Goal: Task Accomplishment & Management: Use online tool/utility

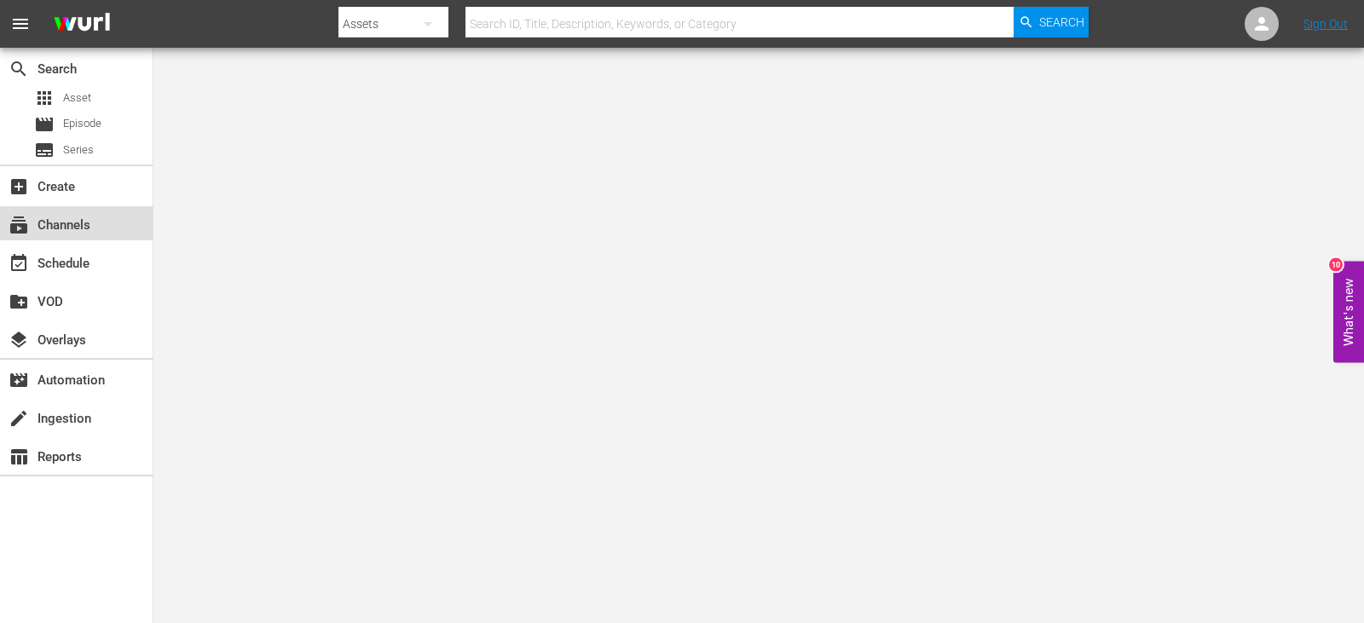
click at [90, 228] on div "subscriptions Channels" at bounding box center [47, 222] width 95 height 15
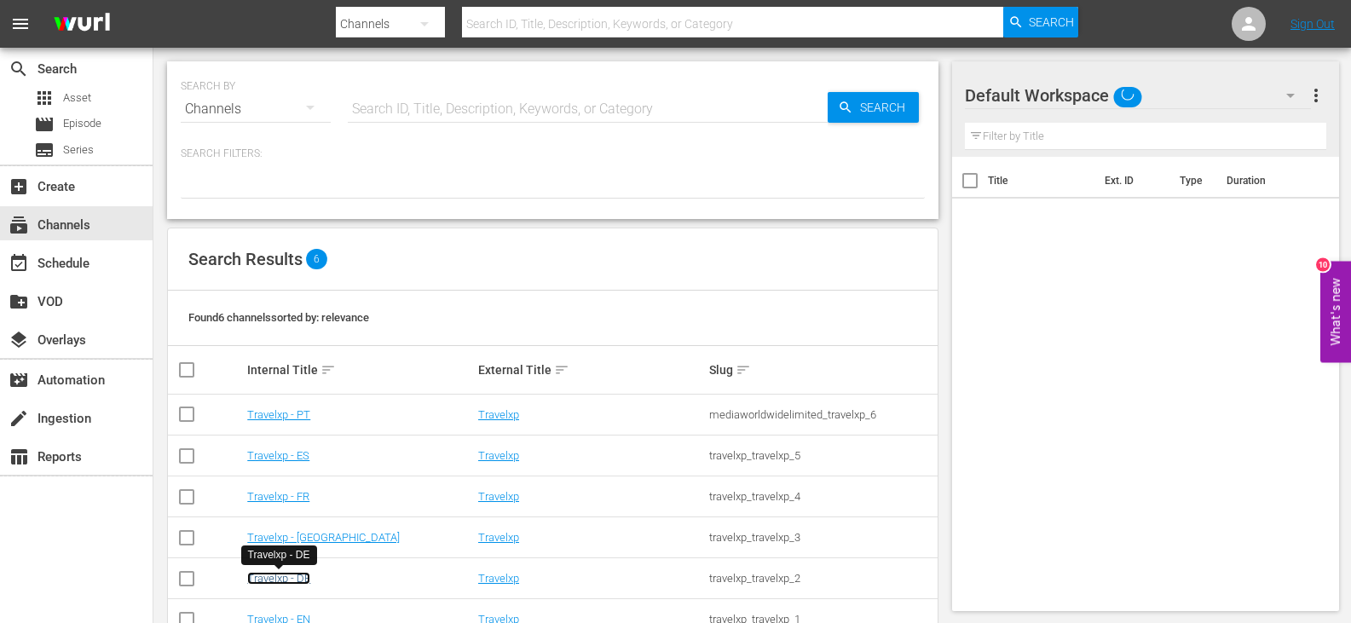
click at [277, 576] on link "Travelxp - DE" at bounding box center [278, 578] width 63 height 13
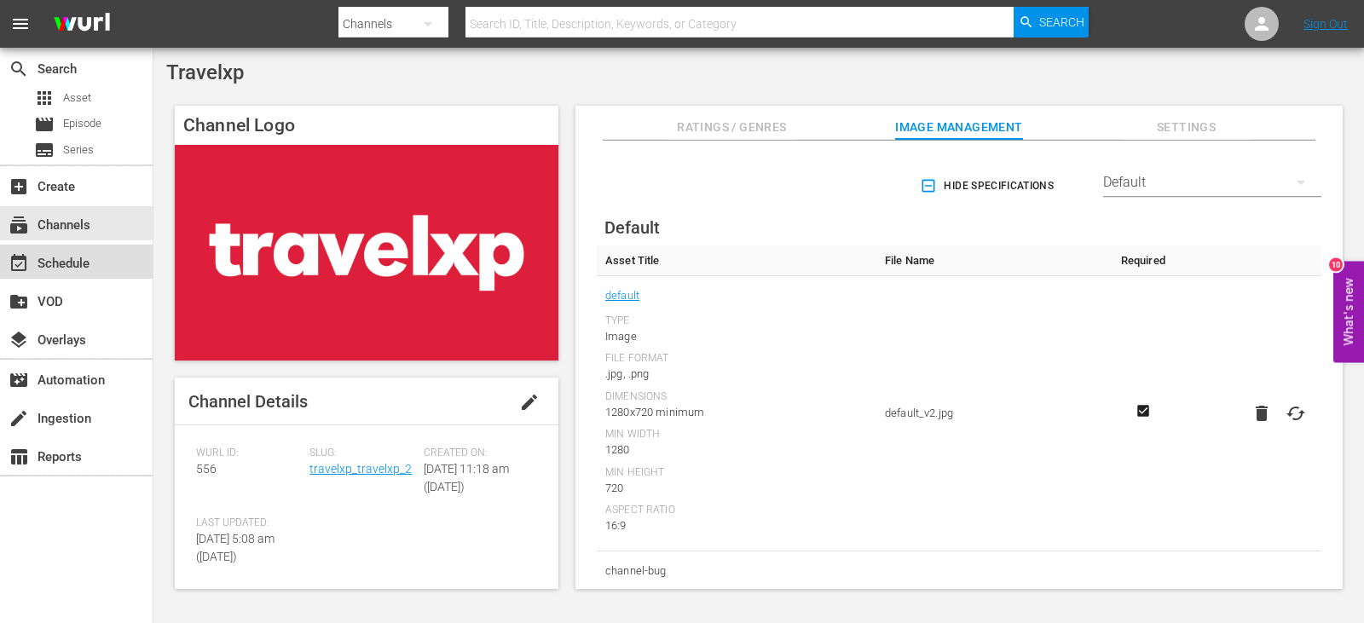
click at [101, 260] on div "event_available Schedule" at bounding box center [76, 262] width 153 height 34
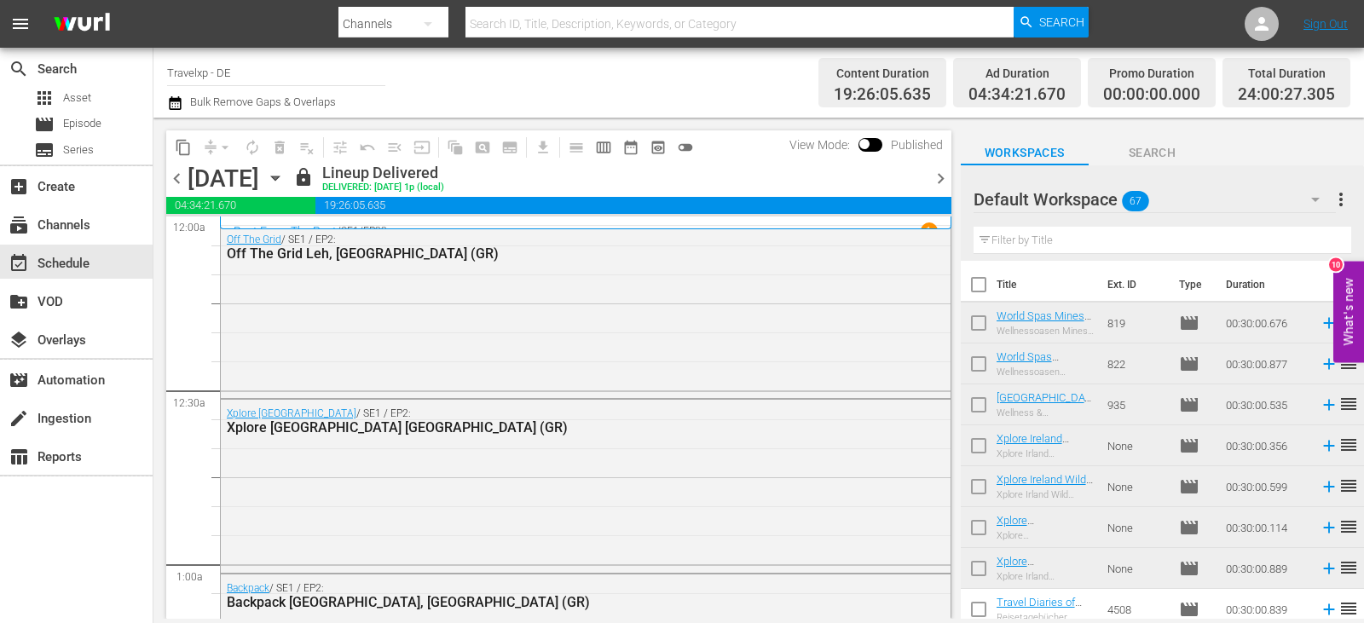
click at [938, 176] on span "chevron_right" at bounding box center [940, 178] width 21 height 21
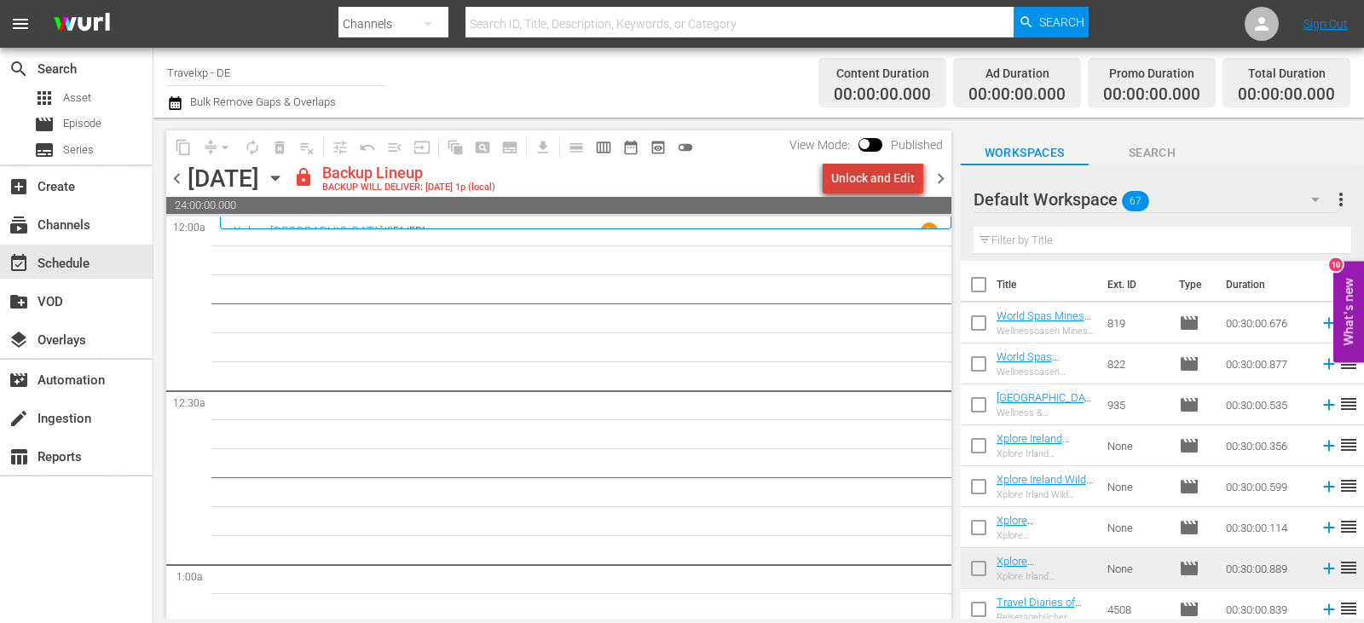
click at [880, 176] on div "Unlock and Edit" at bounding box center [873, 178] width 84 height 31
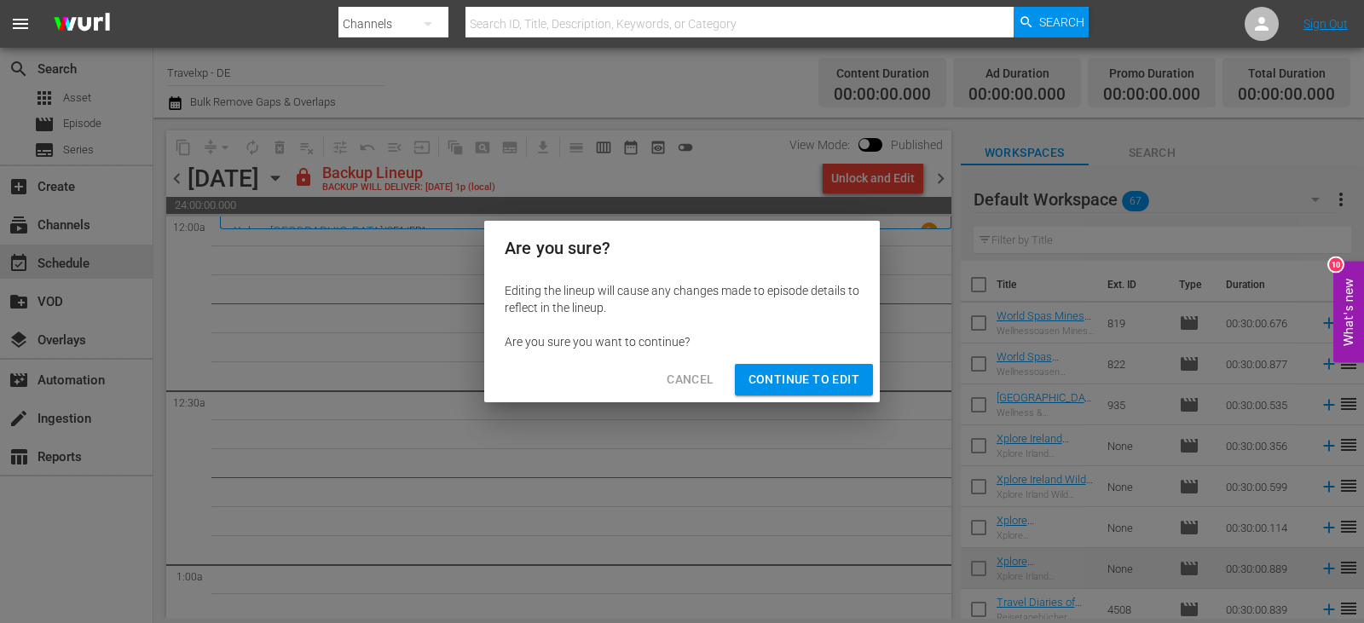
click at [813, 385] on span "Continue to Edit" at bounding box center [804, 379] width 111 height 21
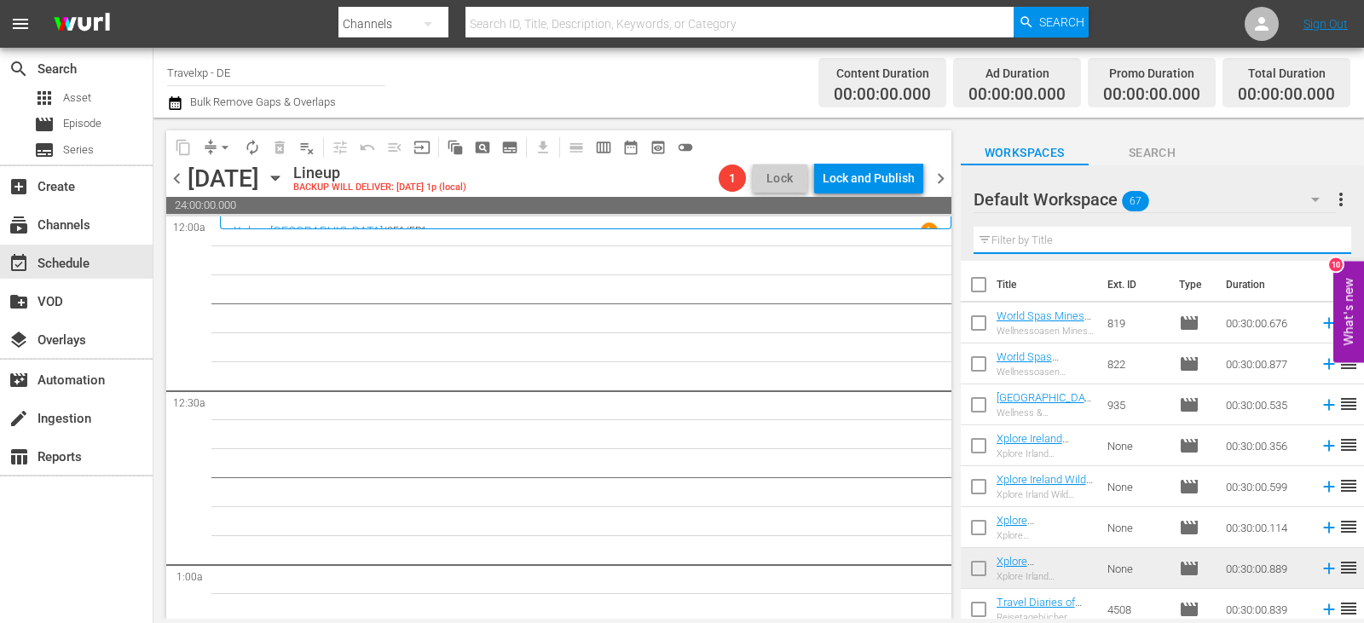
click at [1050, 236] on input "text" at bounding box center [1163, 240] width 378 height 27
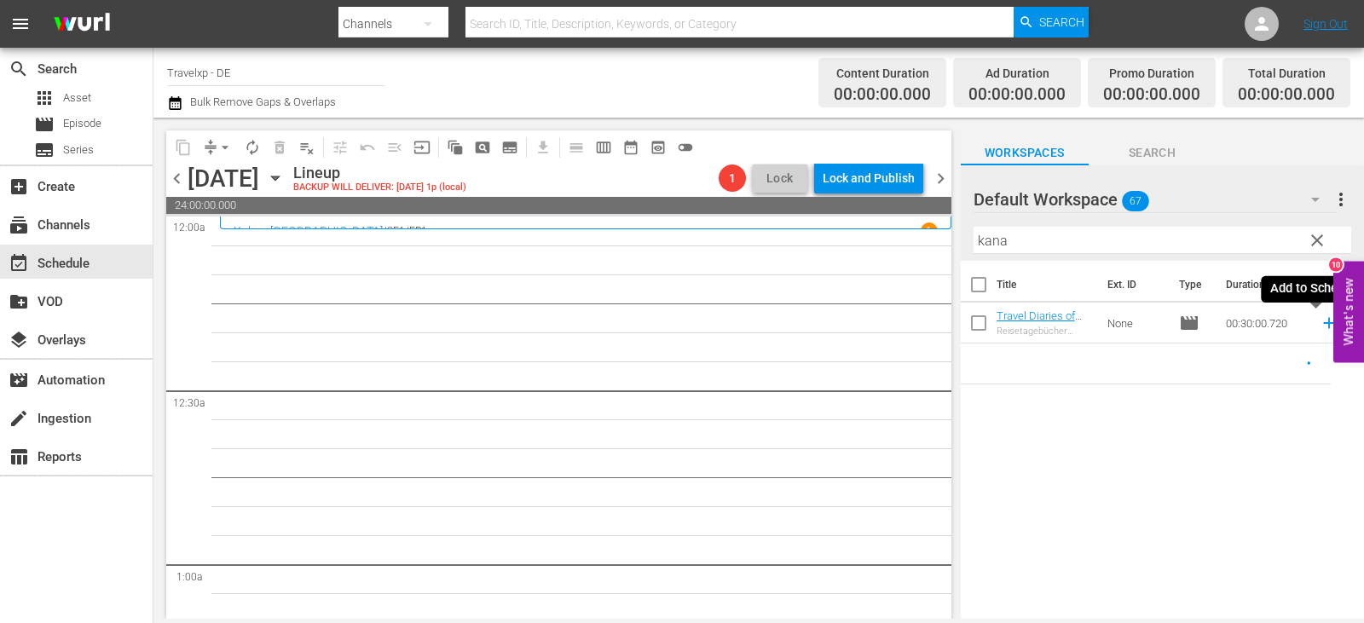
click at [1320, 330] on icon at bounding box center [1329, 323] width 19 height 19
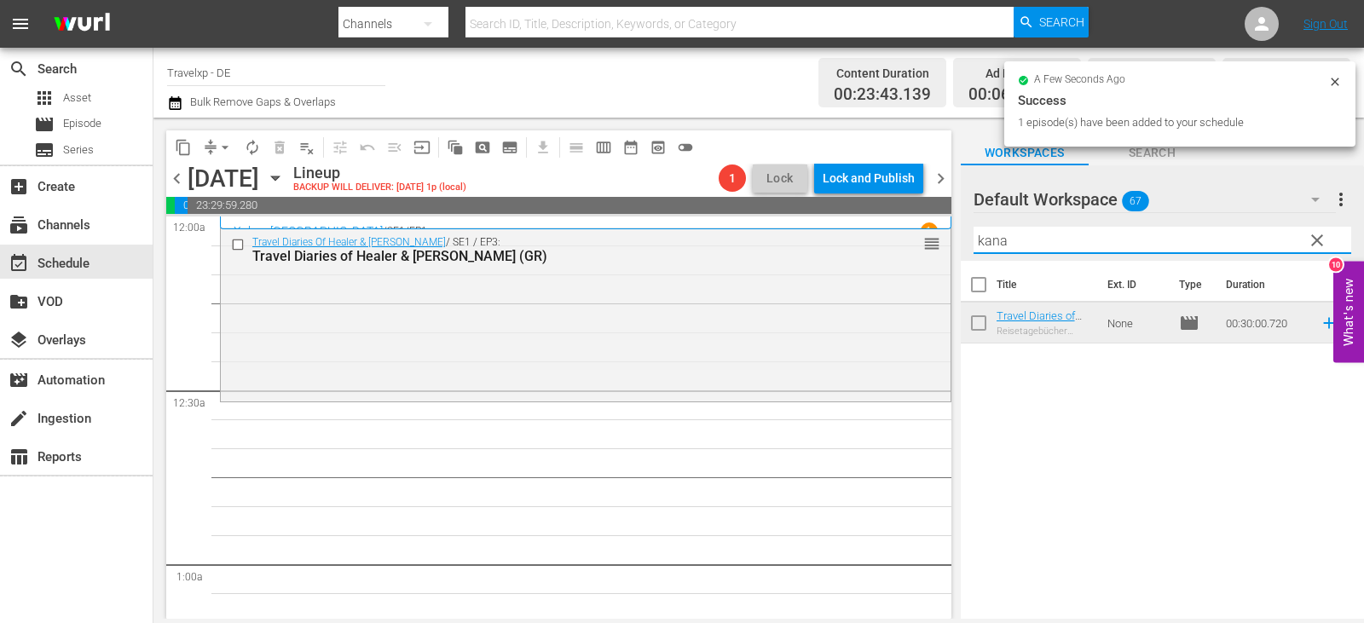
drag, startPoint x: 1018, startPoint y: 246, endPoint x: 941, endPoint y: 246, distance: 76.7
click at [919, 247] on div "content_copy compress arrow_drop_down autorenew_outlined delete_forever_outline…" at bounding box center [758, 368] width 1211 height 501
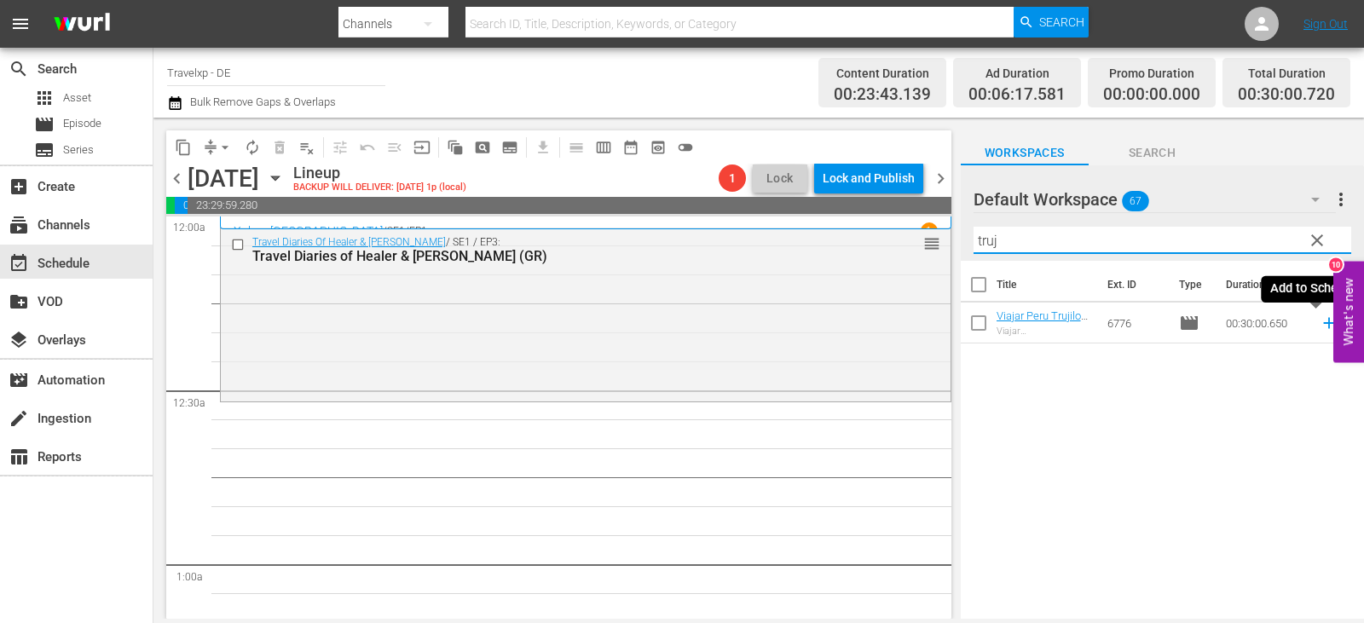
click at [1320, 325] on icon at bounding box center [1329, 323] width 19 height 19
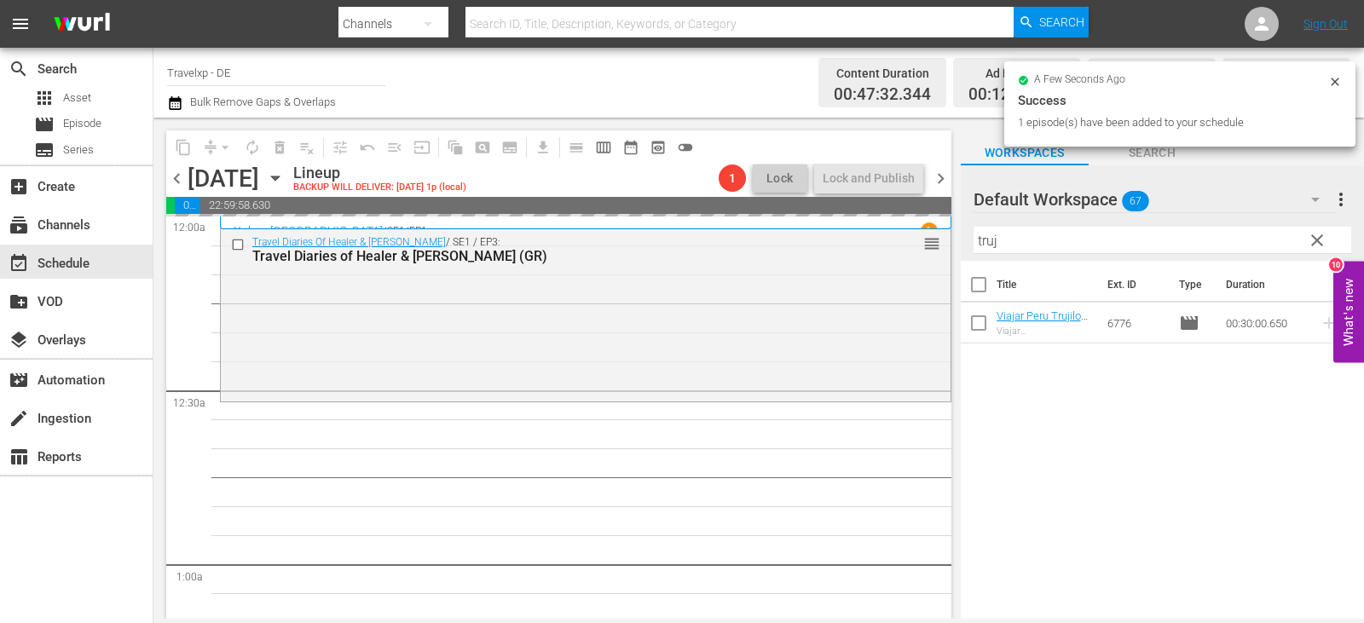
click at [921, 247] on div "content_copy compress arrow_drop_down autorenew_outlined delete_forever_outline…" at bounding box center [758, 368] width 1211 height 501
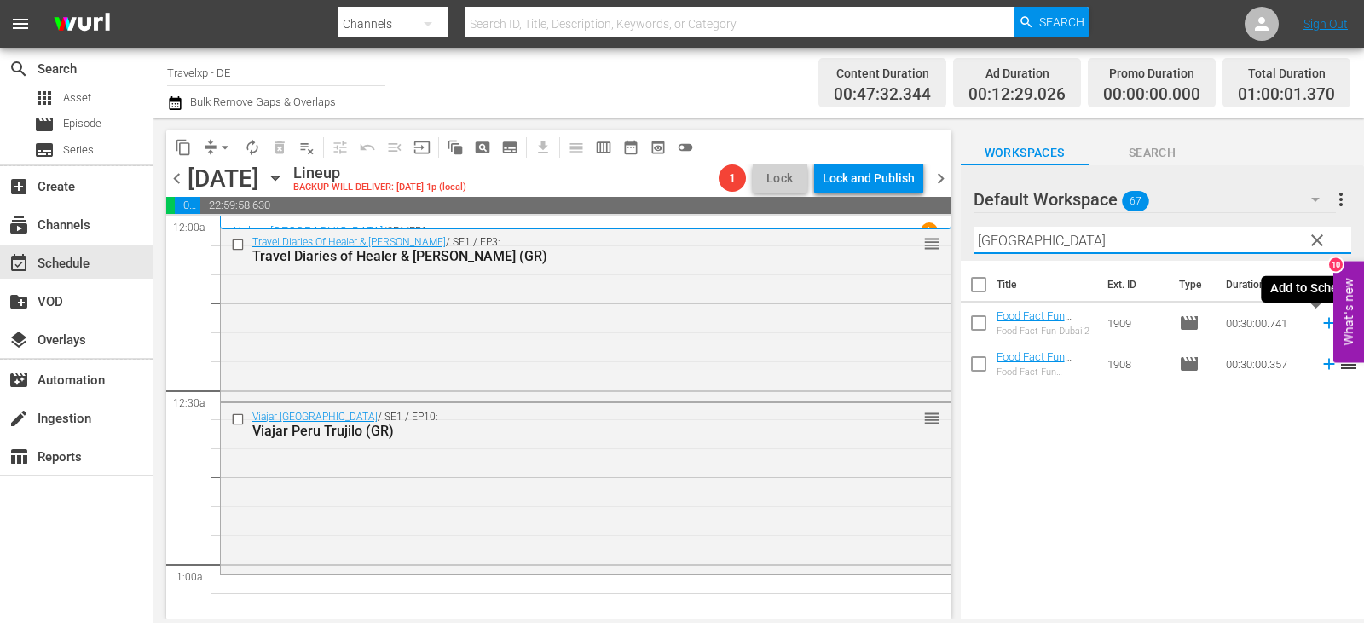
click at [1323, 322] on icon at bounding box center [1328, 323] width 11 height 11
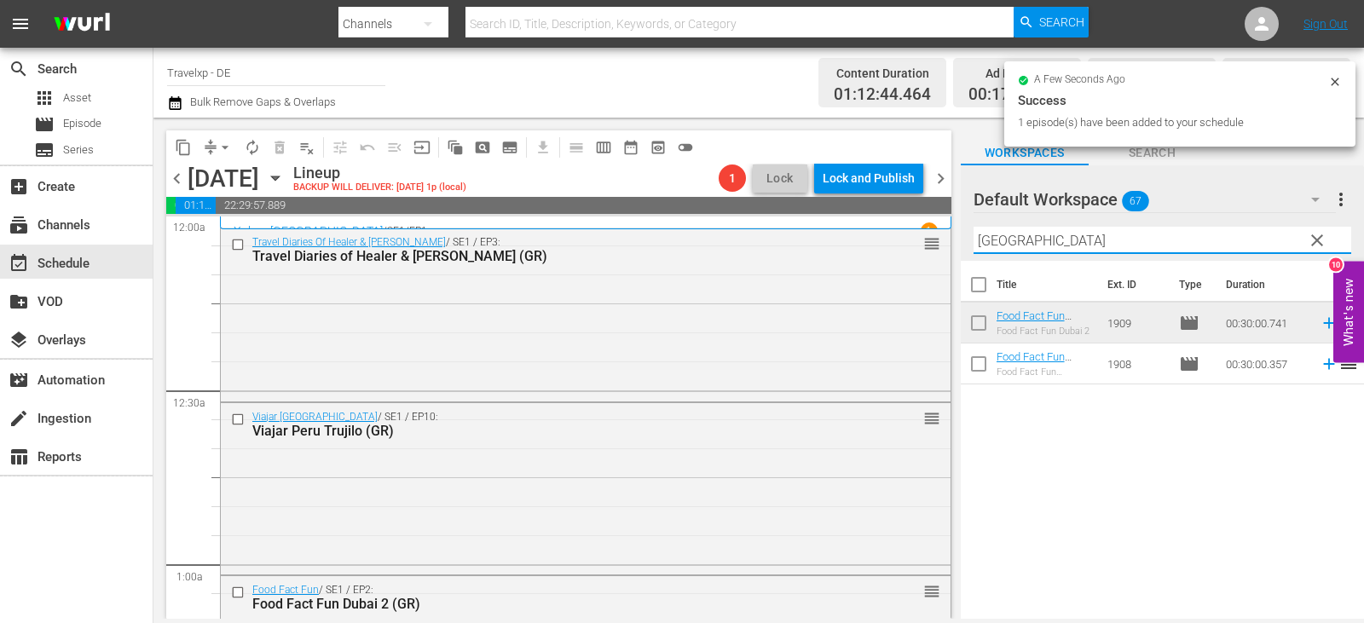
drag, startPoint x: 1015, startPoint y: 235, endPoint x: 944, endPoint y: 246, distance: 72.3
click at [905, 249] on div "content_copy compress arrow_drop_down autorenew_outlined delete_forever_outline…" at bounding box center [758, 368] width 1211 height 501
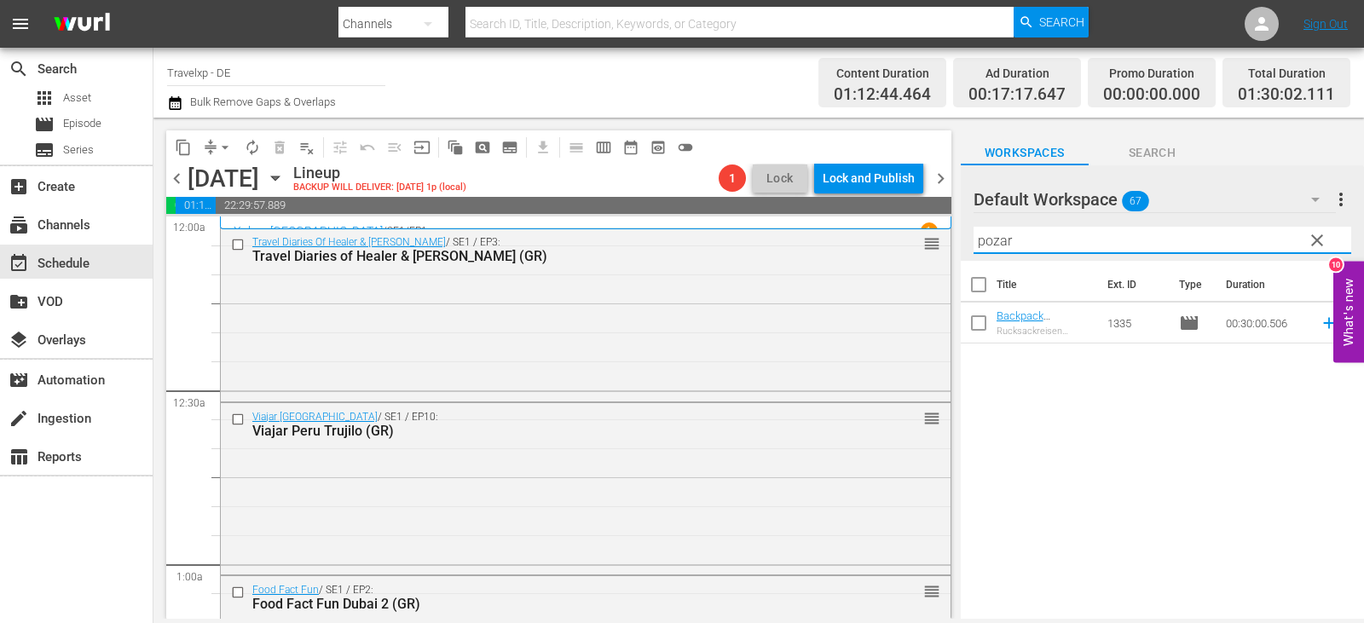
click at [1323, 324] on icon at bounding box center [1328, 323] width 11 height 11
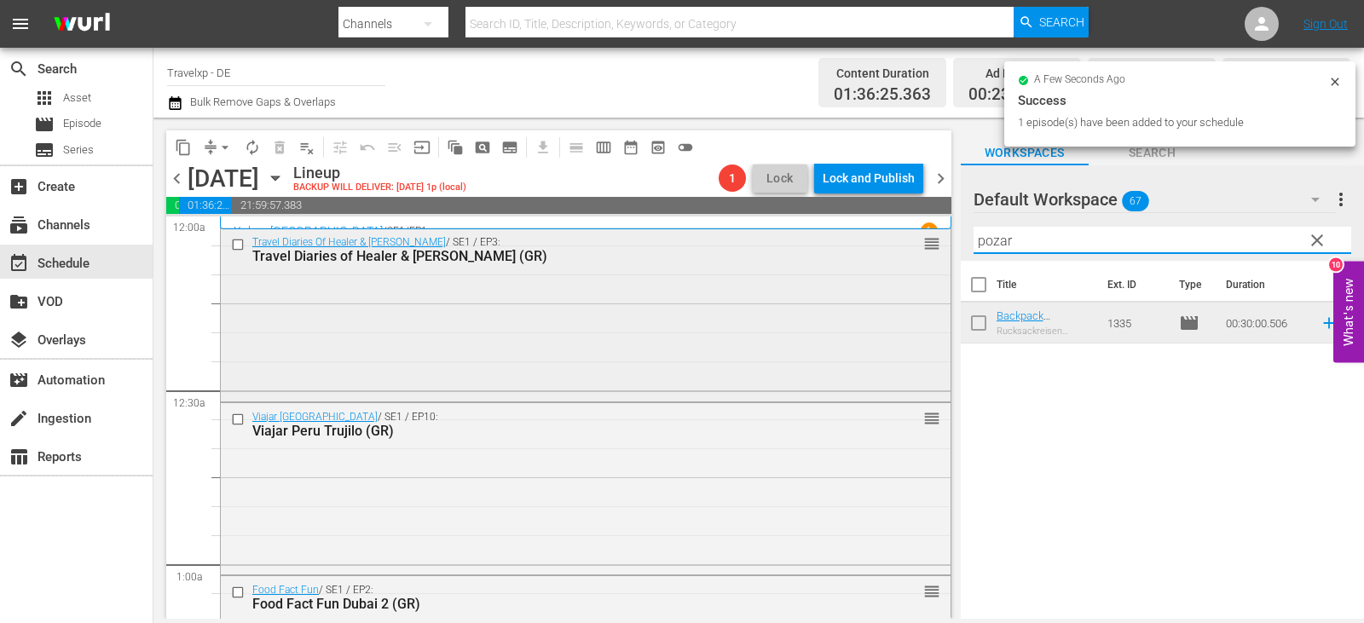
drag, startPoint x: 1024, startPoint y: 246, endPoint x: 900, endPoint y: 264, distance: 124.9
click at [900, 264] on div "content_copy compress arrow_drop_down autorenew_outlined delete_forever_outline…" at bounding box center [758, 368] width 1211 height 501
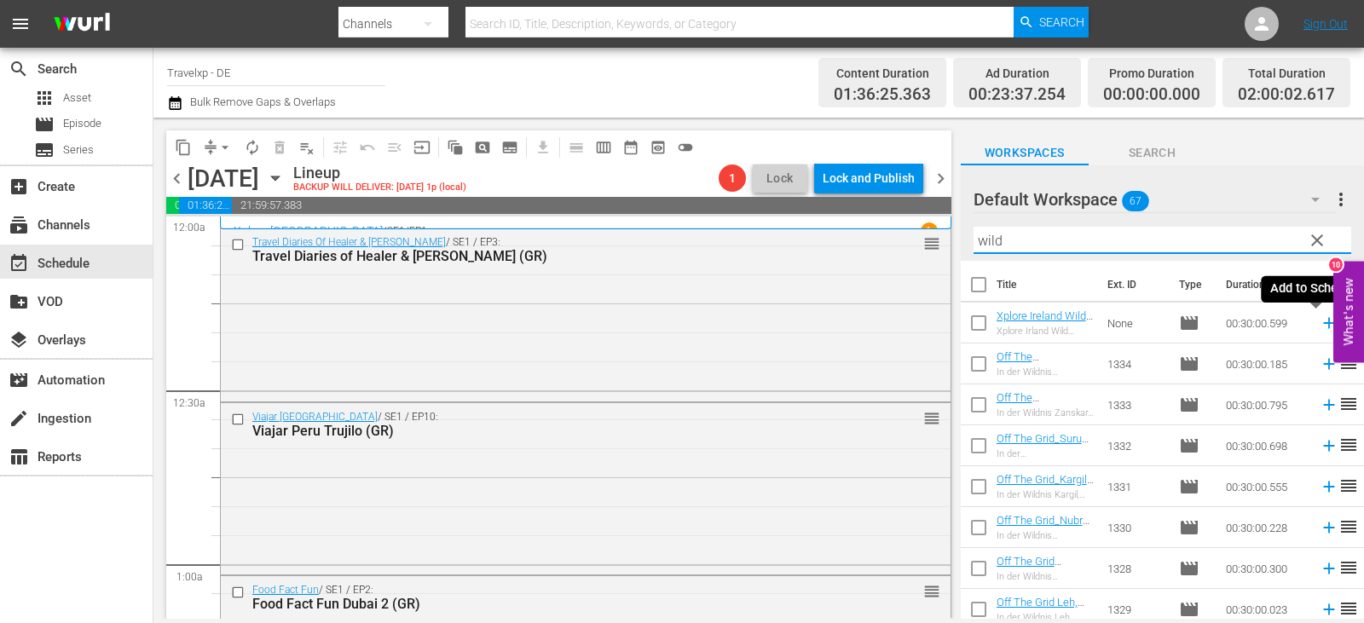
click at [1320, 323] on icon at bounding box center [1329, 323] width 19 height 19
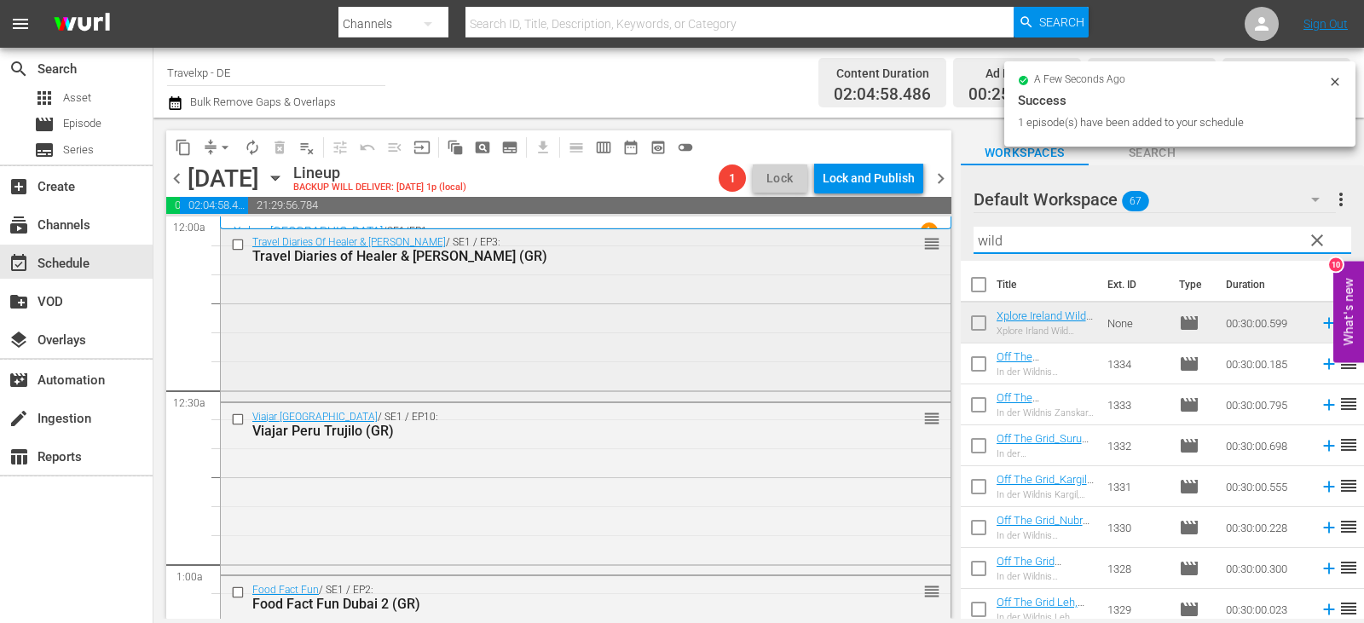
drag, startPoint x: 1032, startPoint y: 238, endPoint x: 878, endPoint y: 247, distance: 154.6
click at [878, 247] on div "content_copy compress arrow_drop_down autorenew_outlined delete_forever_outline…" at bounding box center [758, 368] width 1211 height 501
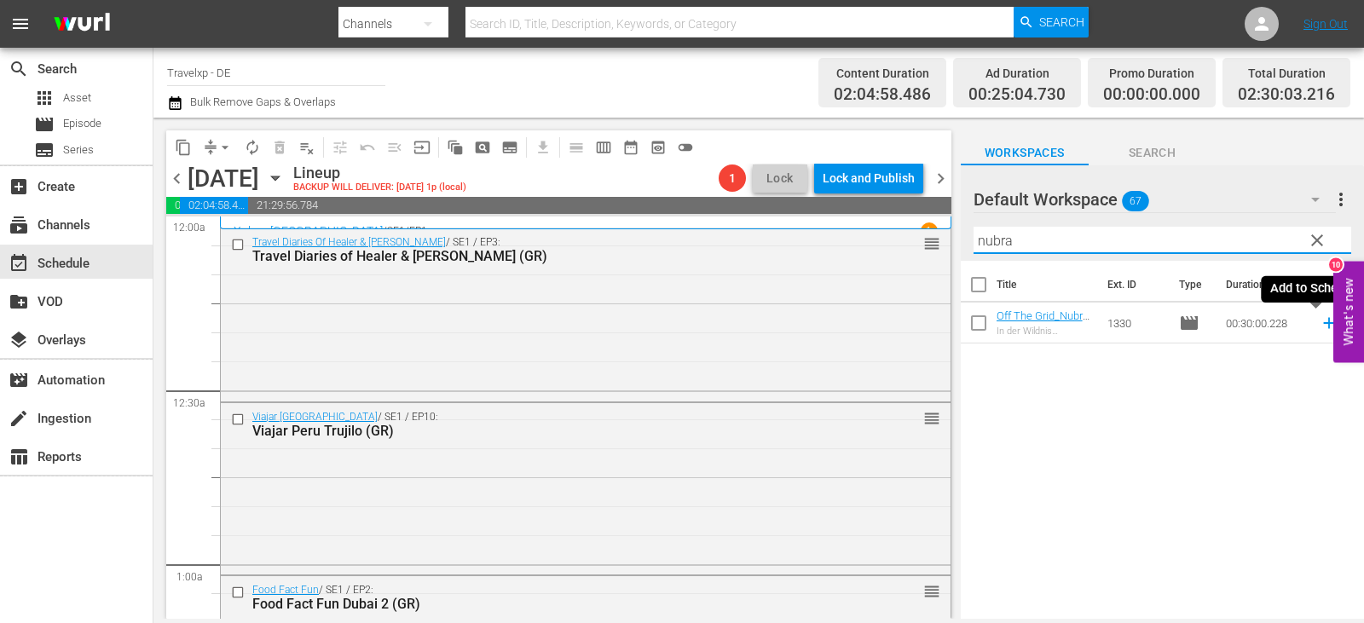
click at [1323, 325] on icon at bounding box center [1328, 323] width 11 height 11
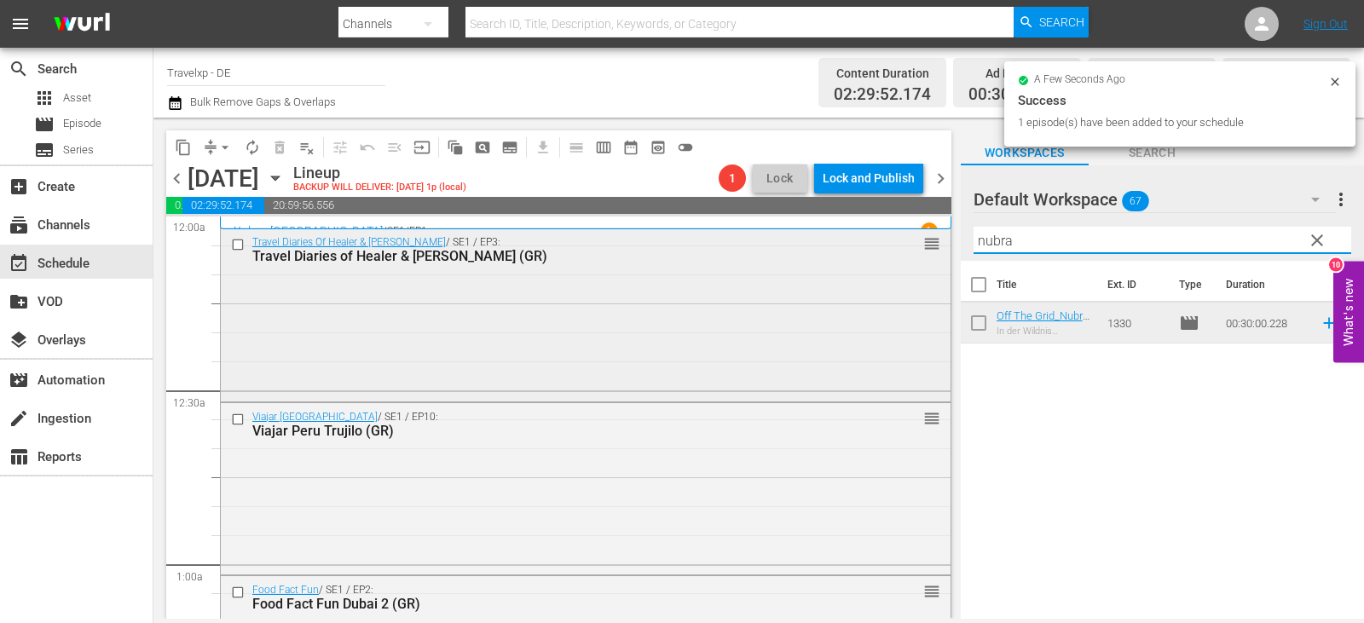
drag, startPoint x: 1021, startPoint y: 249, endPoint x: 771, endPoint y: 253, distance: 250.7
click at [771, 253] on div "content_copy compress arrow_drop_down autorenew_outlined delete_forever_outline…" at bounding box center [758, 368] width 1211 height 501
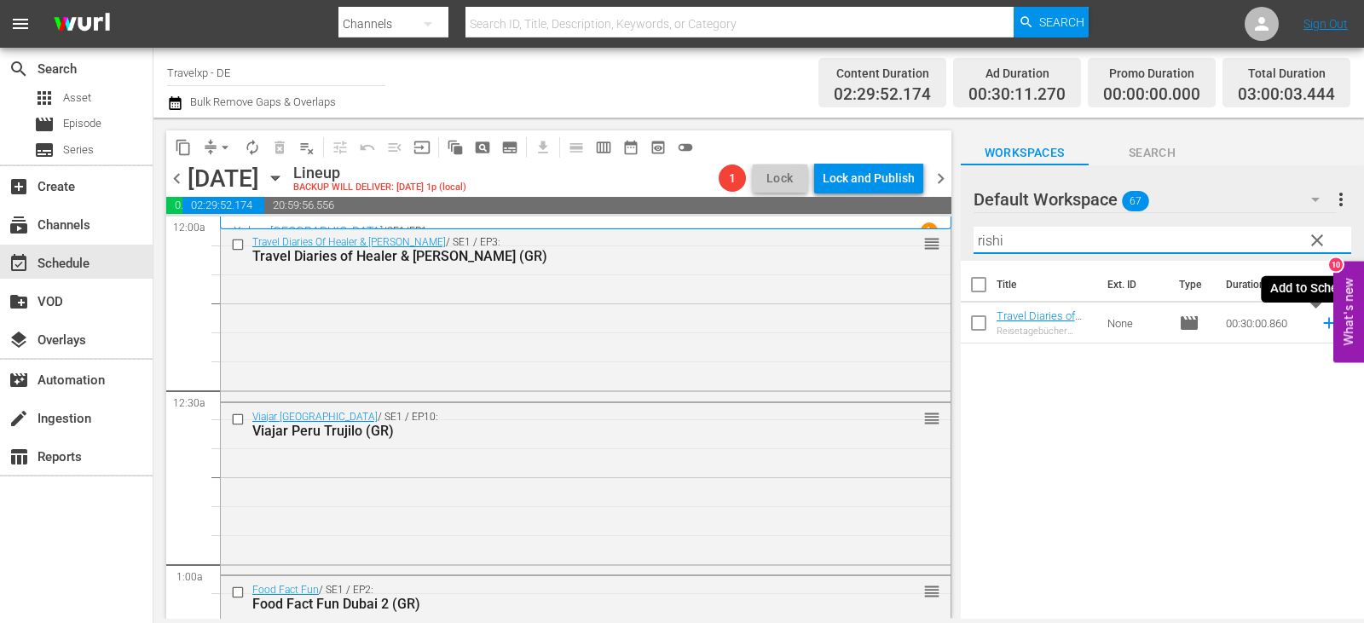
click at [1323, 325] on icon at bounding box center [1328, 323] width 11 height 11
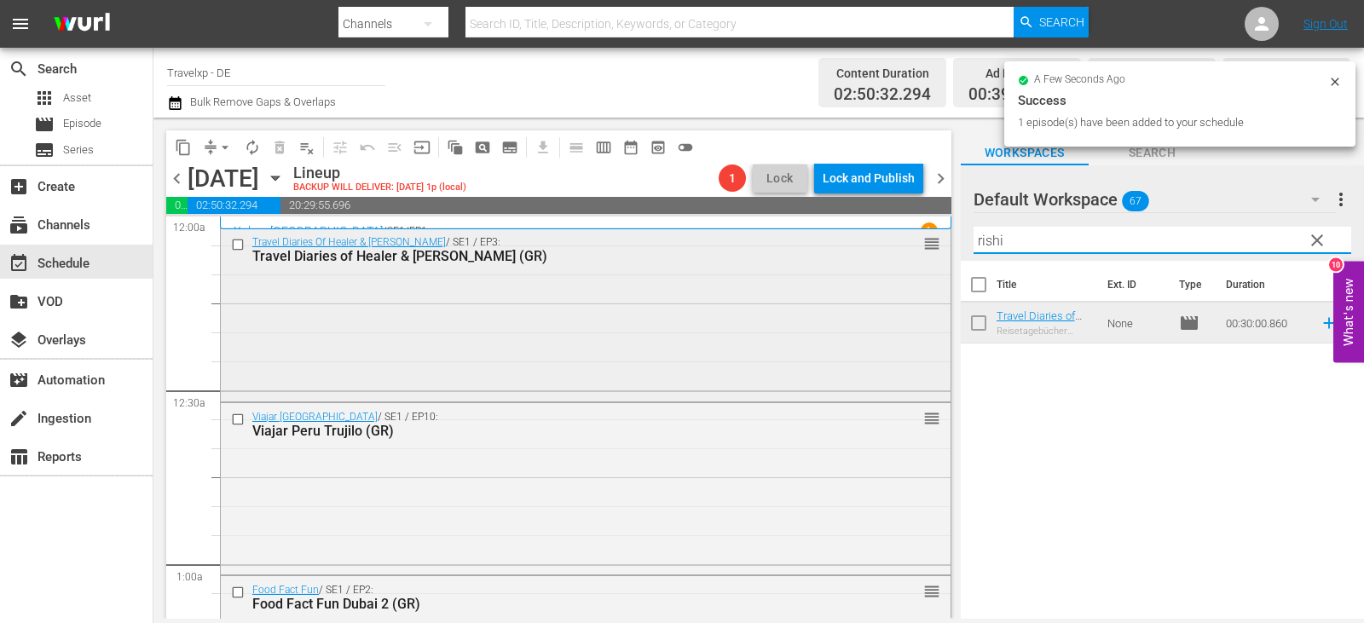
click at [888, 240] on div "content_copy compress arrow_drop_down autorenew_outlined delete_forever_outline…" at bounding box center [758, 368] width 1211 height 501
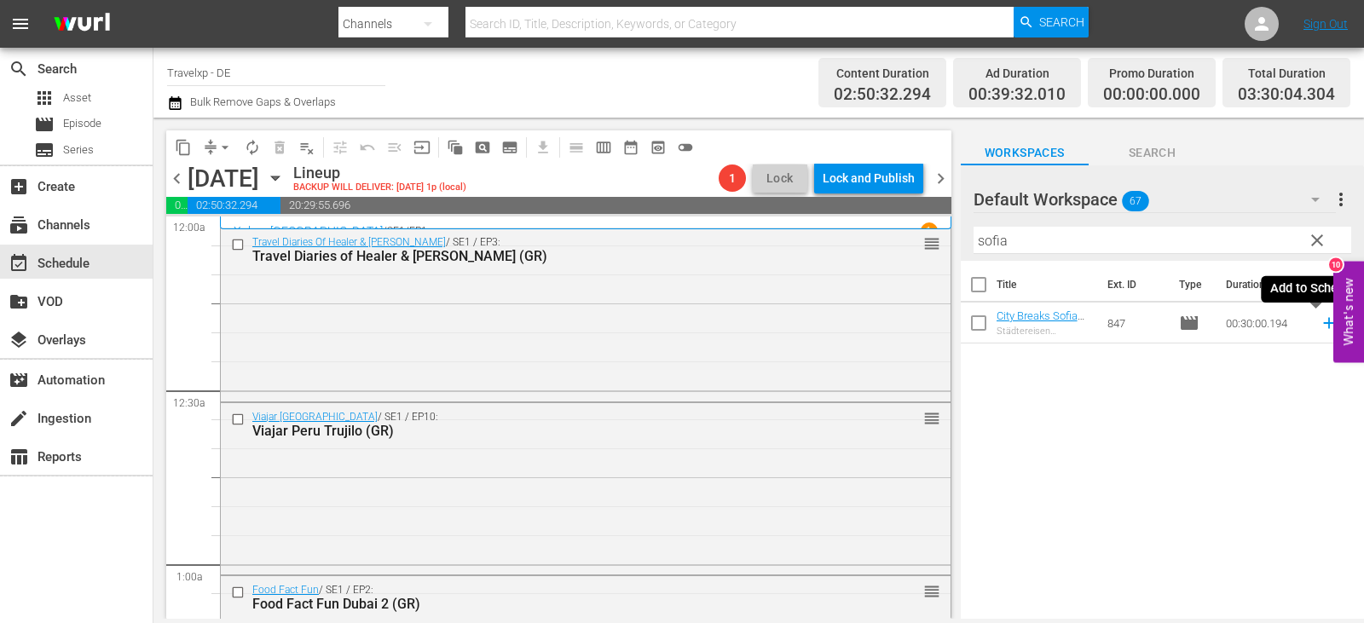
click at [1320, 321] on icon at bounding box center [1329, 323] width 19 height 19
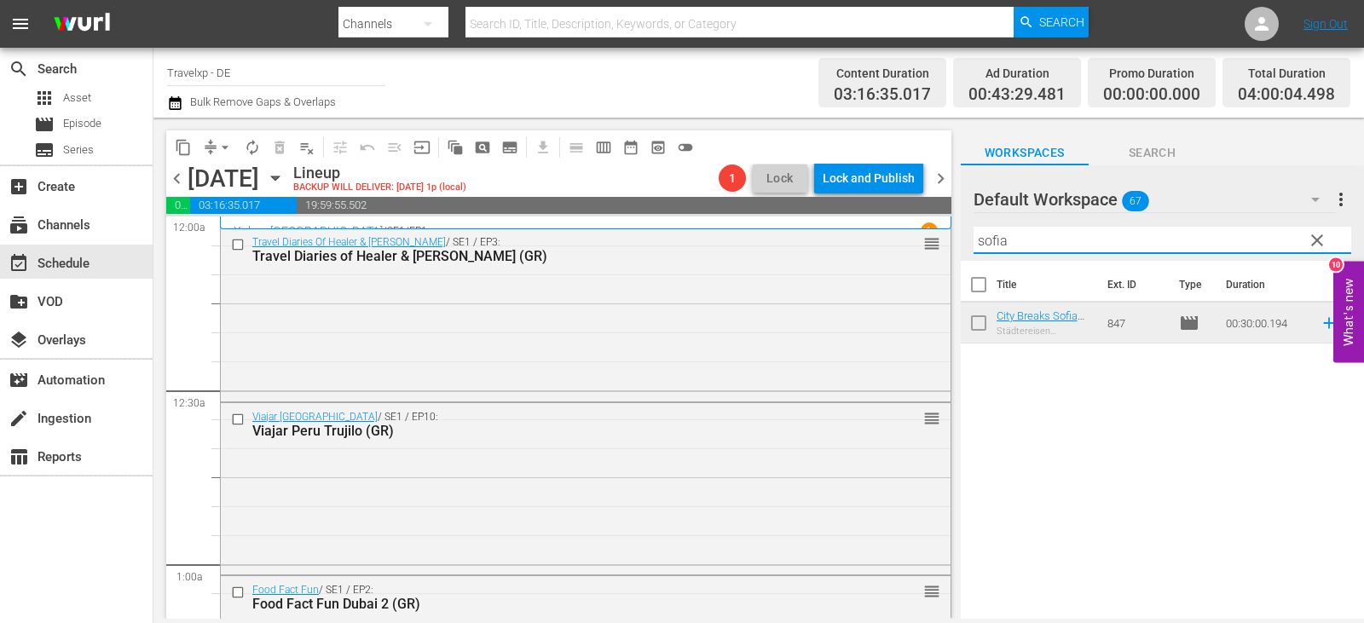
drag, startPoint x: 1015, startPoint y: 240, endPoint x: 934, endPoint y: 242, distance: 81.9
click at [934, 242] on div "content_copy compress arrow_drop_down autorenew_outlined delete_forever_outline…" at bounding box center [758, 368] width 1211 height 501
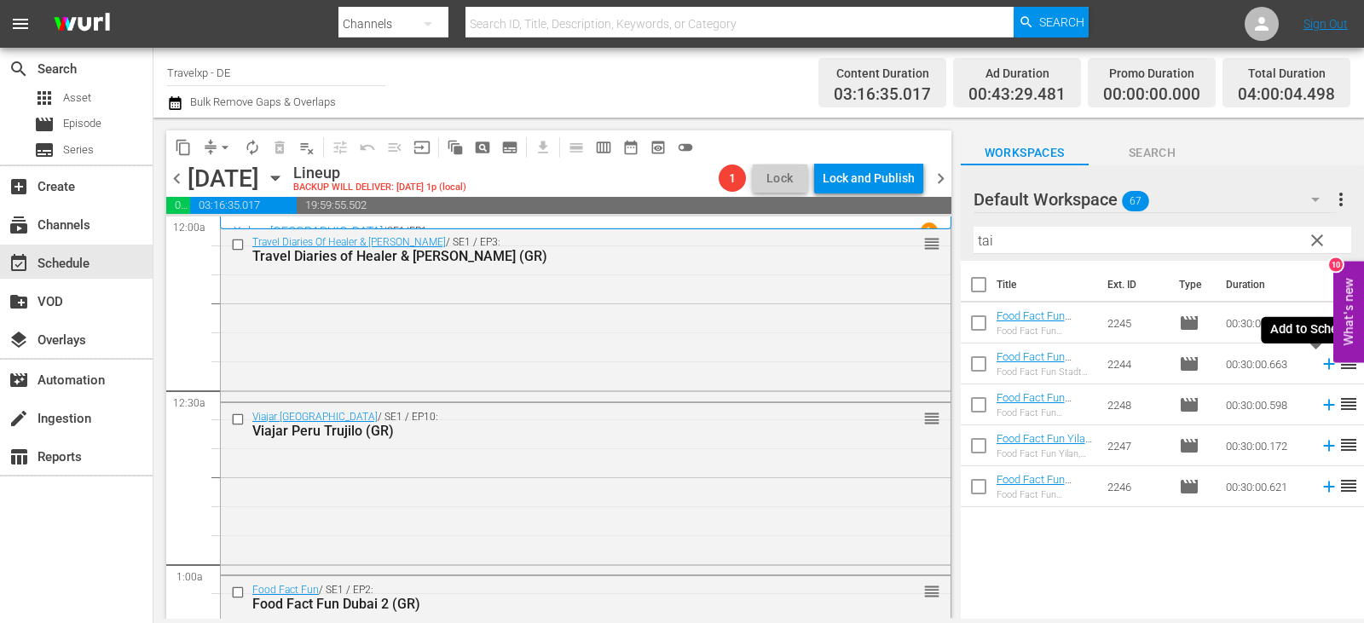
click at [1323, 361] on icon at bounding box center [1328, 364] width 11 height 11
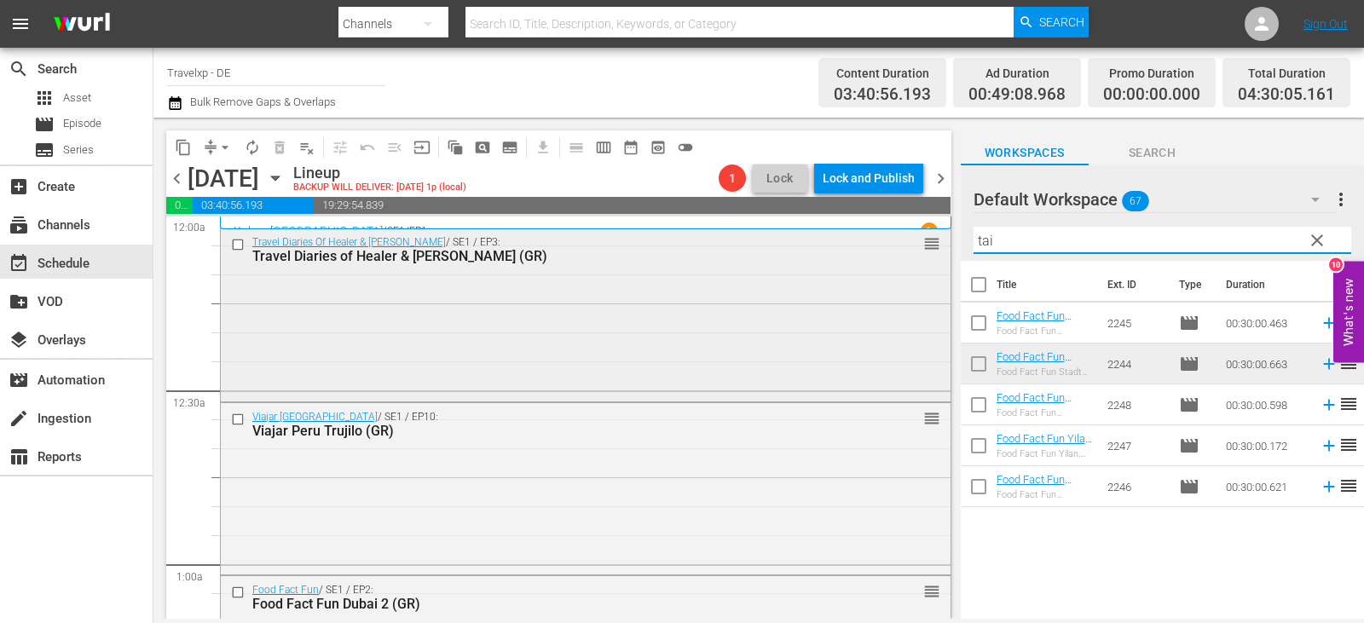
drag, startPoint x: 1026, startPoint y: 237, endPoint x: 886, endPoint y: 250, distance: 140.4
click at [886, 250] on div "content_copy compress arrow_drop_down autorenew_outlined delete_forever_outline…" at bounding box center [758, 368] width 1211 height 501
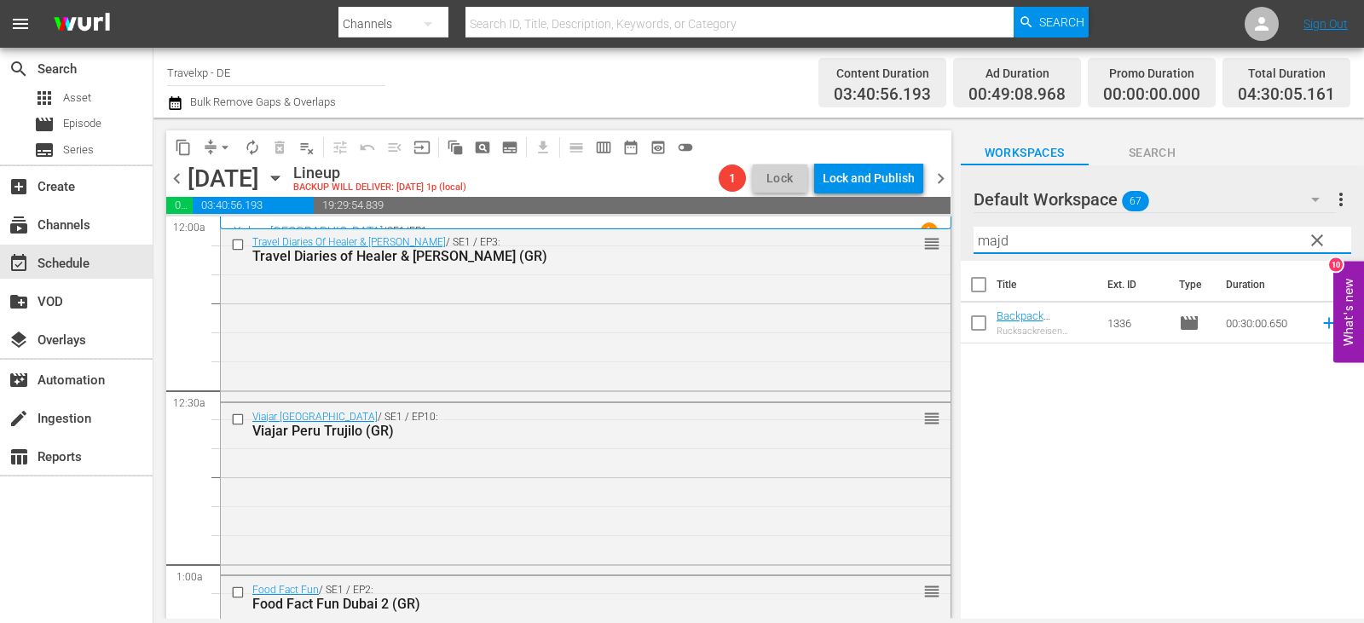
drag, startPoint x: 1033, startPoint y: 239, endPoint x: 948, endPoint y: 252, distance: 86.3
click at [948, 252] on div "content_copy compress arrow_drop_down autorenew_outlined delete_forever_outline…" at bounding box center [758, 368] width 1211 height 501
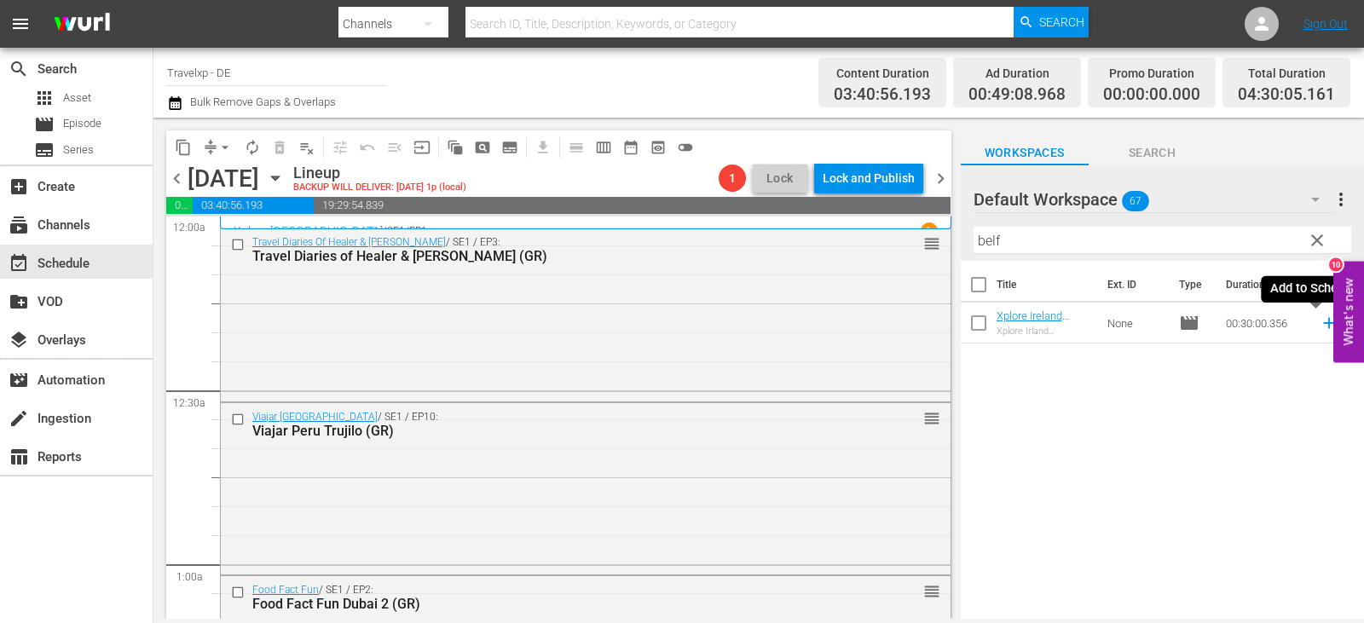
click at [1323, 327] on icon at bounding box center [1328, 323] width 11 height 11
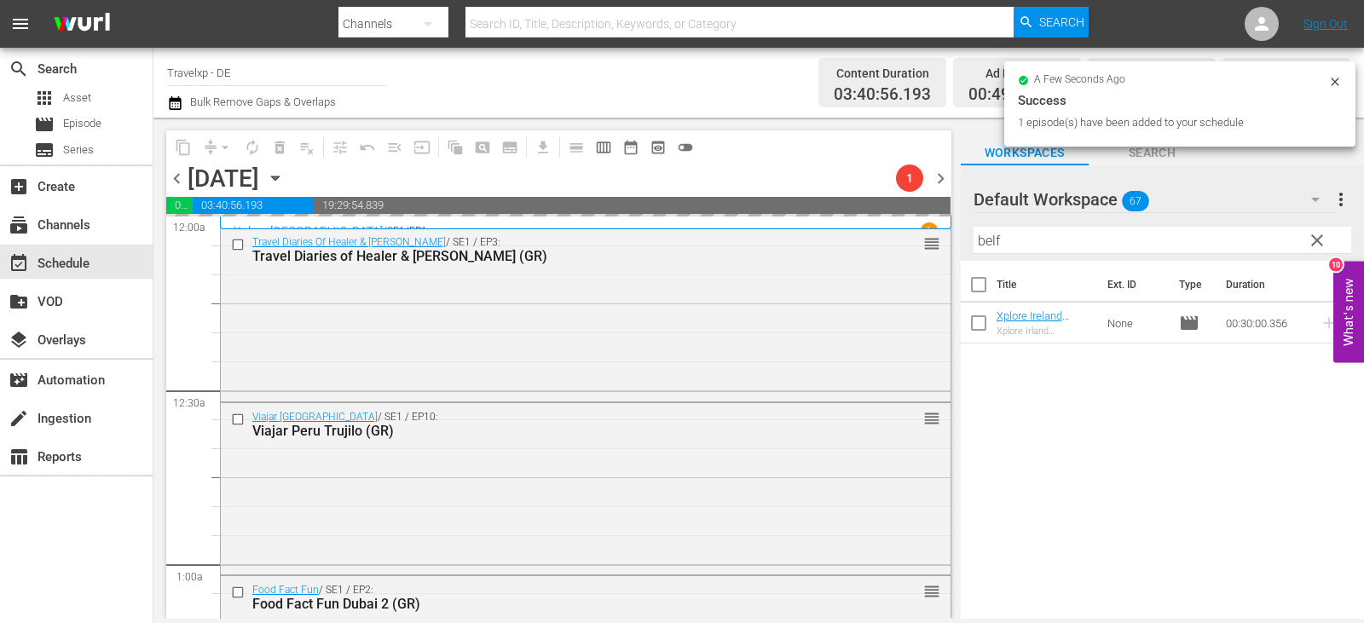
drag, startPoint x: 1036, startPoint y: 237, endPoint x: 939, endPoint y: 241, distance: 97.3
click at [939, 241] on div "content_copy compress arrow_drop_down autorenew_outlined delete_forever_outline…" at bounding box center [758, 368] width 1211 height 501
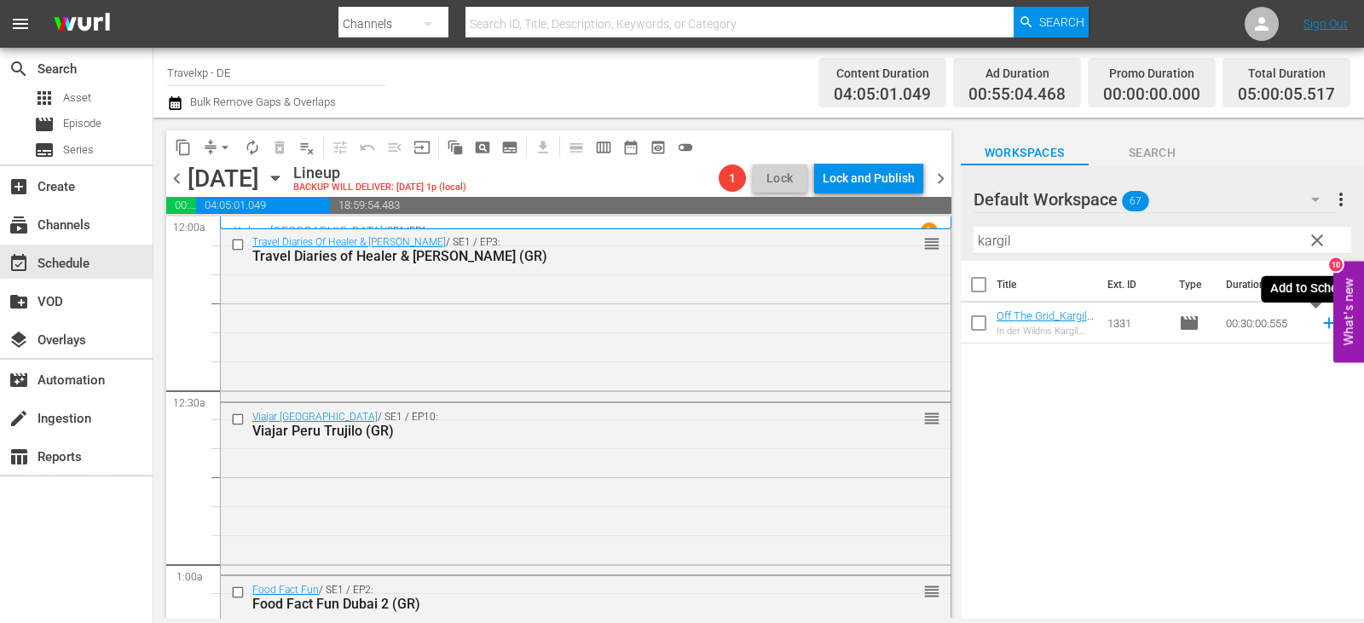
click at [1320, 327] on icon at bounding box center [1329, 323] width 19 height 19
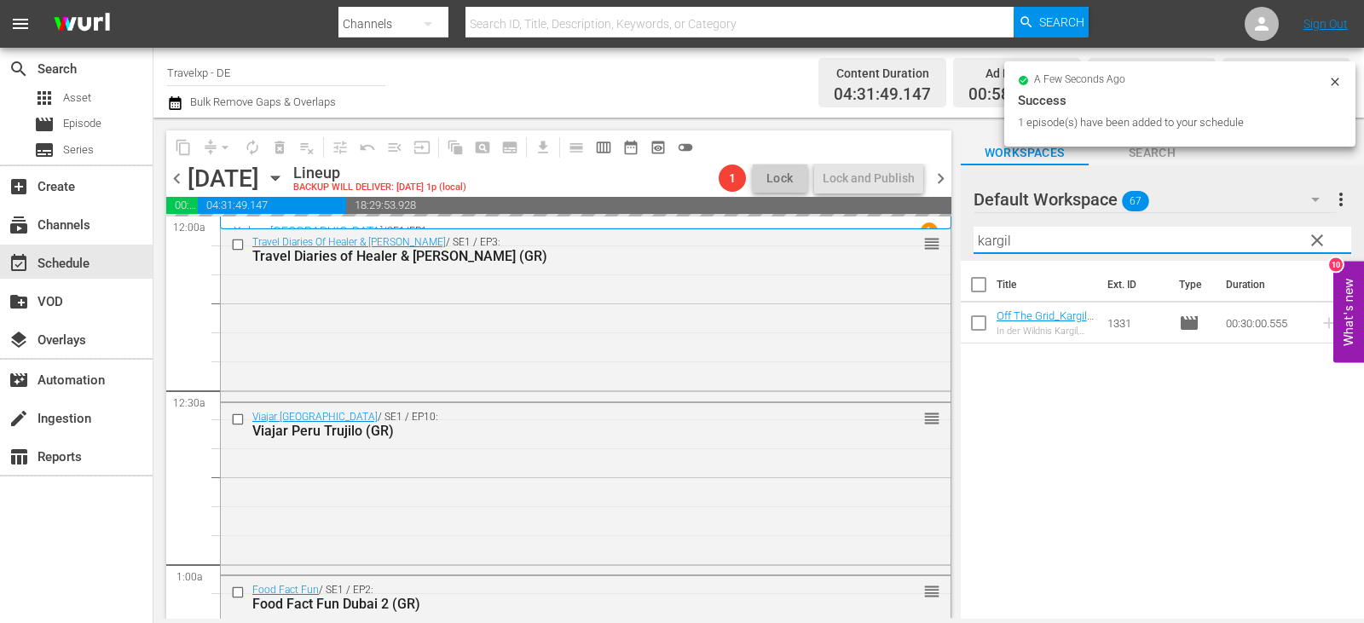
drag, startPoint x: 956, startPoint y: 246, endPoint x: 941, endPoint y: 247, distance: 14.6
click at [941, 247] on div "content_copy compress arrow_drop_down autorenew_outlined delete_forever_outline…" at bounding box center [758, 368] width 1211 height 501
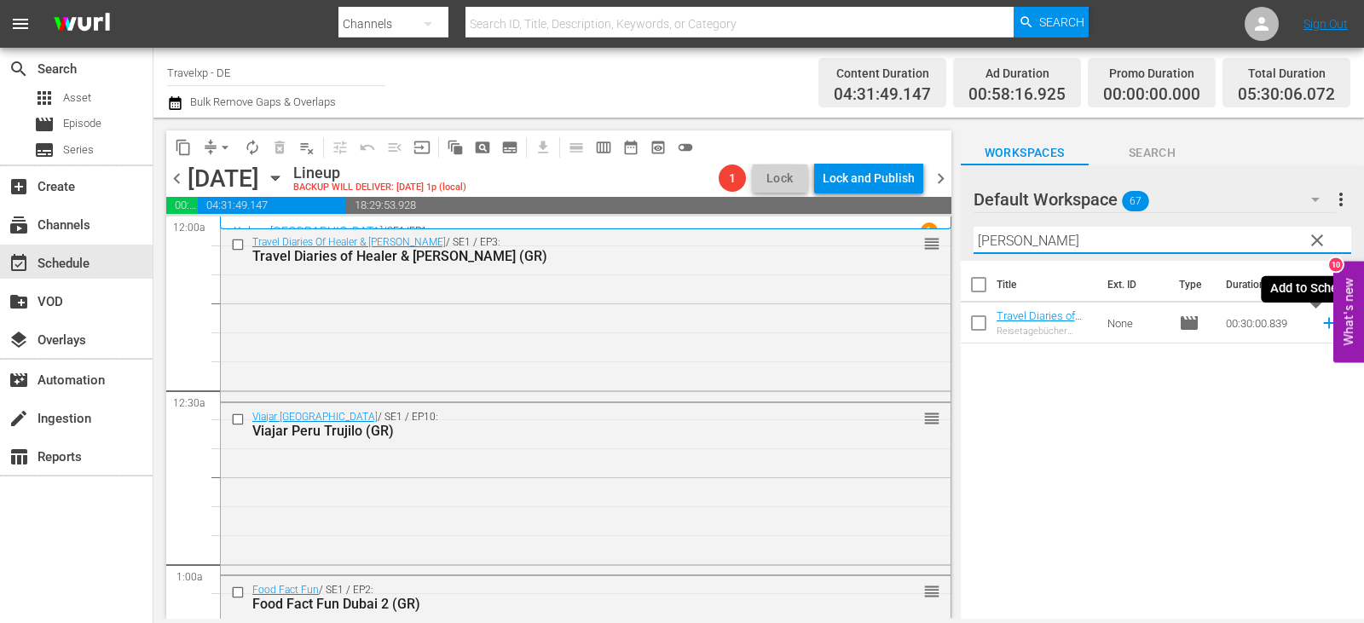
click at [1320, 325] on icon at bounding box center [1329, 323] width 19 height 19
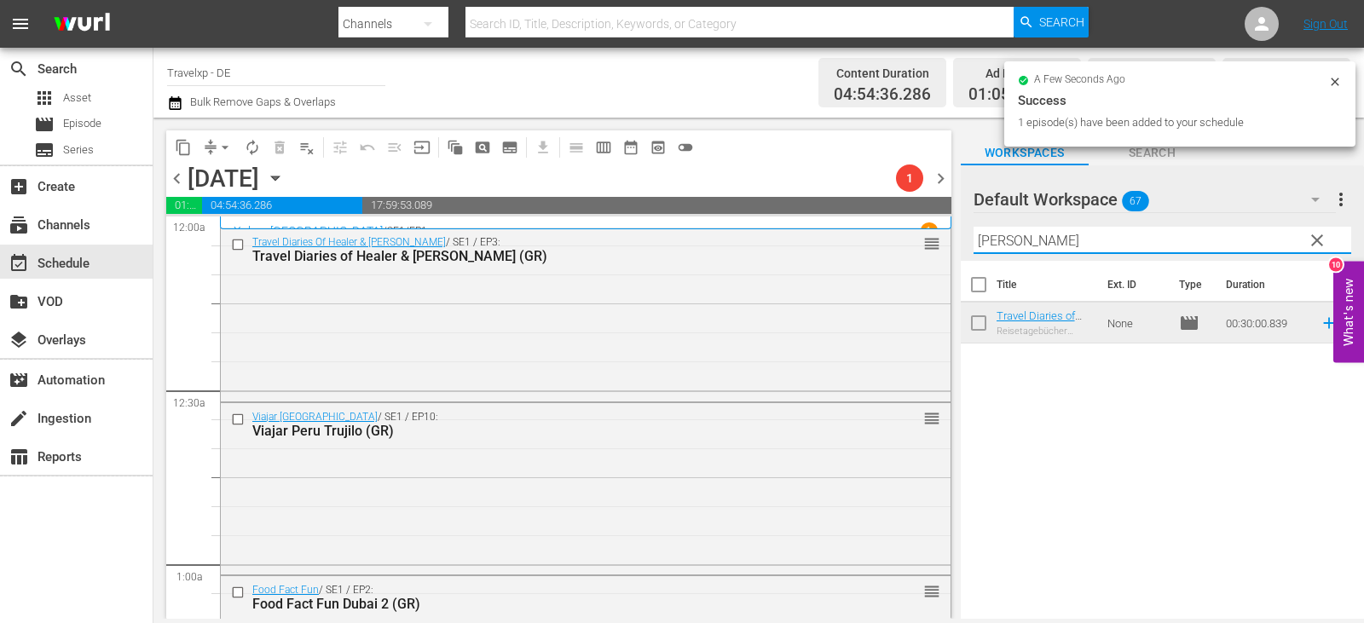
click at [961, 249] on div "Default Workspace 67 Default more_vert clear Filter by Title jim" at bounding box center [1162, 212] width 403 height 95
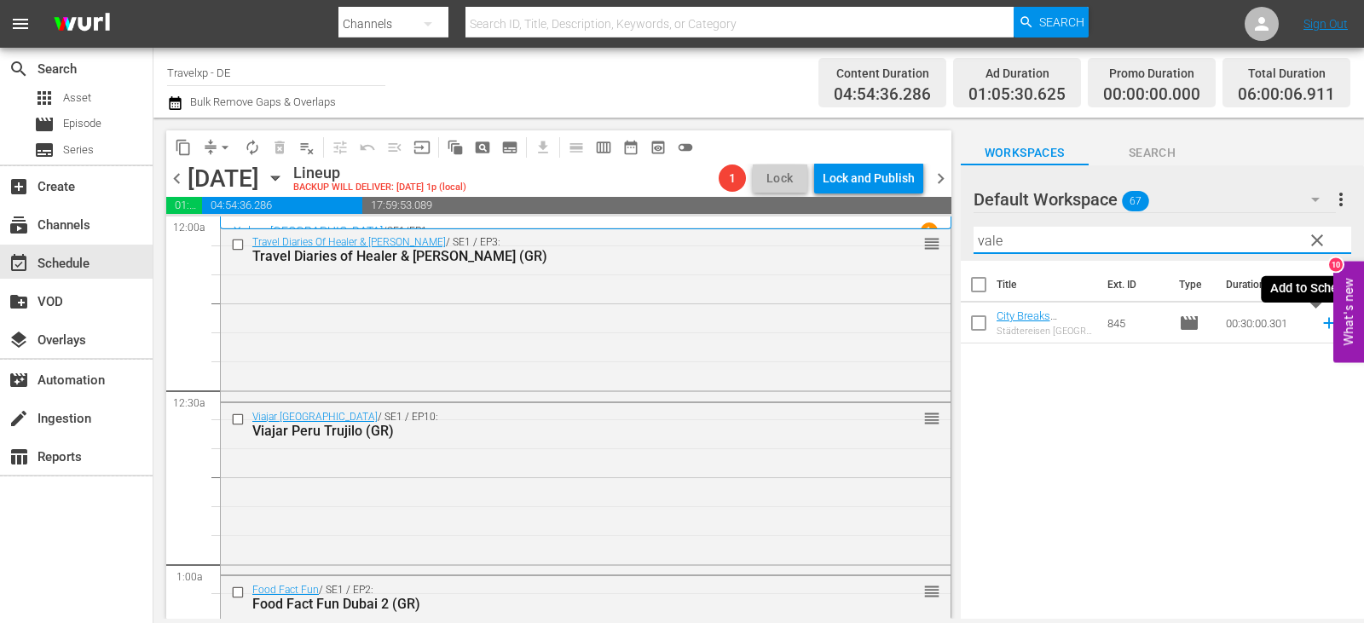
click at [1320, 322] on icon at bounding box center [1329, 323] width 19 height 19
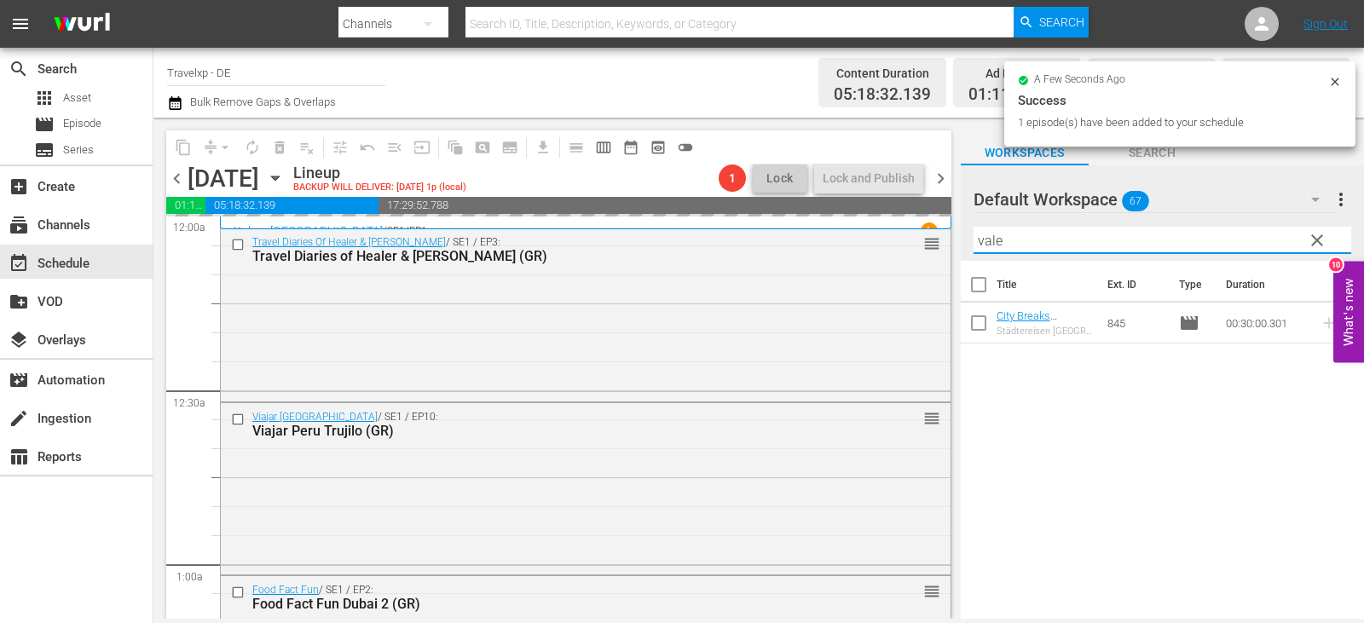
click at [921, 251] on div "content_copy compress arrow_drop_down autorenew_outlined delete_forever_outline…" at bounding box center [758, 368] width 1211 height 501
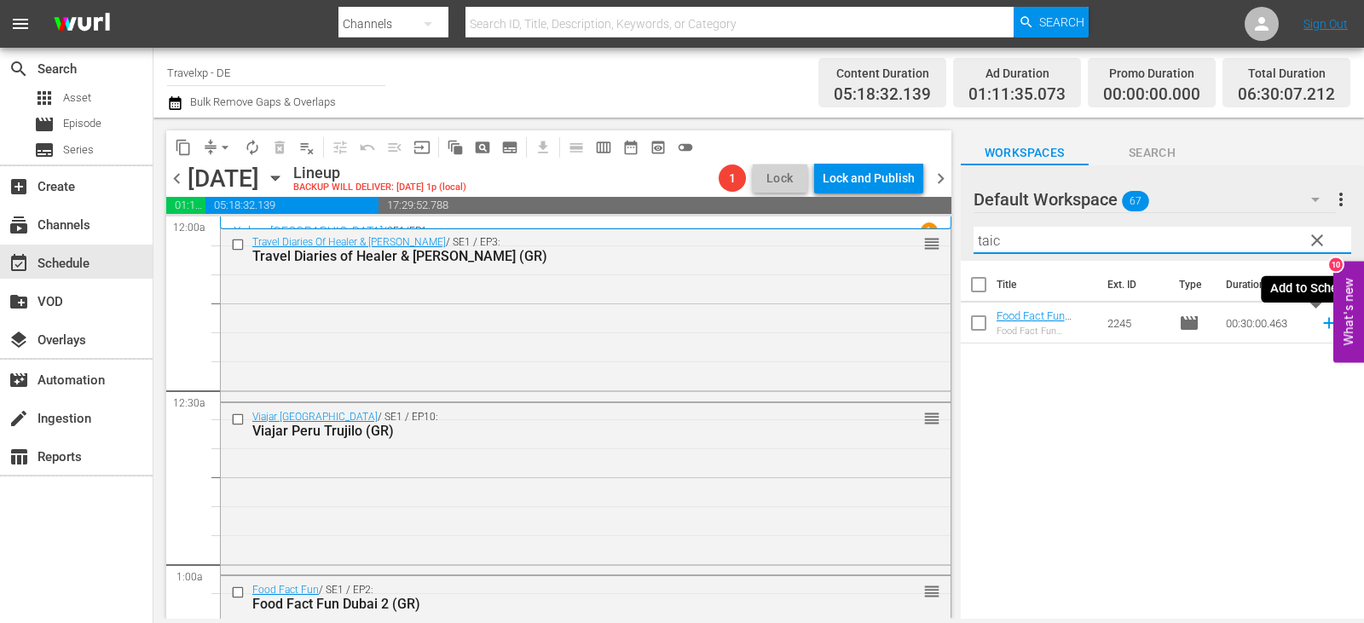
click at [1320, 329] on icon at bounding box center [1329, 323] width 19 height 19
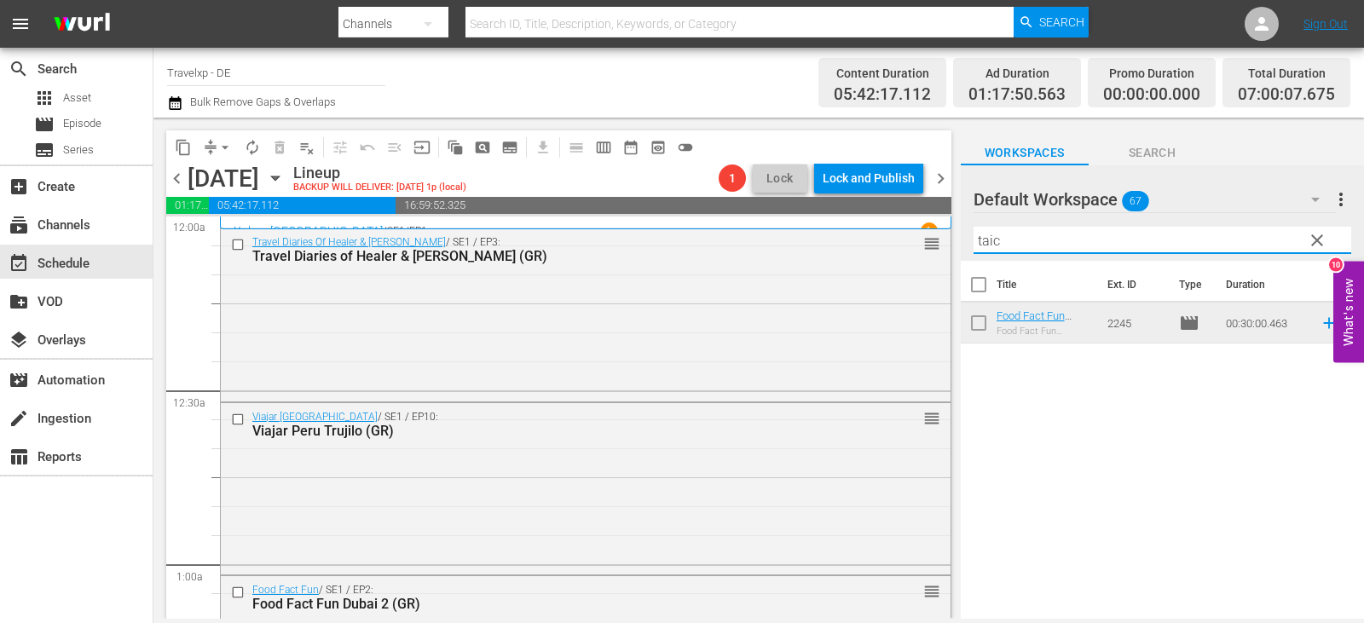
drag, startPoint x: 1014, startPoint y: 242, endPoint x: 941, endPoint y: 241, distance: 72.5
click at [941, 241] on div "content_copy compress arrow_drop_down autorenew_outlined delete_forever_outline…" at bounding box center [758, 368] width 1211 height 501
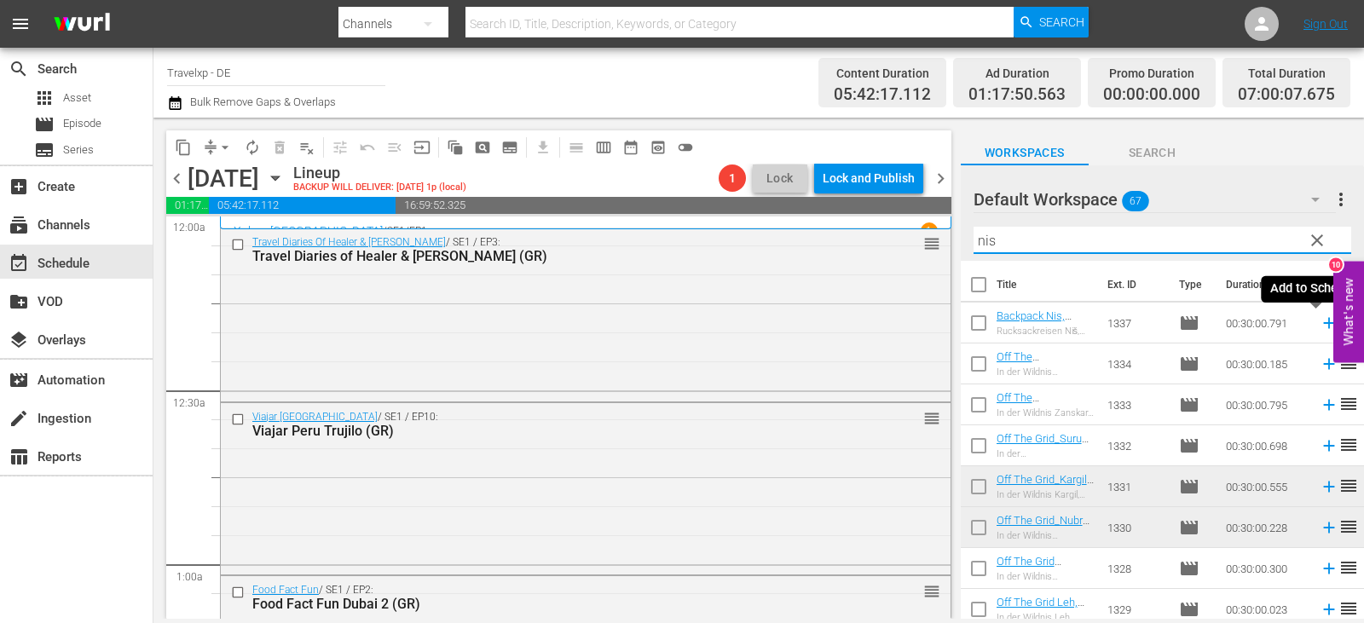
click at [1320, 321] on icon at bounding box center [1329, 323] width 19 height 19
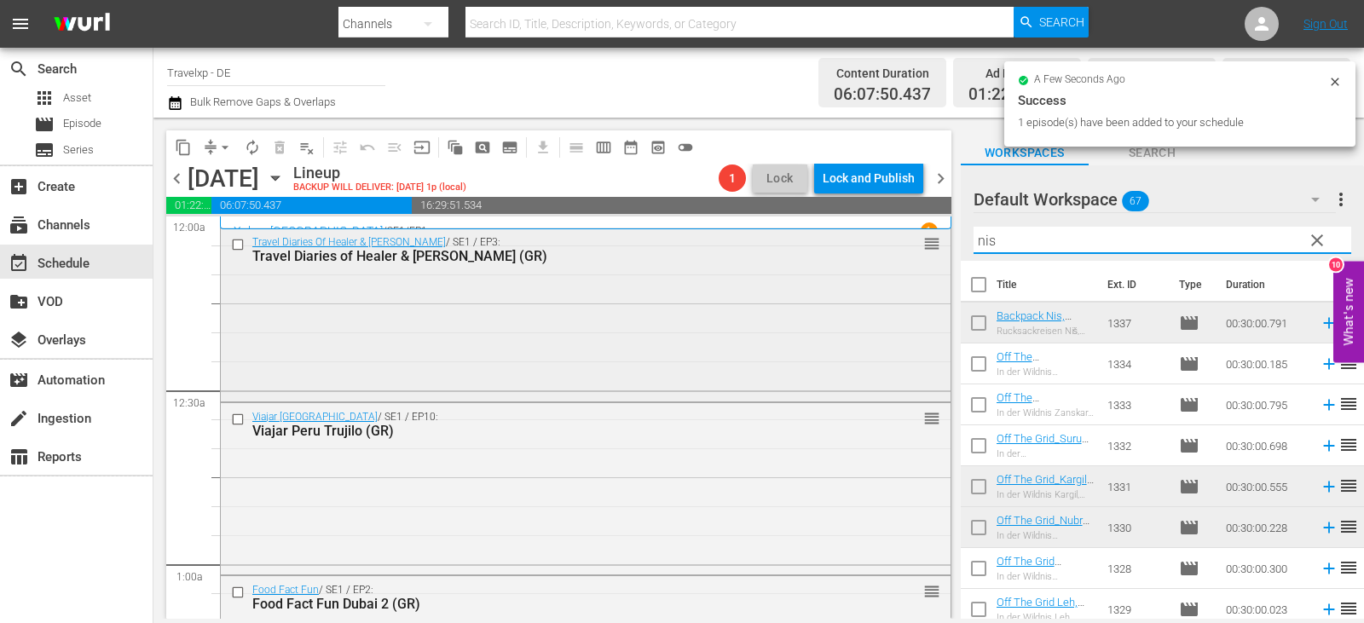
drag, startPoint x: 1009, startPoint y: 241, endPoint x: 919, endPoint y: 242, distance: 89.5
click at [919, 242] on div "content_copy compress arrow_drop_down autorenew_outlined delete_forever_outline…" at bounding box center [758, 368] width 1211 height 501
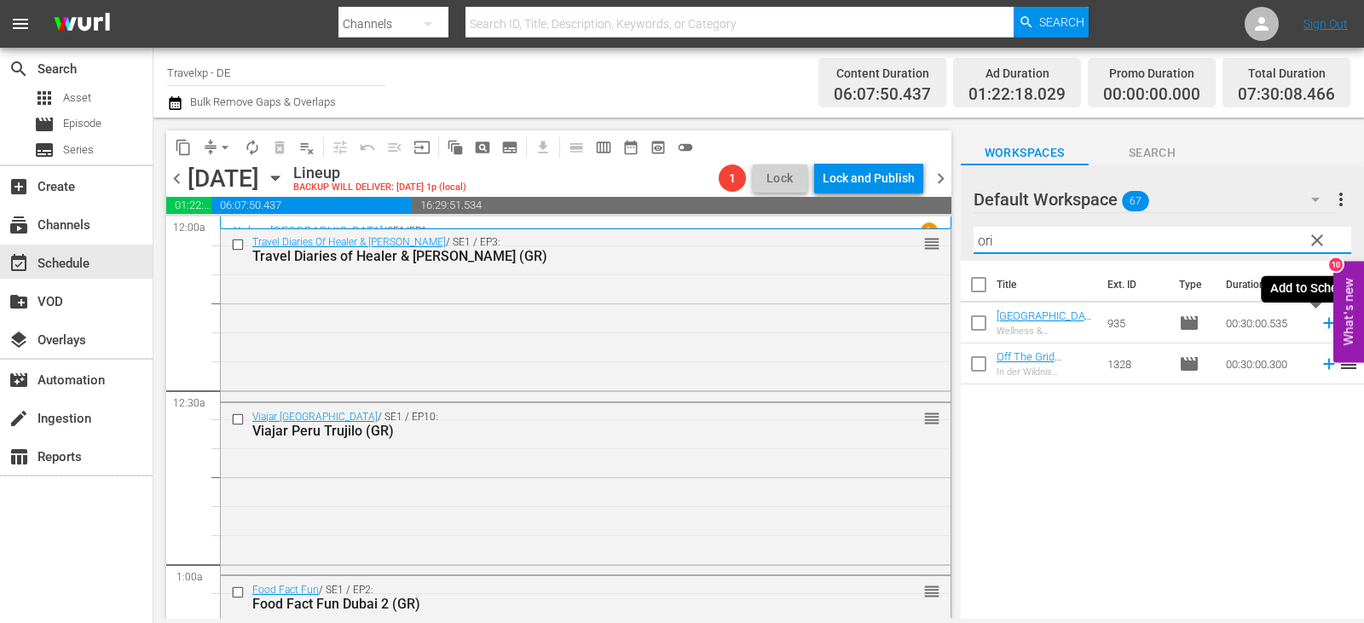
click at [1323, 324] on icon at bounding box center [1328, 323] width 11 height 11
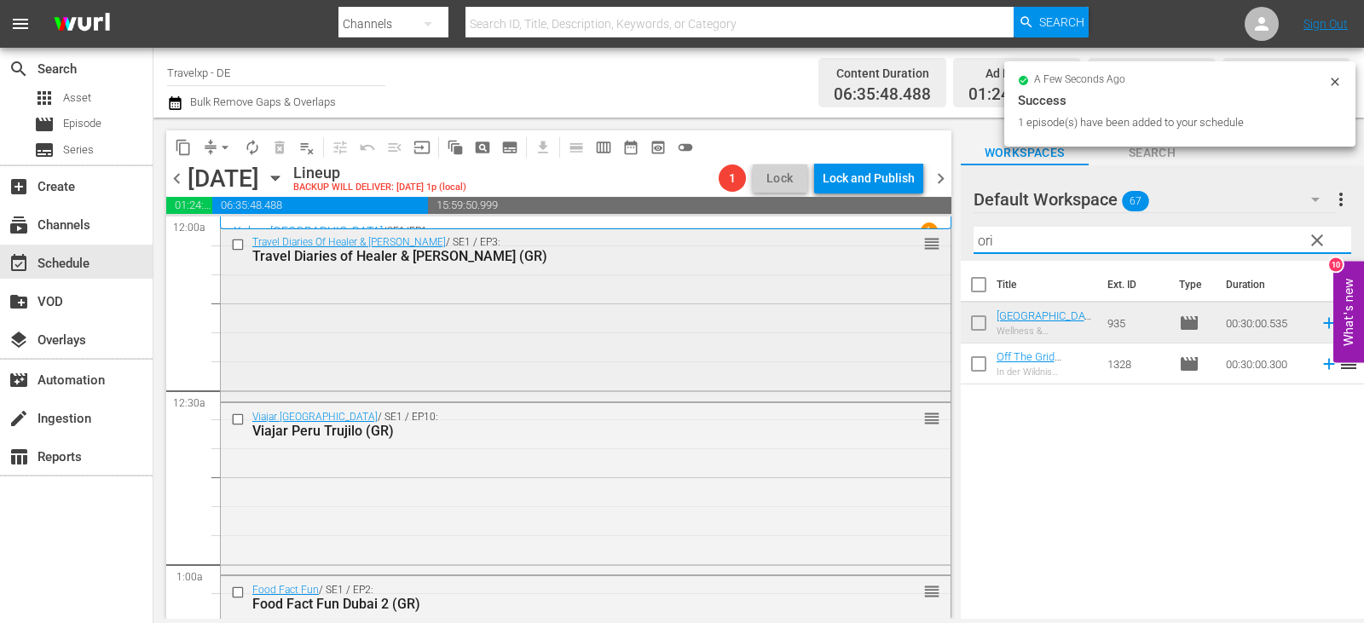
drag, startPoint x: 992, startPoint y: 246, endPoint x: 933, endPoint y: 251, distance: 59.9
click at [933, 251] on div "content_copy compress arrow_drop_down autorenew_outlined delete_forever_outline…" at bounding box center [758, 368] width 1211 height 501
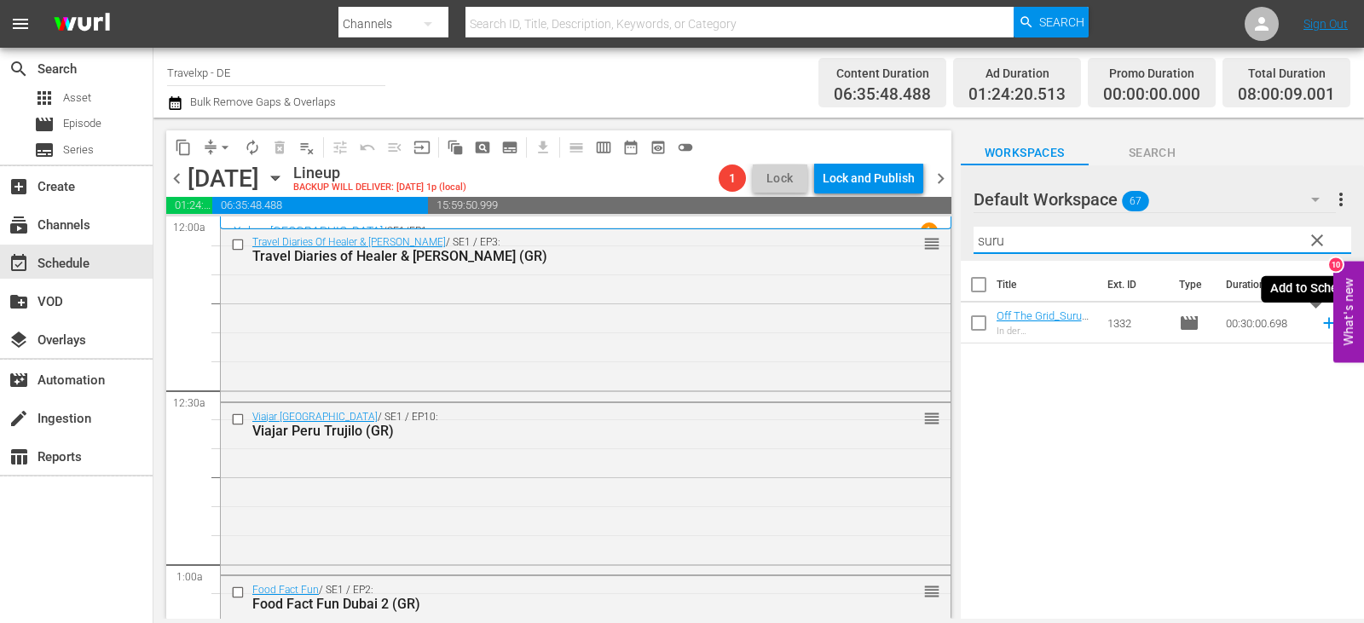
click at [1320, 321] on icon at bounding box center [1329, 323] width 19 height 19
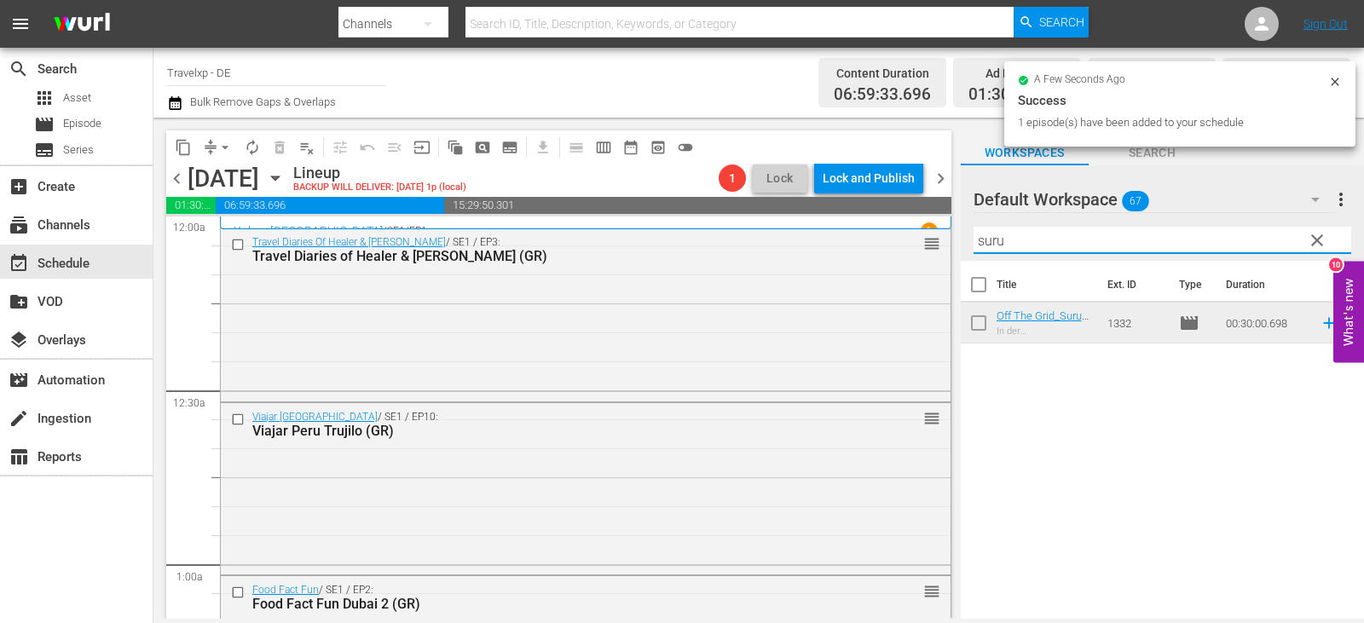
drag, startPoint x: 1018, startPoint y: 240, endPoint x: 962, endPoint y: 240, distance: 56.3
click at [962, 240] on div "Default Workspace 67 Default more_vert clear Filter by Title suru" at bounding box center [1162, 212] width 403 height 95
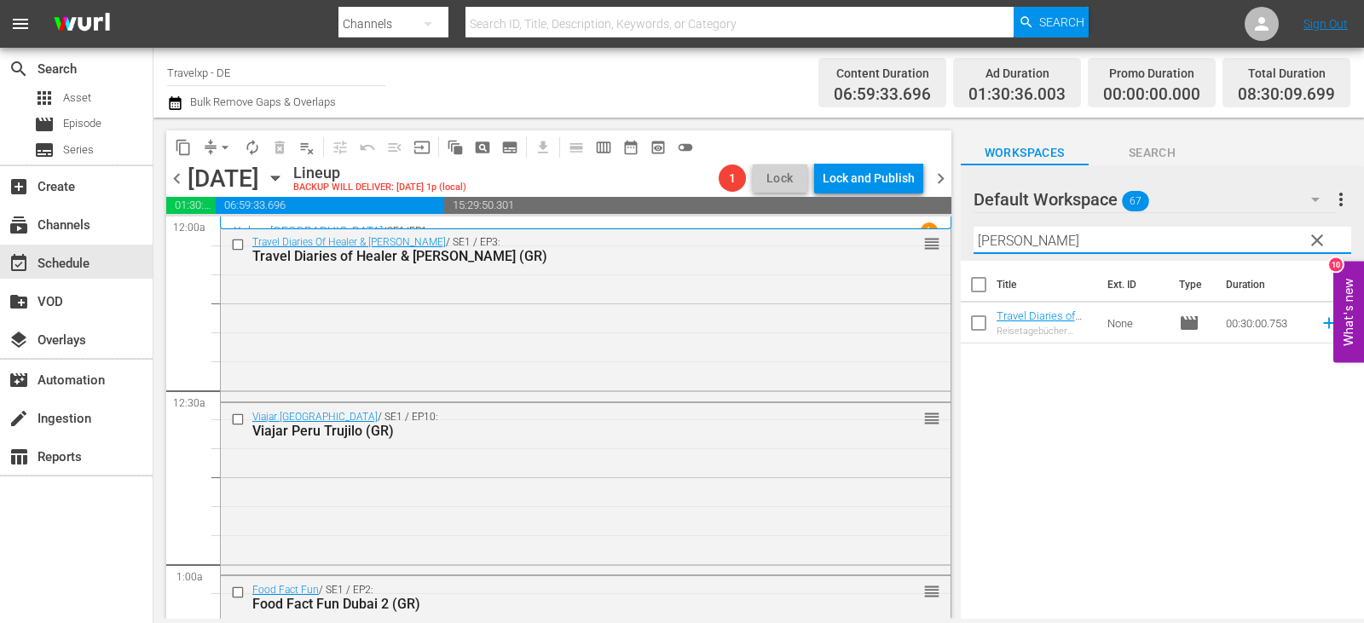
drag, startPoint x: 1316, startPoint y: 328, endPoint x: 952, endPoint y: 330, distance: 363.2
click at [1320, 327] on icon at bounding box center [1329, 323] width 19 height 19
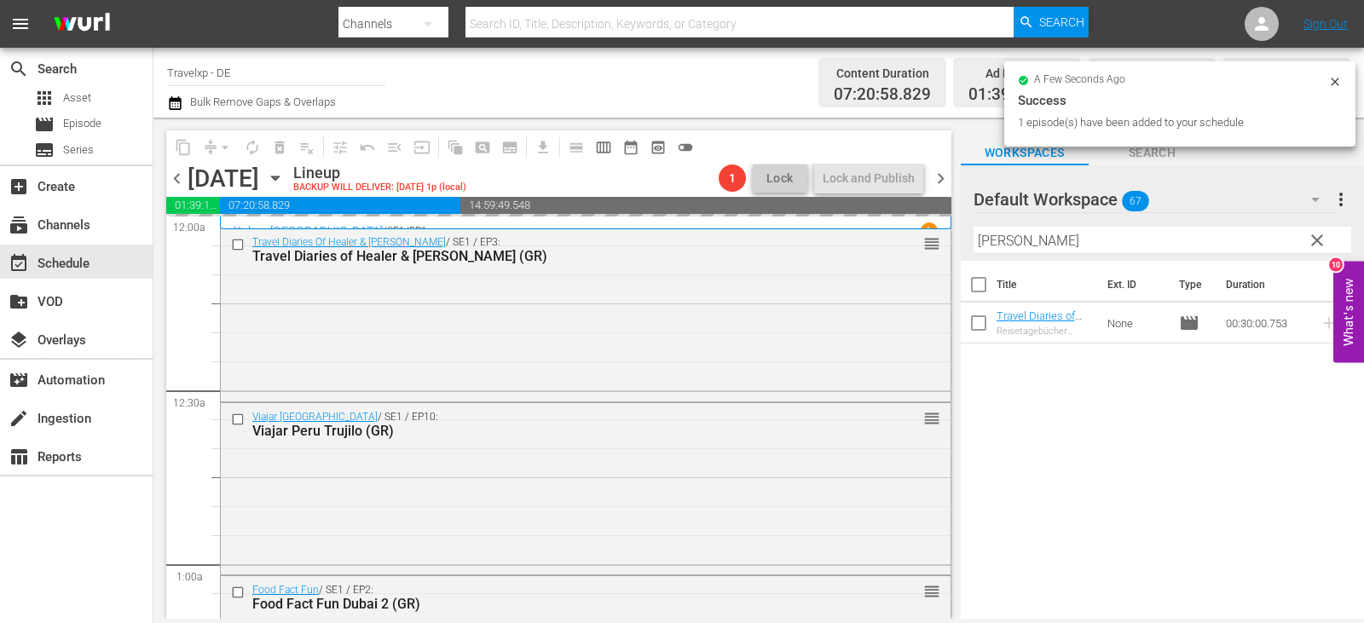
click at [899, 257] on div "content_copy compress arrow_drop_down autorenew_outlined delete_forever_outline…" at bounding box center [758, 368] width 1211 height 501
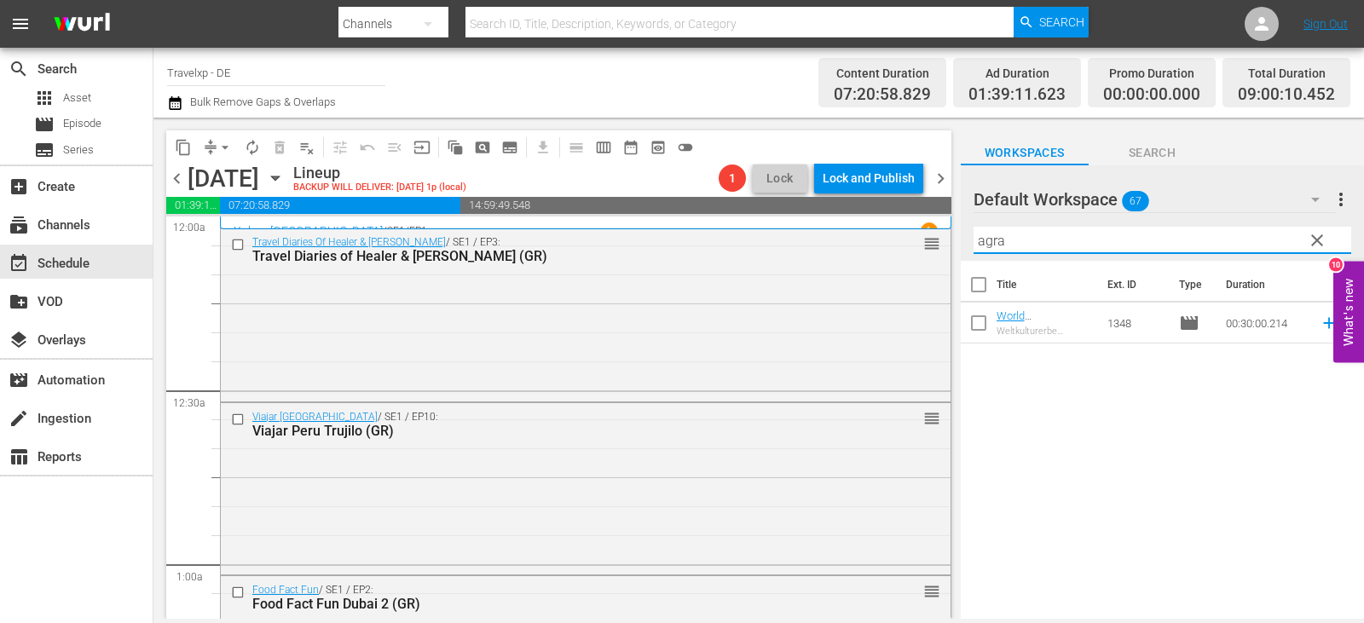
click at [1320, 323] on icon at bounding box center [1329, 323] width 19 height 19
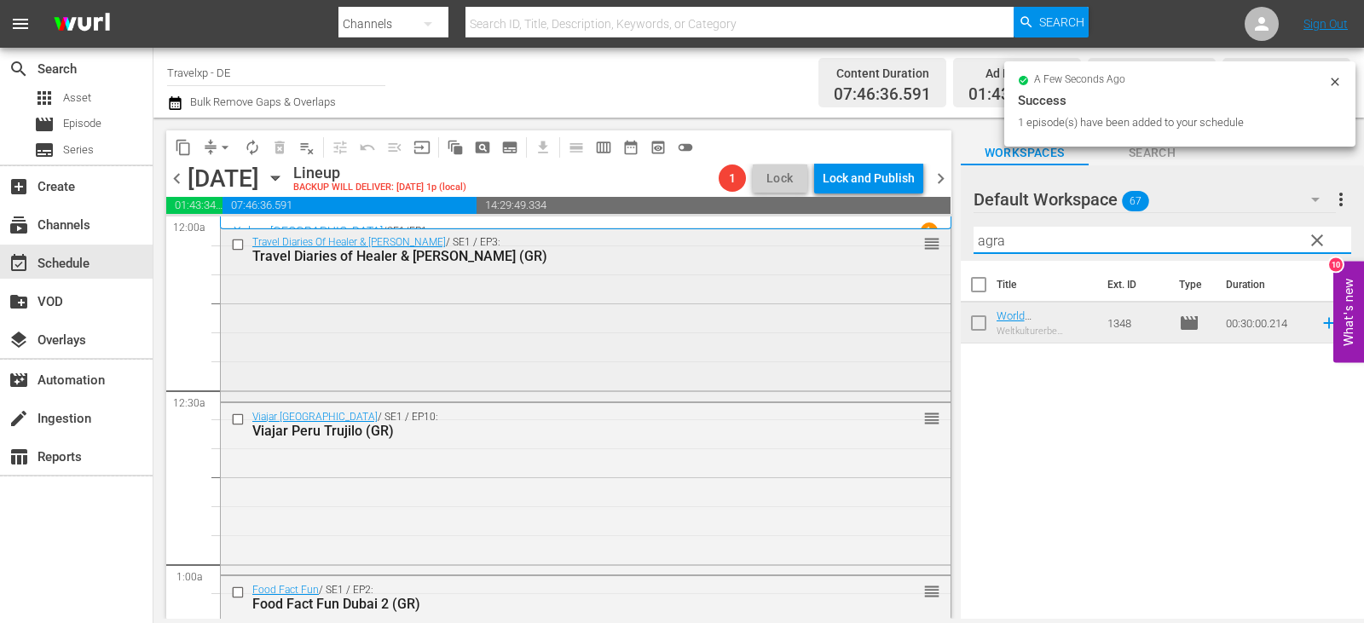
drag, startPoint x: 988, startPoint y: 244, endPoint x: 929, endPoint y: 254, distance: 59.7
click at [929, 254] on div "content_copy compress arrow_drop_down autorenew_outlined delete_forever_outline…" at bounding box center [758, 368] width 1211 height 501
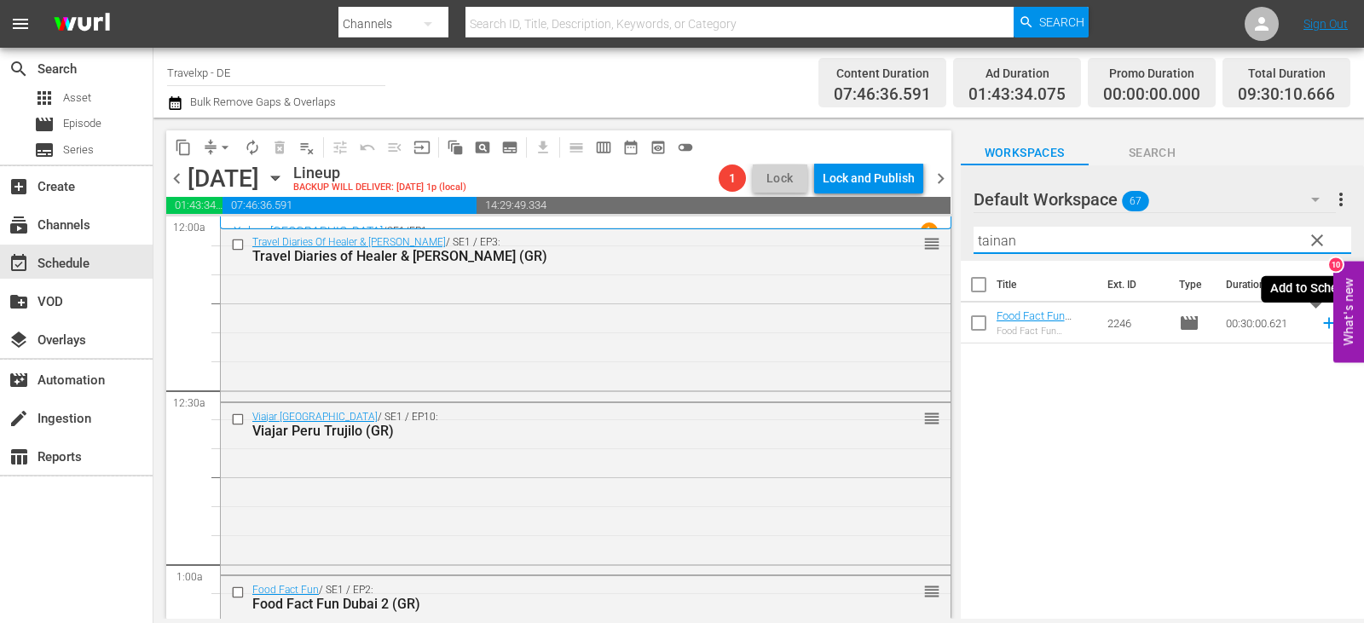
click at [1323, 324] on icon at bounding box center [1328, 323] width 11 height 11
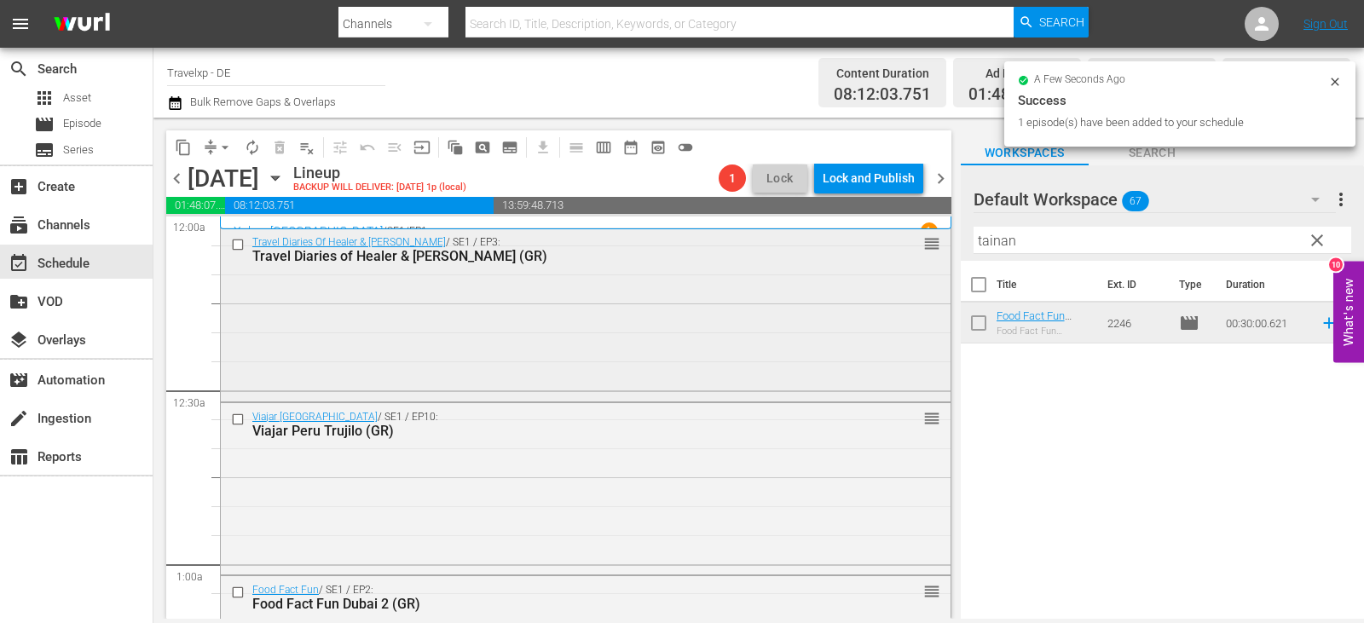
drag, startPoint x: 1037, startPoint y: 246, endPoint x: 910, endPoint y: 250, distance: 127.1
click at [910, 250] on div "content_copy compress arrow_drop_down autorenew_outlined delete_forever_outline…" at bounding box center [758, 368] width 1211 height 501
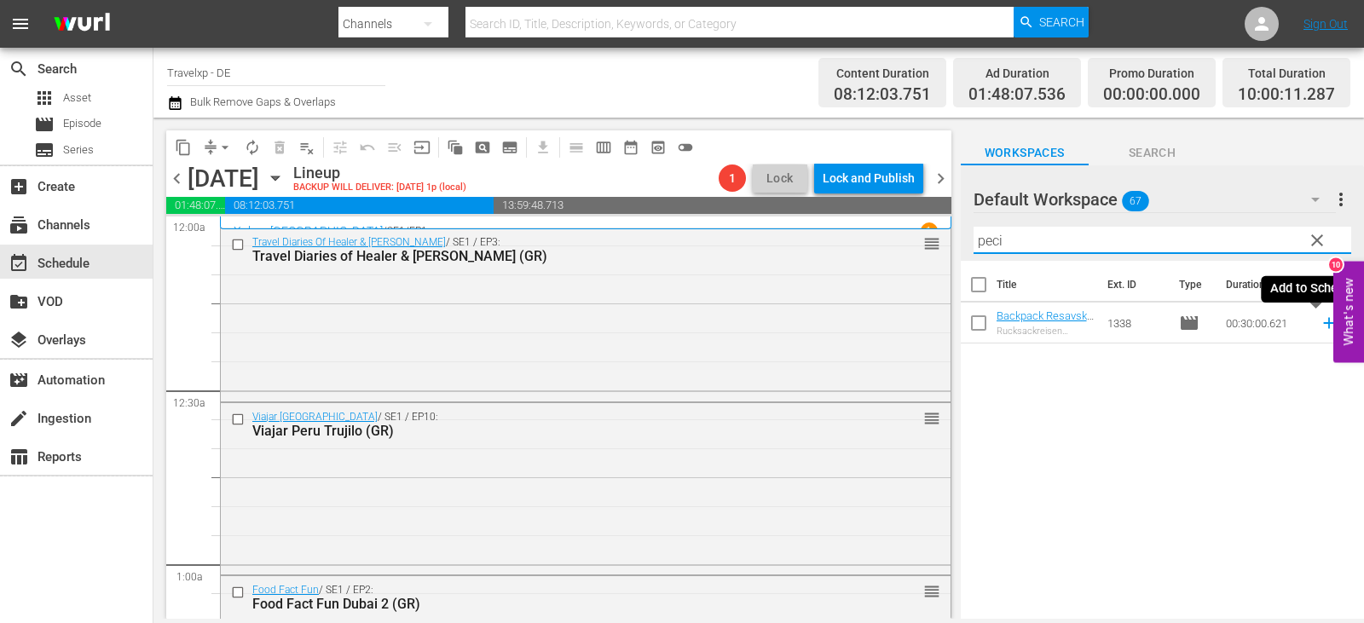
click at [1320, 325] on icon at bounding box center [1329, 323] width 19 height 19
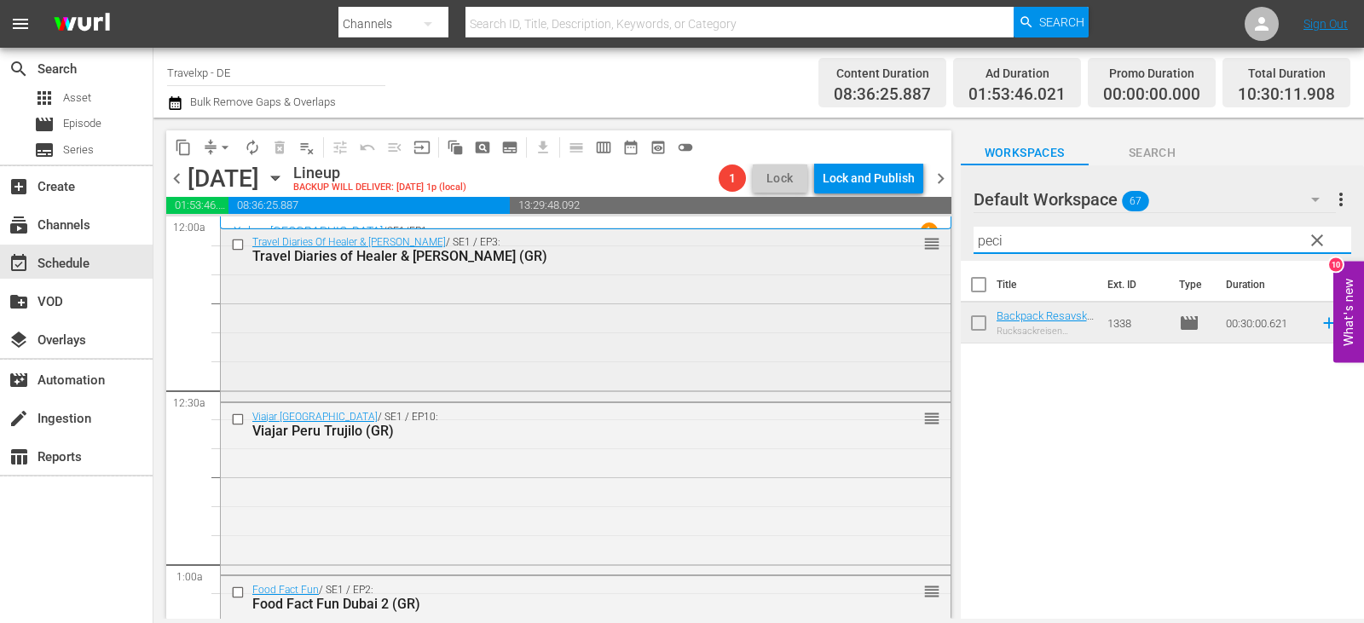
drag, startPoint x: 1015, startPoint y: 241, endPoint x: 879, endPoint y: 256, distance: 137.2
click at [879, 256] on div "content_copy compress arrow_drop_down autorenew_outlined delete_forever_outline…" at bounding box center [758, 368] width 1211 height 501
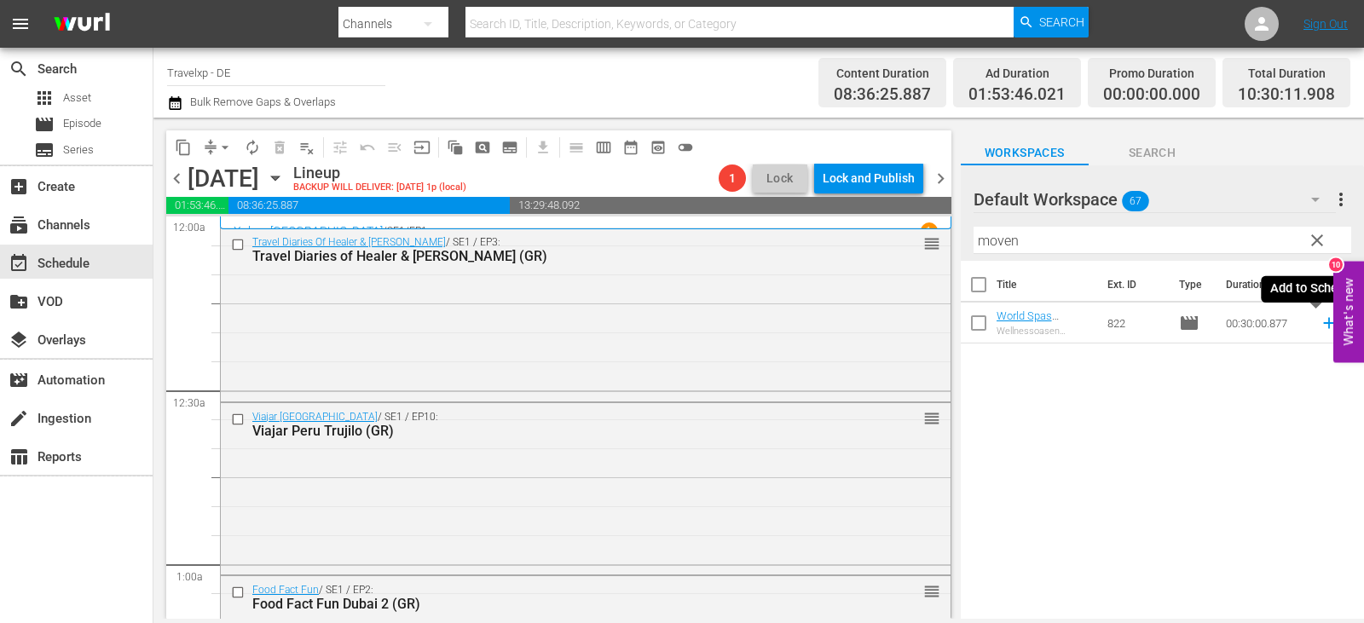
click at [1320, 319] on icon at bounding box center [1329, 323] width 19 height 19
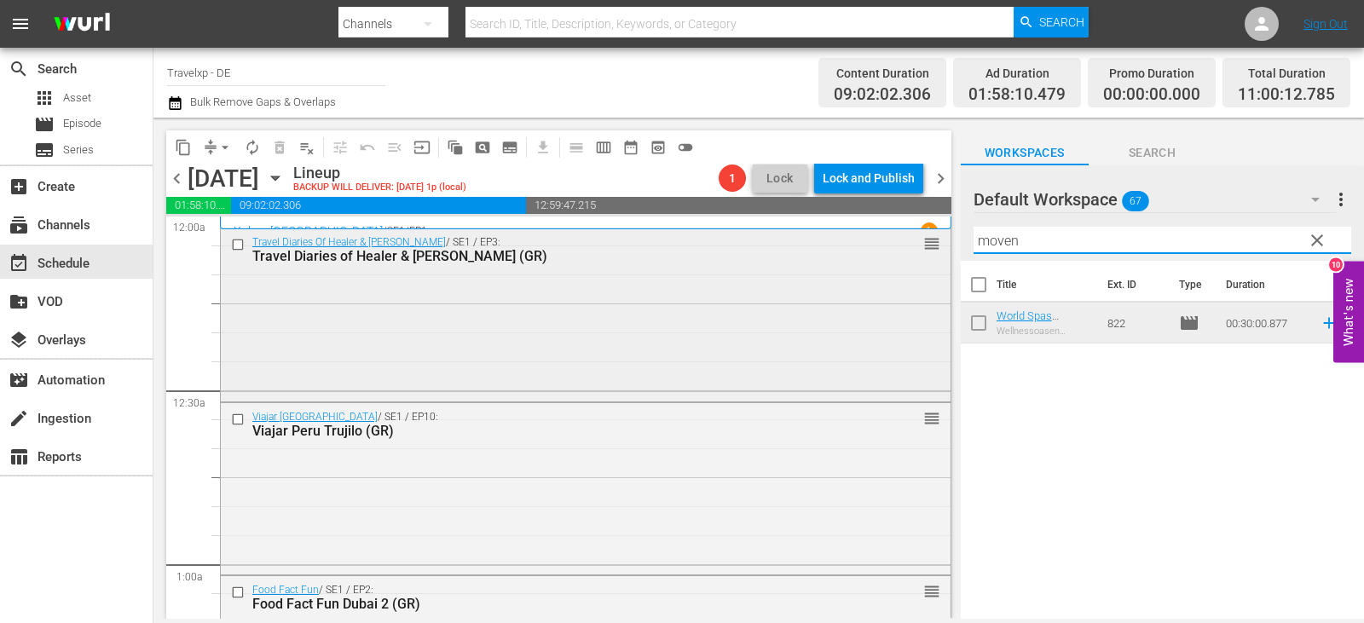
drag, startPoint x: 1041, startPoint y: 244, endPoint x: 936, endPoint y: 244, distance: 104.9
click at [936, 244] on div "content_copy compress arrow_drop_down autorenew_outlined delete_forever_outline…" at bounding box center [758, 368] width 1211 height 501
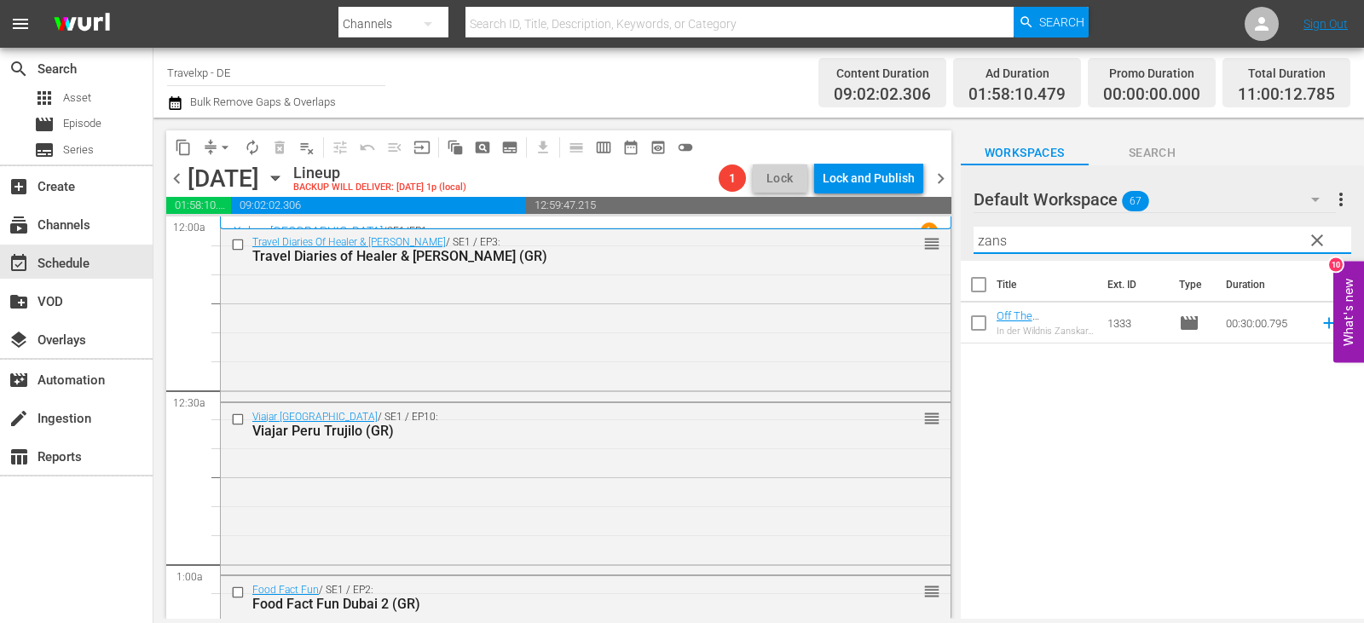
click at [1320, 325] on icon at bounding box center [1329, 323] width 19 height 19
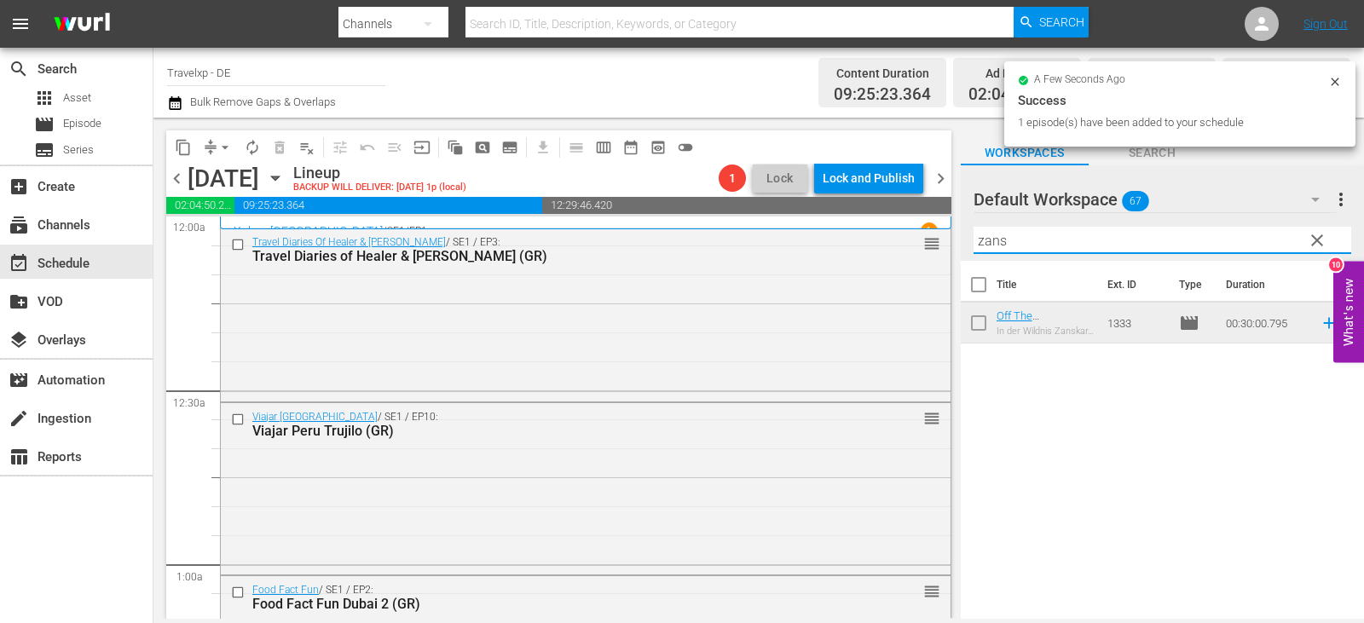
drag, startPoint x: 1016, startPoint y: 248, endPoint x: 967, endPoint y: 248, distance: 49.5
click at [967, 248] on div "Default Workspace 67 Default more_vert clear Filter by Title zans" at bounding box center [1162, 212] width 403 height 95
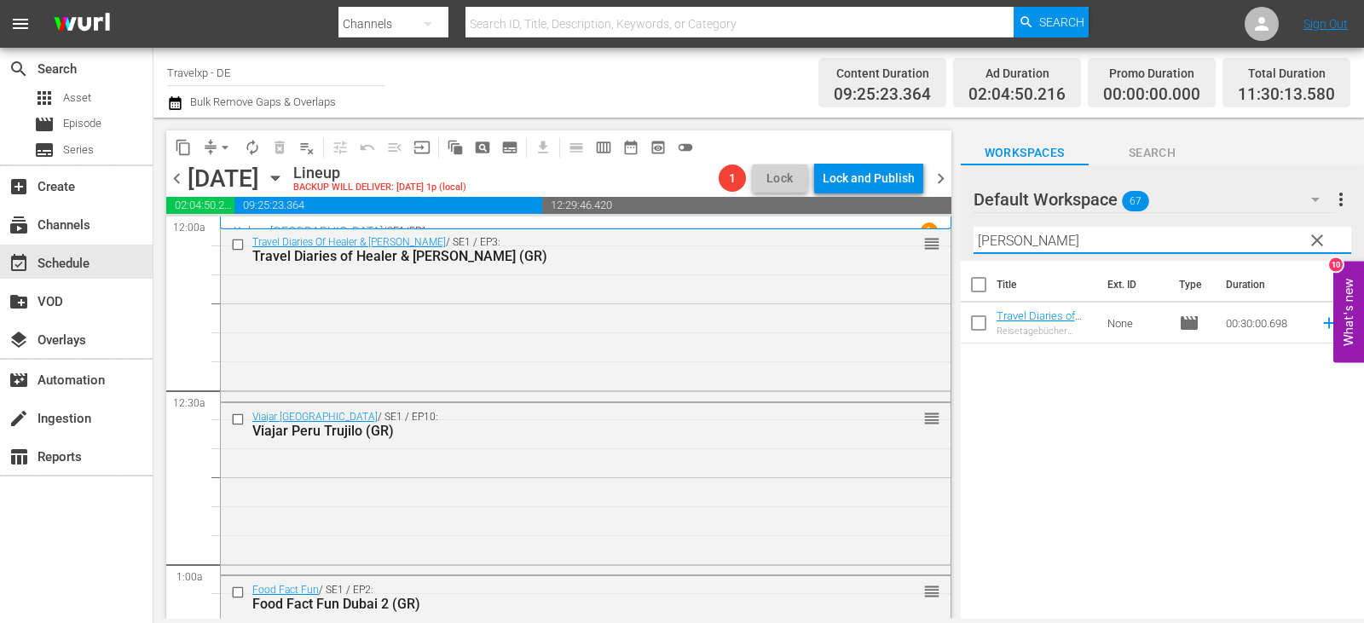
click at [1320, 328] on icon at bounding box center [1329, 323] width 19 height 19
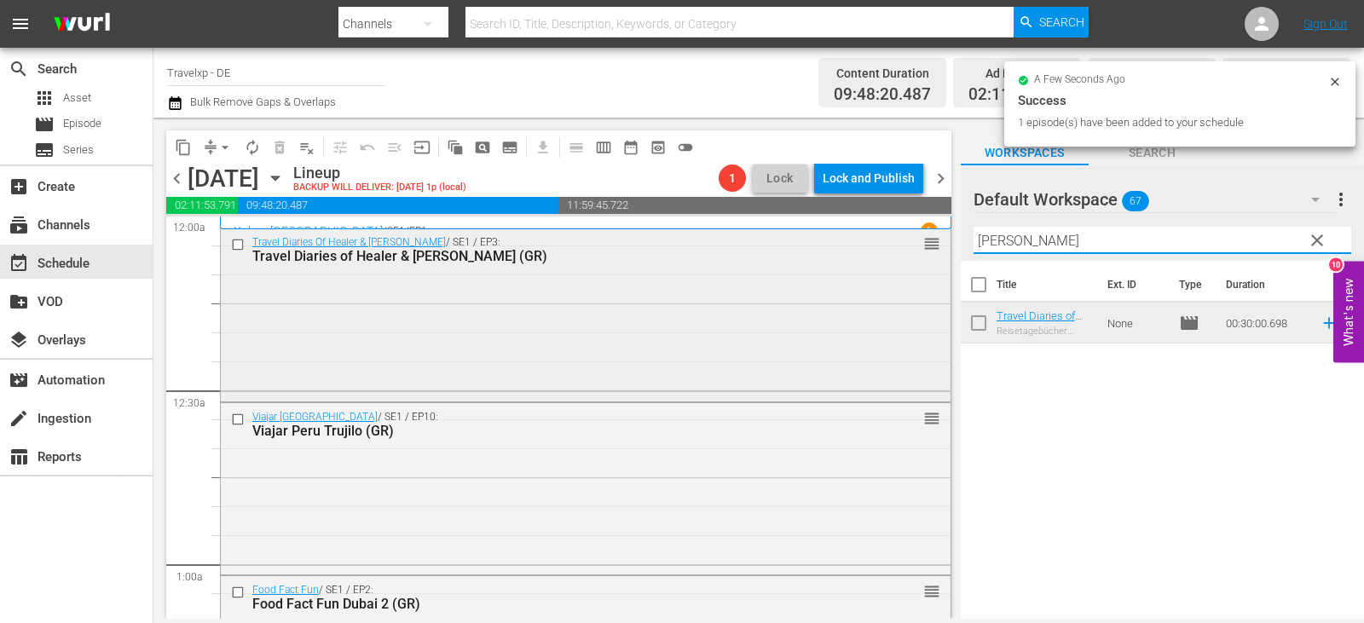
drag, startPoint x: 1025, startPoint y: 242, endPoint x: 933, endPoint y: 247, distance: 92.2
click at [933, 247] on div "content_copy compress arrow_drop_down autorenew_outlined delete_forever_outline…" at bounding box center [758, 368] width 1211 height 501
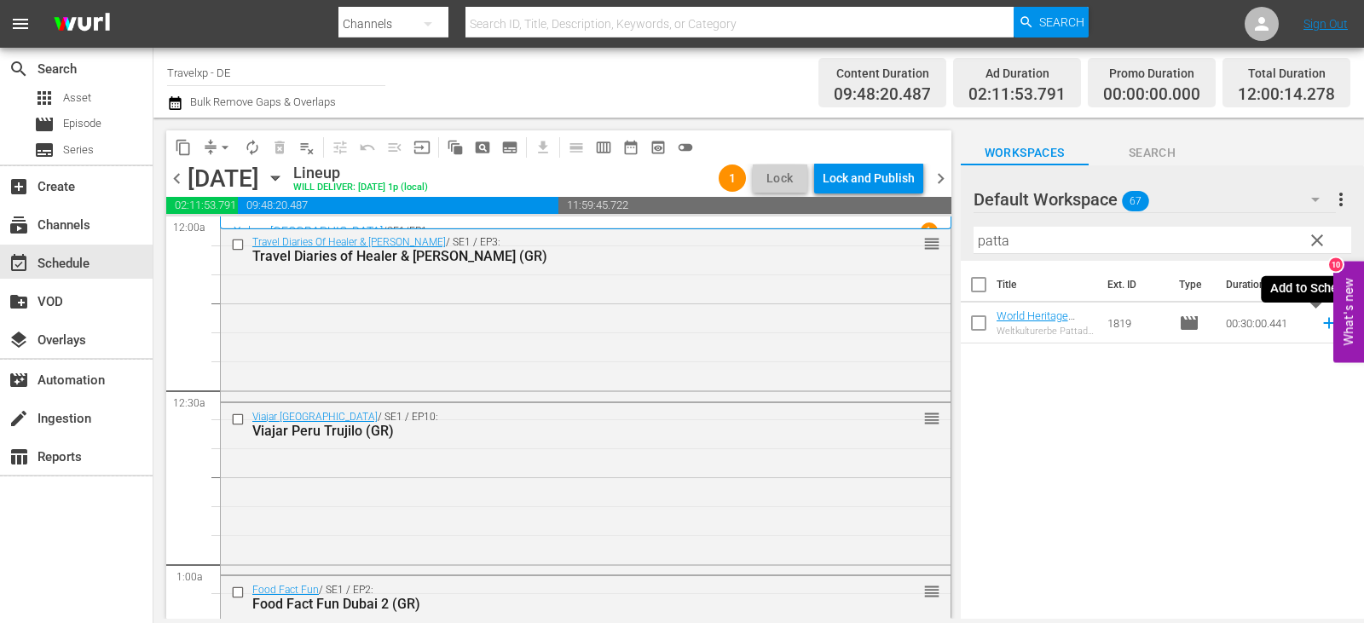
click at [1320, 327] on icon at bounding box center [1329, 323] width 19 height 19
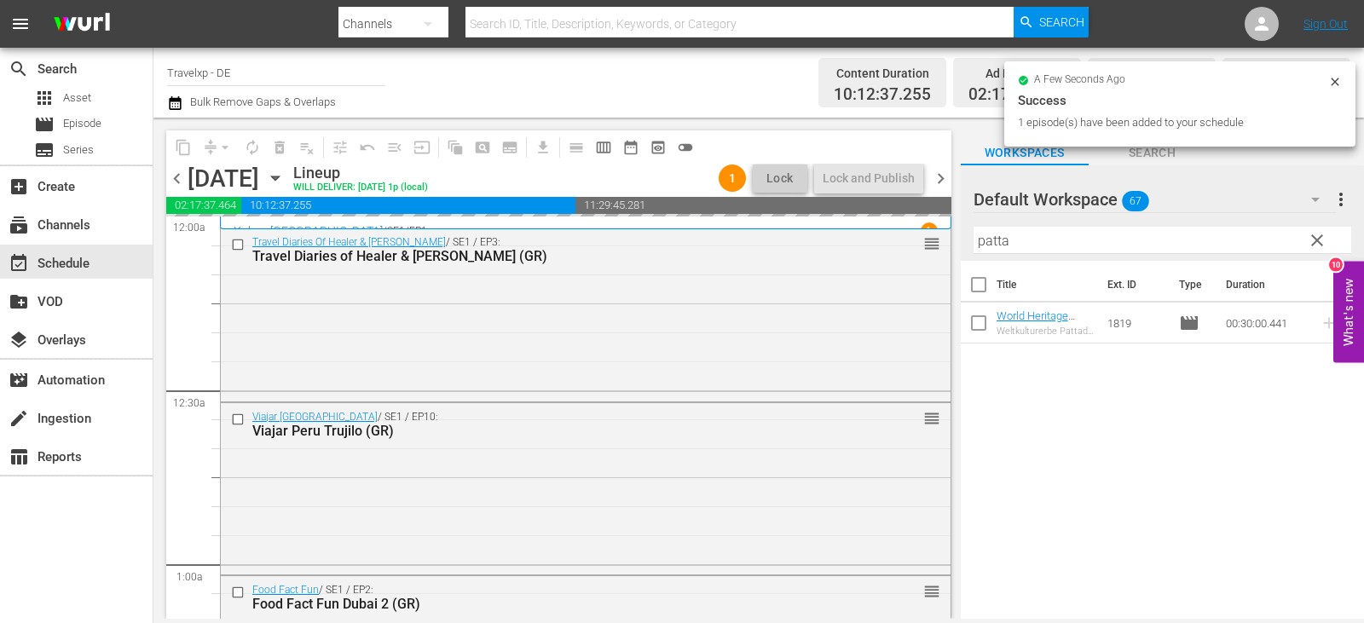
drag, startPoint x: 1017, startPoint y: 239, endPoint x: 955, endPoint y: 244, distance: 62.4
click at [955, 244] on div "content_copy compress arrow_drop_down autorenew_outlined delete_forever_outline…" at bounding box center [758, 368] width 1211 height 501
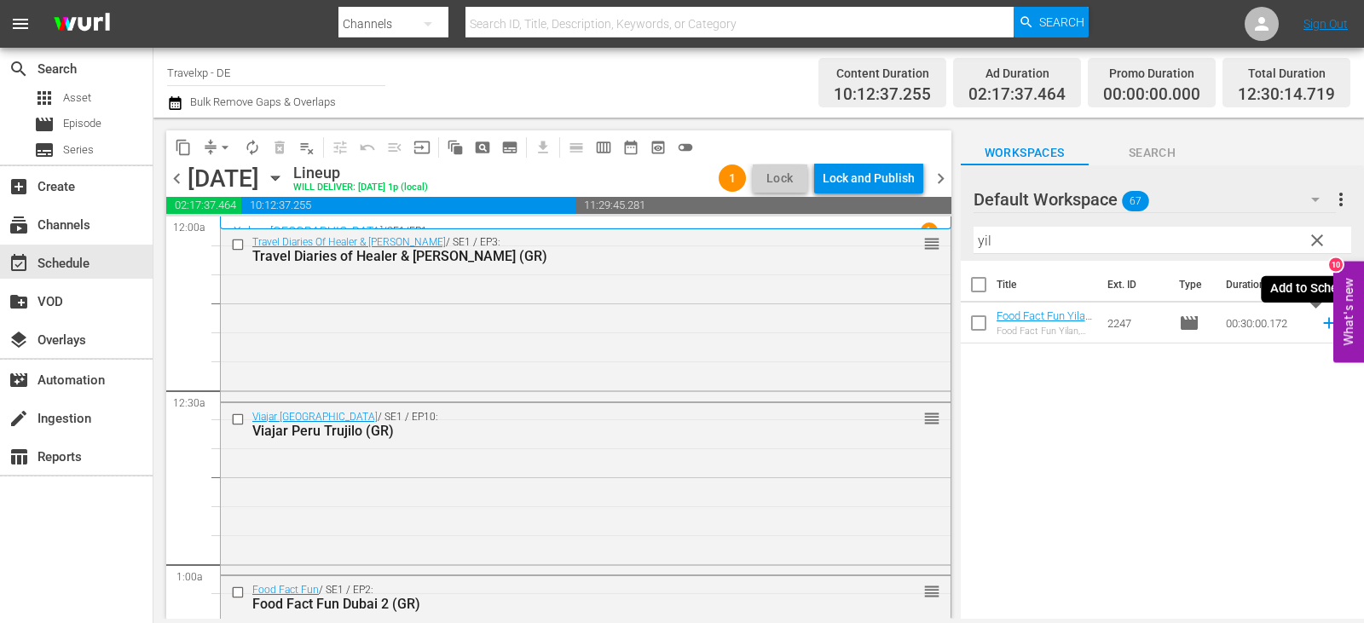
click at [1323, 324] on icon at bounding box center [1328, 323] width 11 height 11
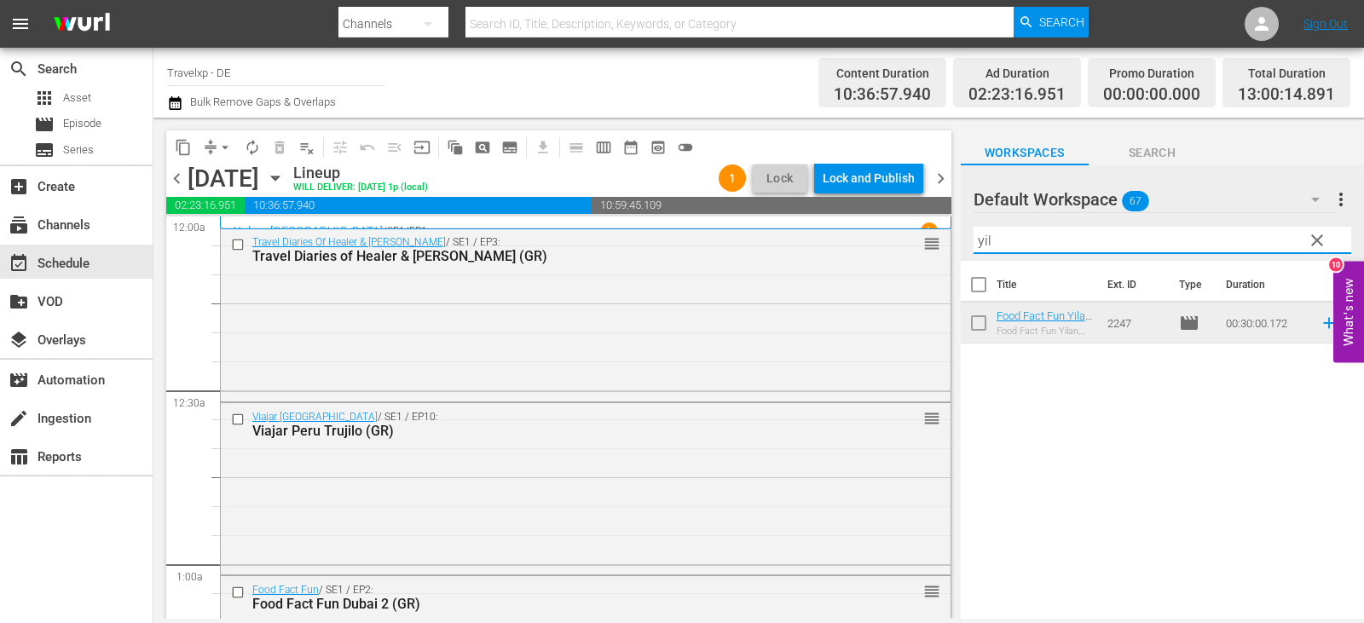
drag, startPoint x: 1009, startPoint y: 251, endPoint x: 963, endPoint y: 251, distance: 46.9
click at [963, 251] on div "Default Workspace 67 Default more_vert clear Filter by Title yil" at bounding box center [1162, 212] width 403 height 95
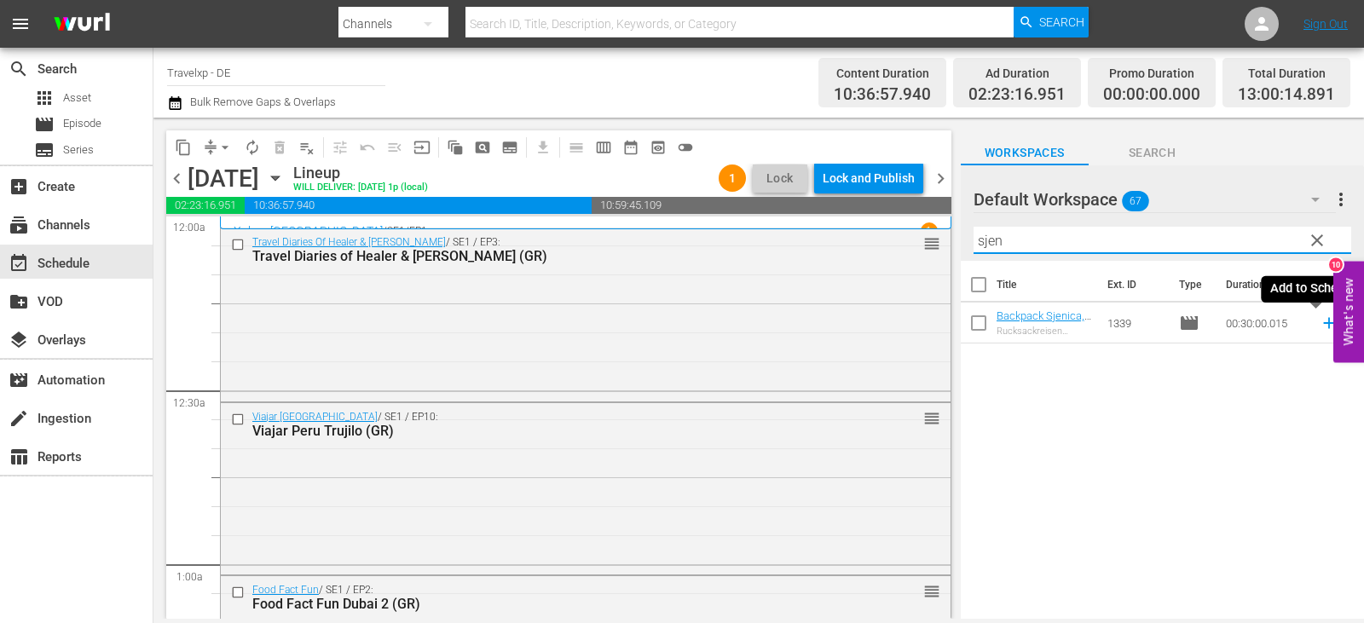
click at [1320, 323] on icon at bounding box center [1329, 323] width 19 height 19
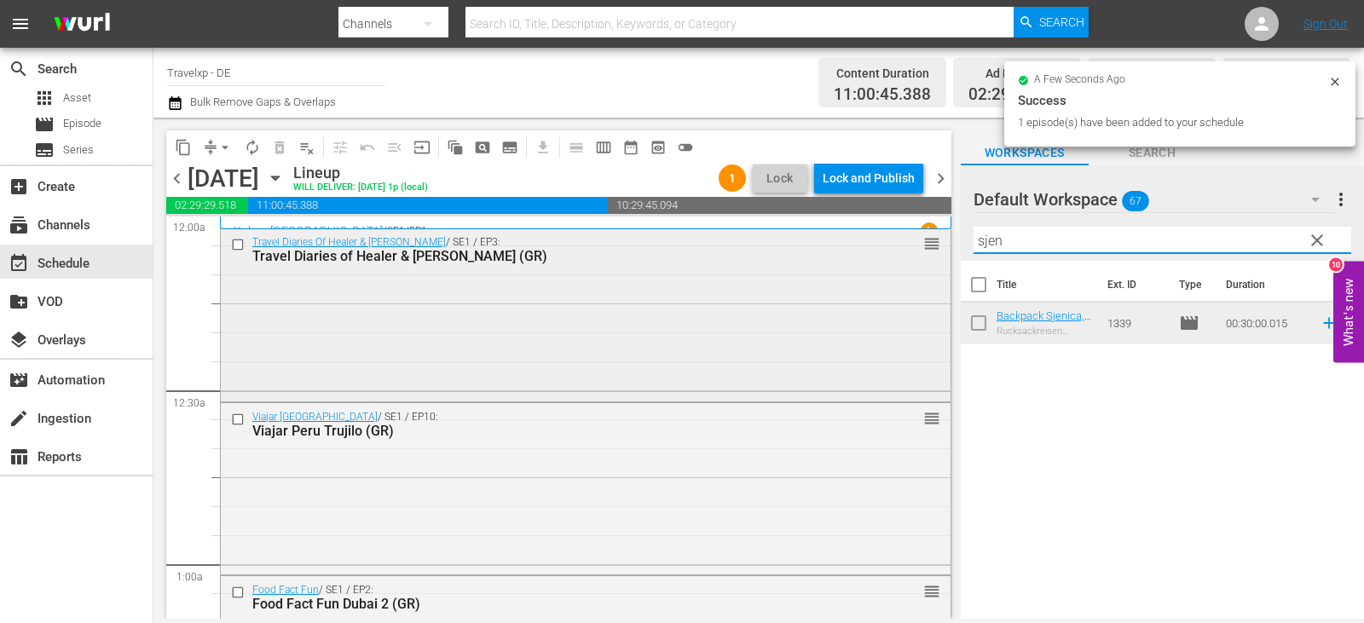
drag, startPoint x: 1008, startPoint y: 246, endPoint x: 914, endPoint y: 246, distance: 93.8
click at [914, 246] on div "content_copy compress arrow_drop_down autorenew_outlined delete_forever_outline…" at bounding box center [758, 368] width 1211 height 501
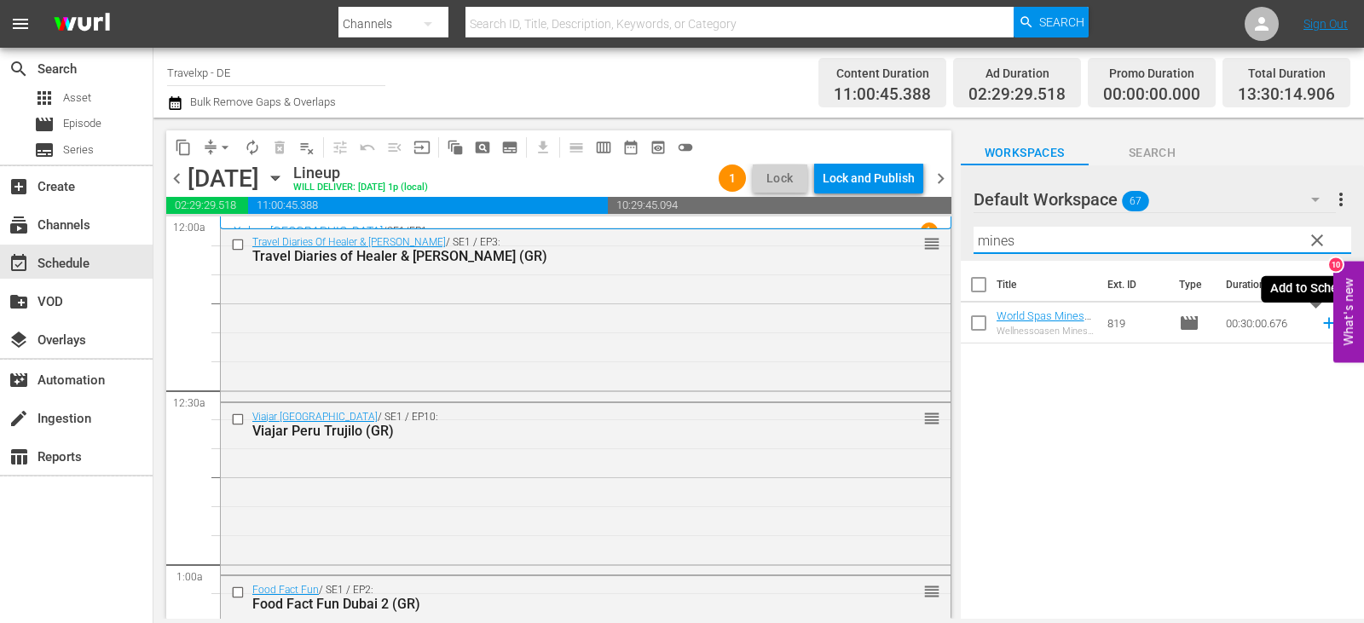
click at [1320, 326] on icon at bounding box center [1329, 323] width 19 height 19
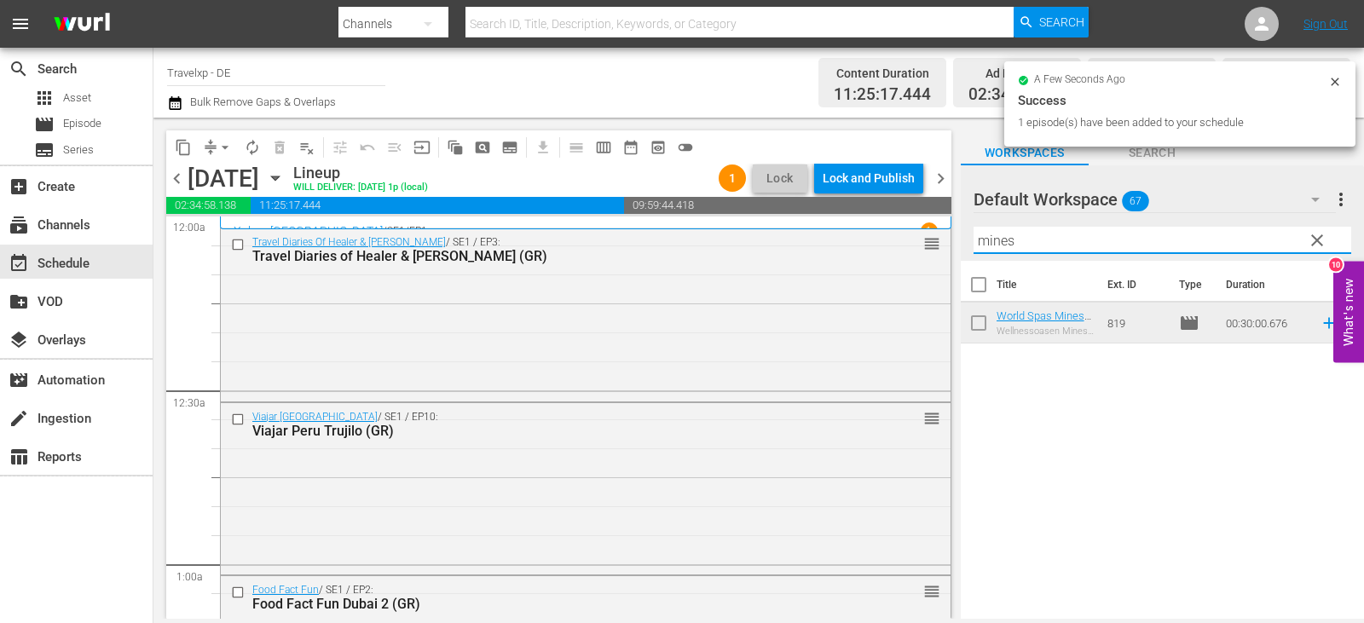
drag, startPoint x: 1019, startPoint y: 244, endPoint x: 940, endPoint y: 247, distance: 79.4
click at [940, 247] on div "content_copy compress arrow_drop_down autorenew_outlined delete_forever_outline…" at bounding box center [758, 368] width 1211 height 501
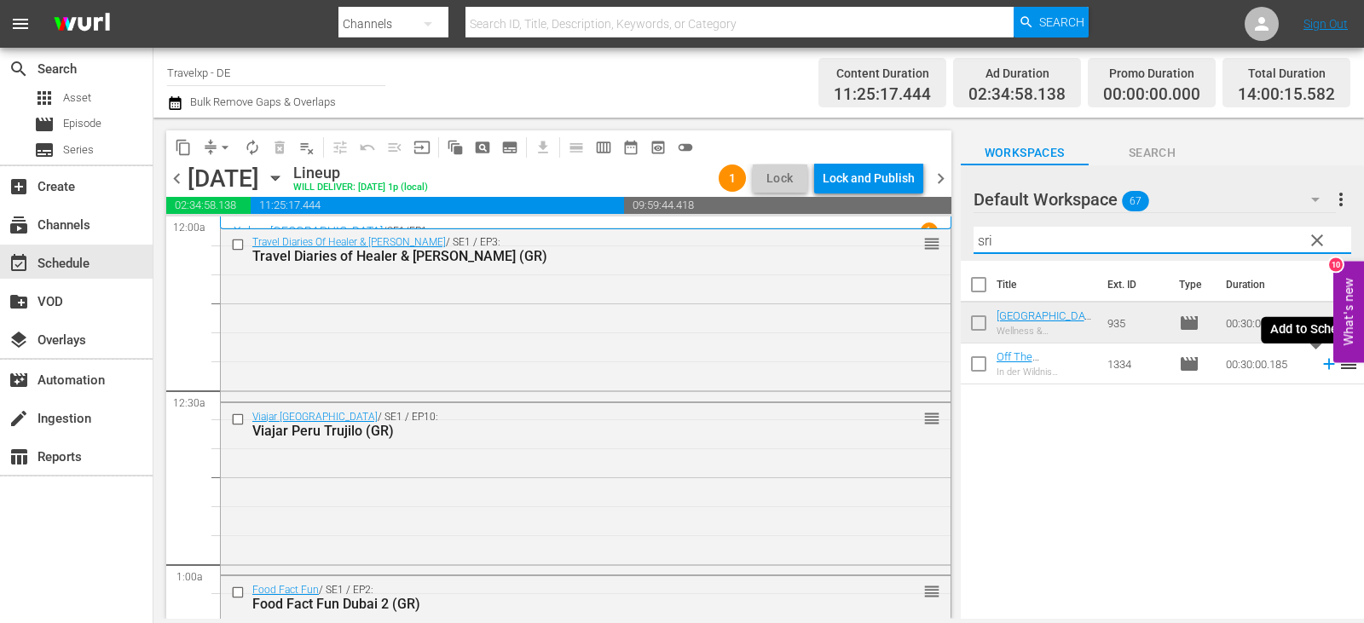
click at [1320, 367] on icon at bounding box center [1329, 364] width 19 height 19
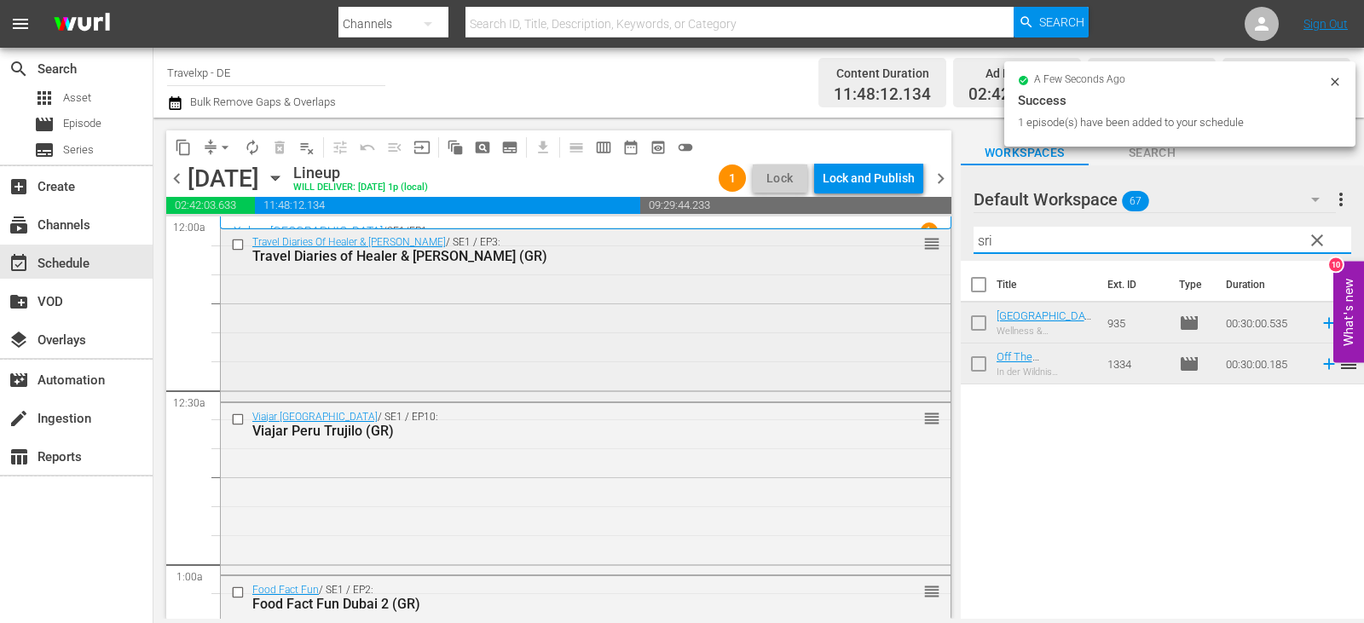
drag, startPoint x: 1033, startPoint y: 244, endPoint x: 917, endPoint y: 252, distance: 116.3
click at [922, 253] on div "content_copy compress arrow_drop_down autorenew_outlined delete_forever_outline…" at bounding box center [758, 368] width 1211 height 501
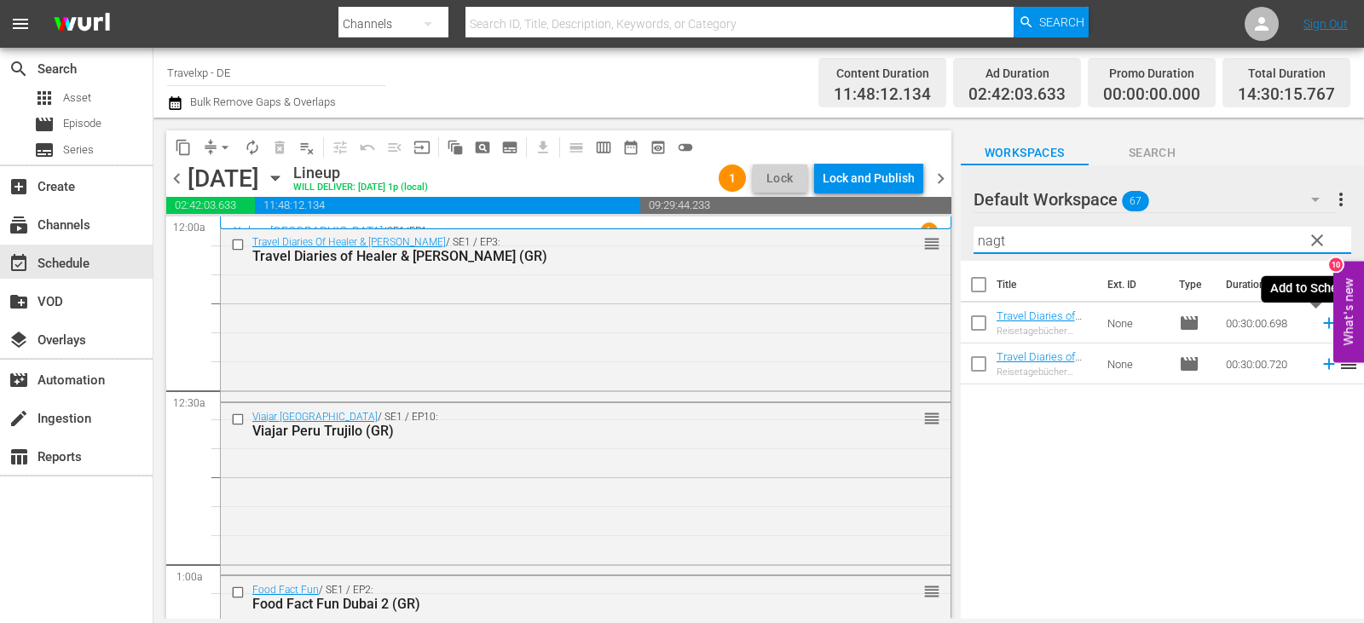
drag, startPoint x: 1318, startPoint y: 323, endPoint x: 1302, endPoint y: 321, distance: 16.3
click at [1320, 323] on icon at bounding box center [1329, 323] width 19 height 19
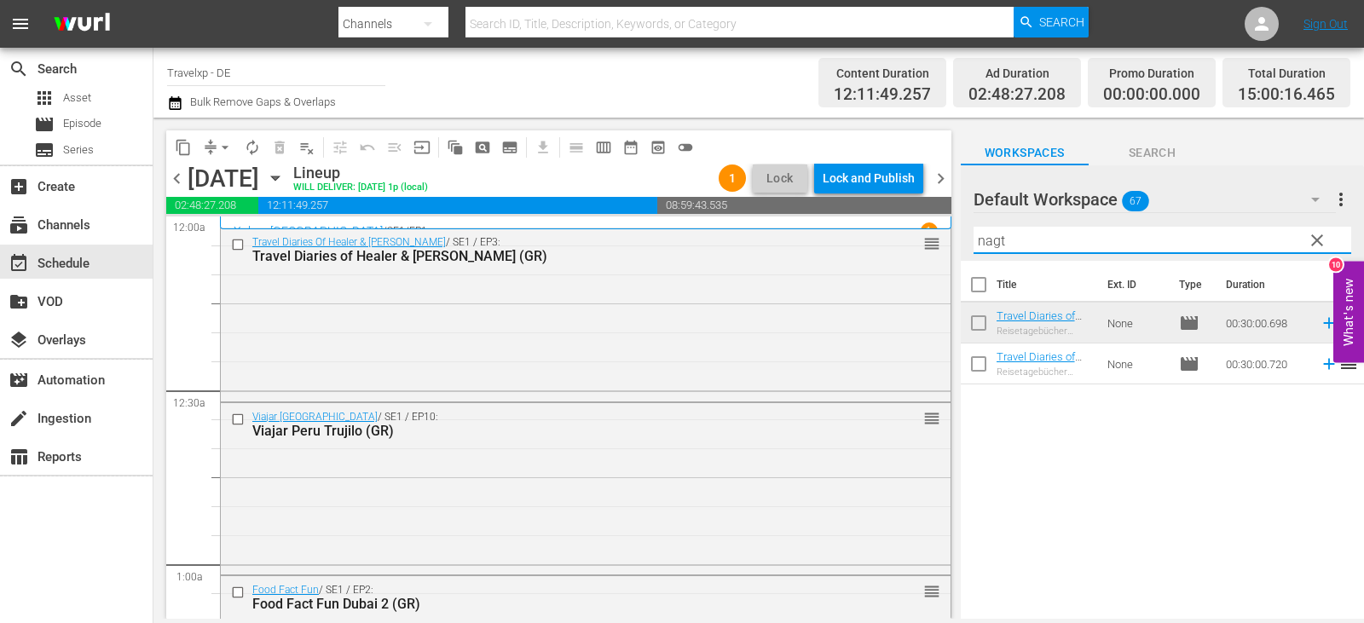
drag, startPoint x: 1026, startPoint y: 246, endPoint x: 940, endPoint y: 245, distance: 85.3
click at [940, 245] on div "content_copy compress arrow_drop_down autorenew_outlined delete_forever_outline…" at bounding box center [758, 368] width 1211 height 501
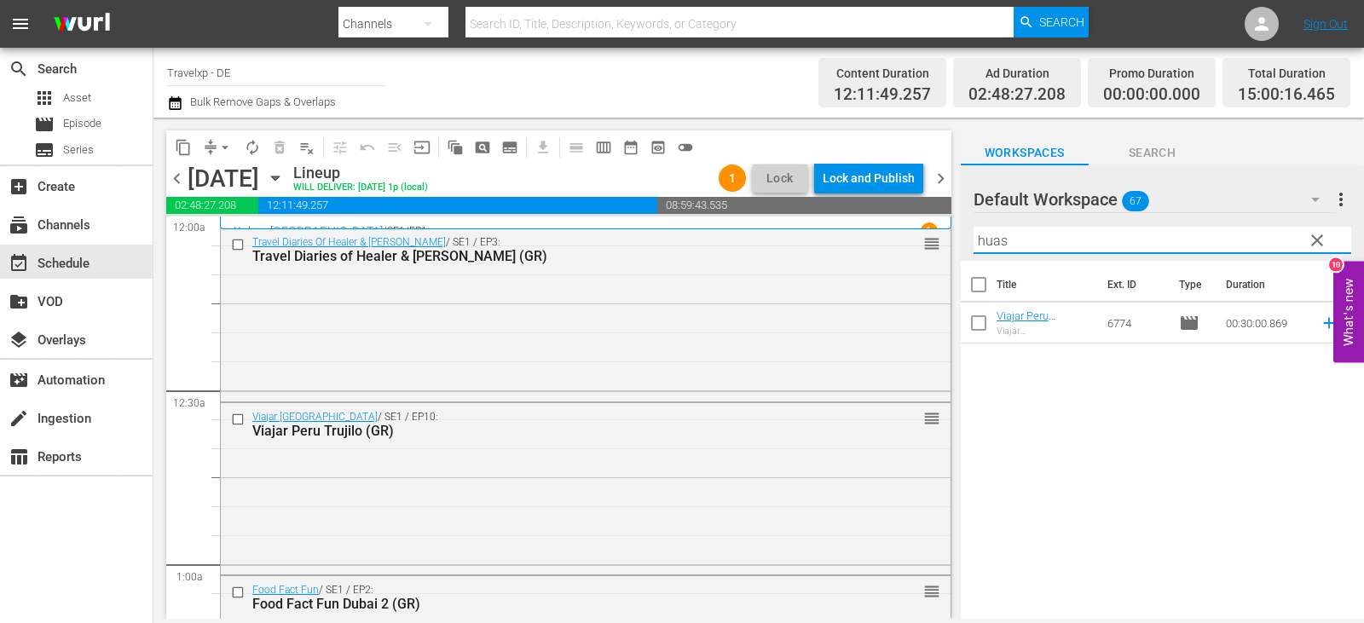
click at [1320, 321] on icon at bounding box center [1329, 323] width 19 height 19
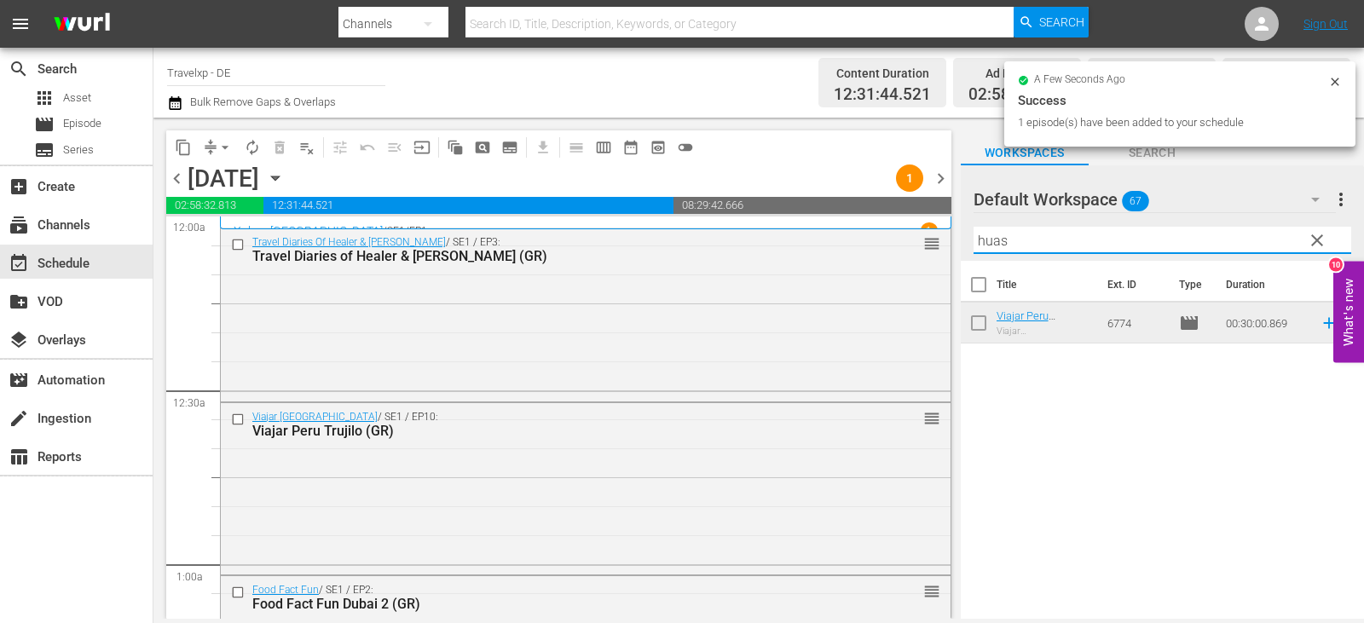
click at [910, 241] on div "content_copy compress arrow_drop_down autorenew_outlined delete_forever_outline…" at bounding box center [758, 368] width 1211 height 501
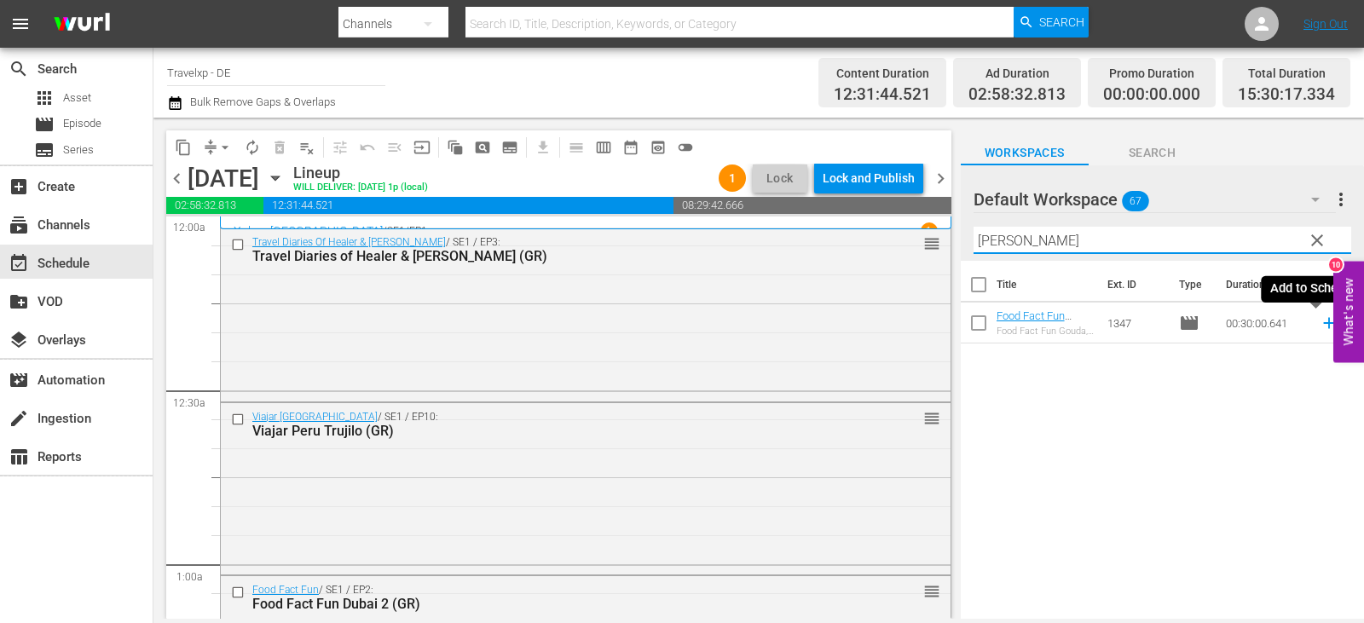
drag, startPoint x: 1317, startPoint y: 325, endPoint x: 1142, endPoint y: 325, distance: 174.8
click at [1320, 325] on icon at bounding box center [1329, 323] width 19 height 19
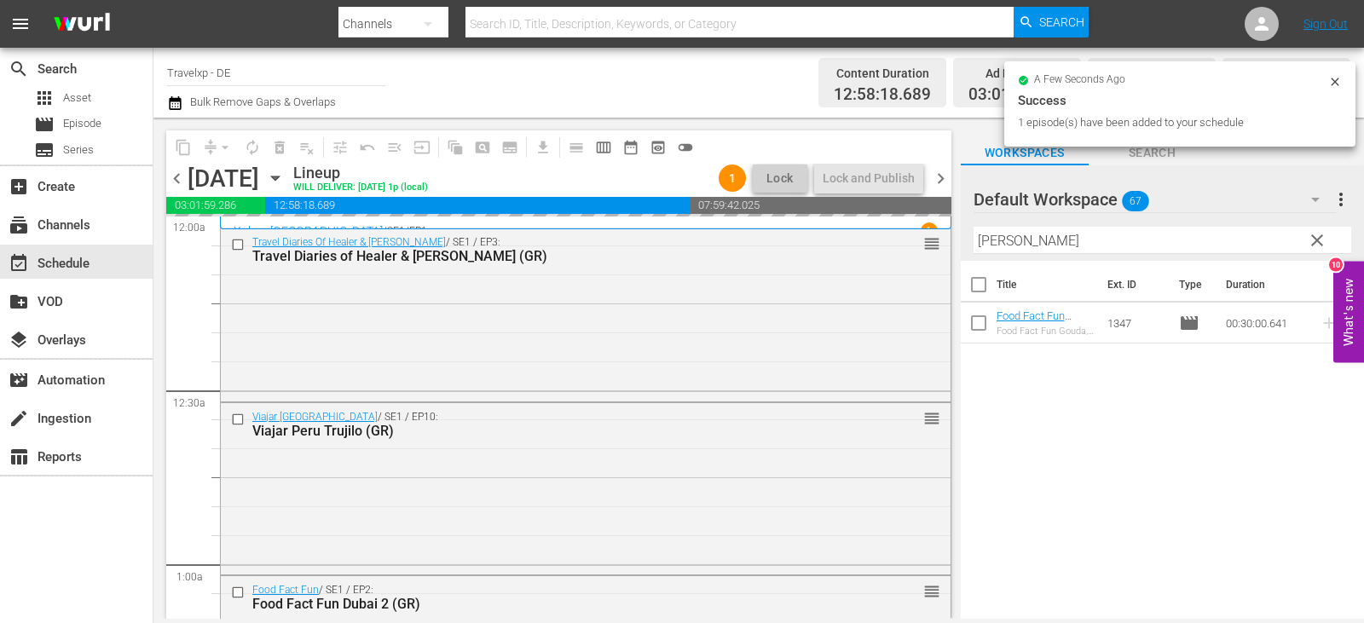
click at [929, 246] on div "content_copy compress arrow_drop_down autorenew_outlined delete_forever_outline…" at bounding box center [758, 368] width 1211 height 501
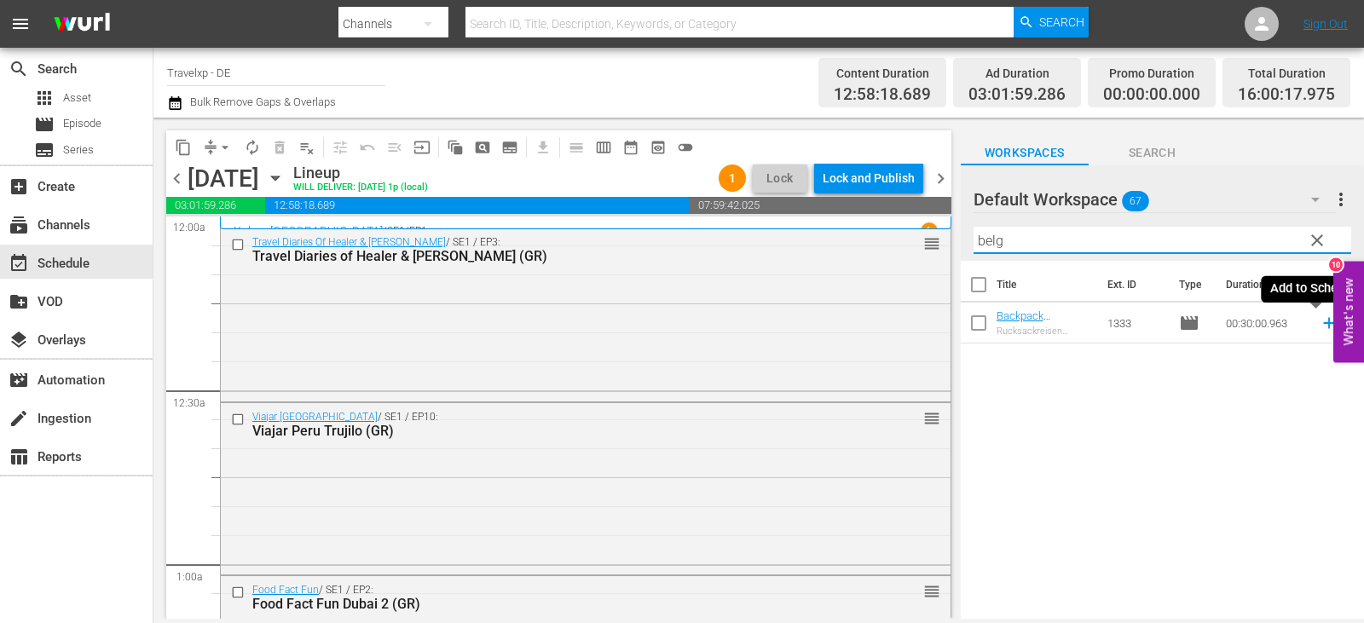
click at [1323, 324] on icon at bounding box center [1328, 323] width 11 height 11
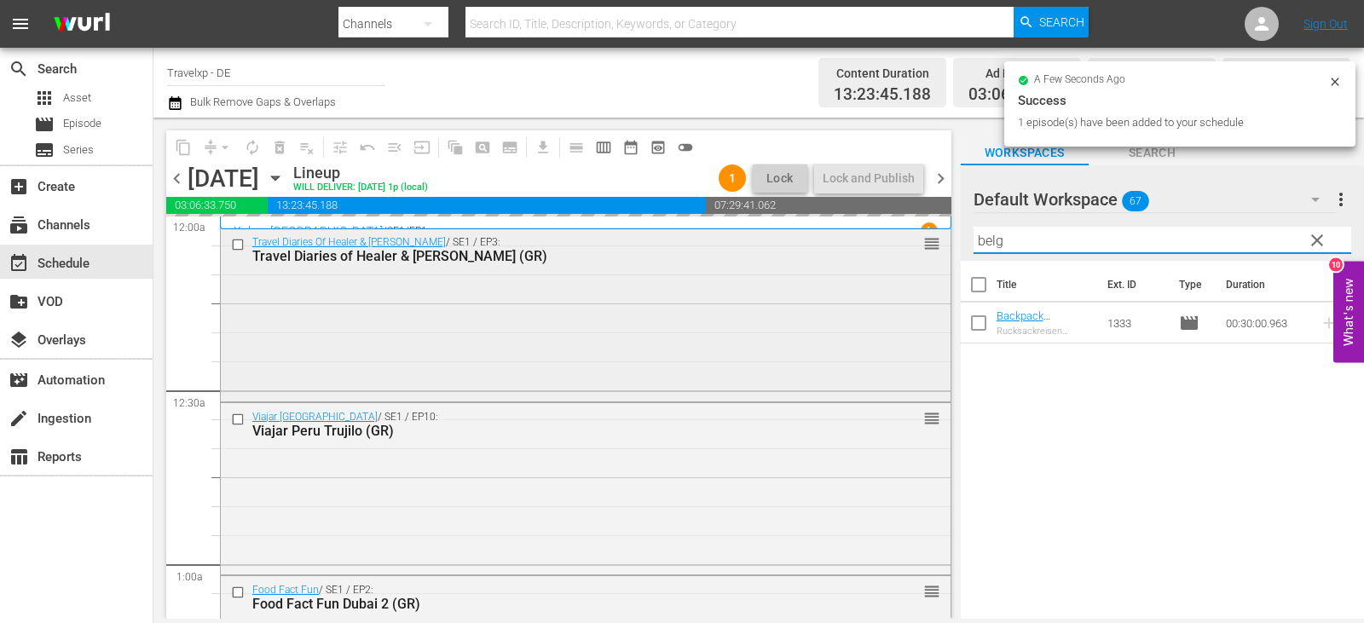
drag, startPoint x: 1009, startPoint y: 243, endPoint x: 923, endPoint y: 243, distance: 85.3
click at [923, 243] on div "content_copy compress arrow_drop_down autorenew_outlined delete_forever_outline…" at bounding box center [758, 368] width 1211 height 501
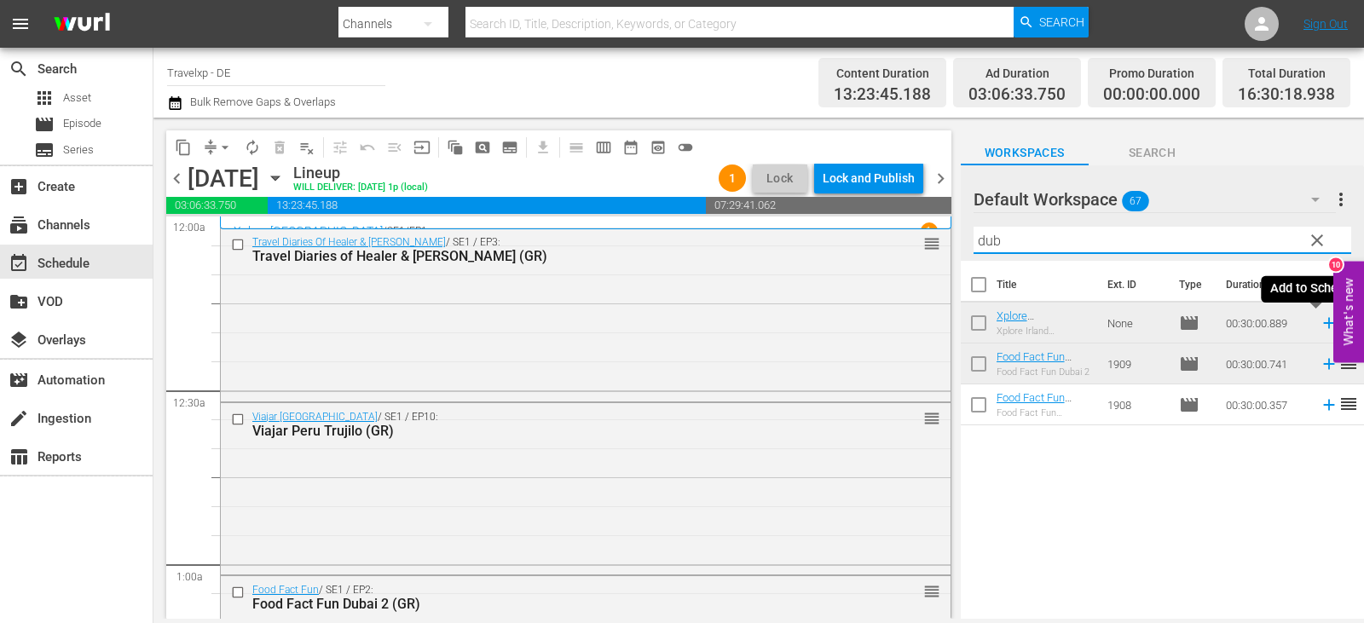
drag, startPoint x: 1316, startPoint y: 326, endPoint x: 1219, endPoint y: 323, distance: 96.4
click at [1323, 326] on icon at bounding box center [1328, 323] width 11 height 11
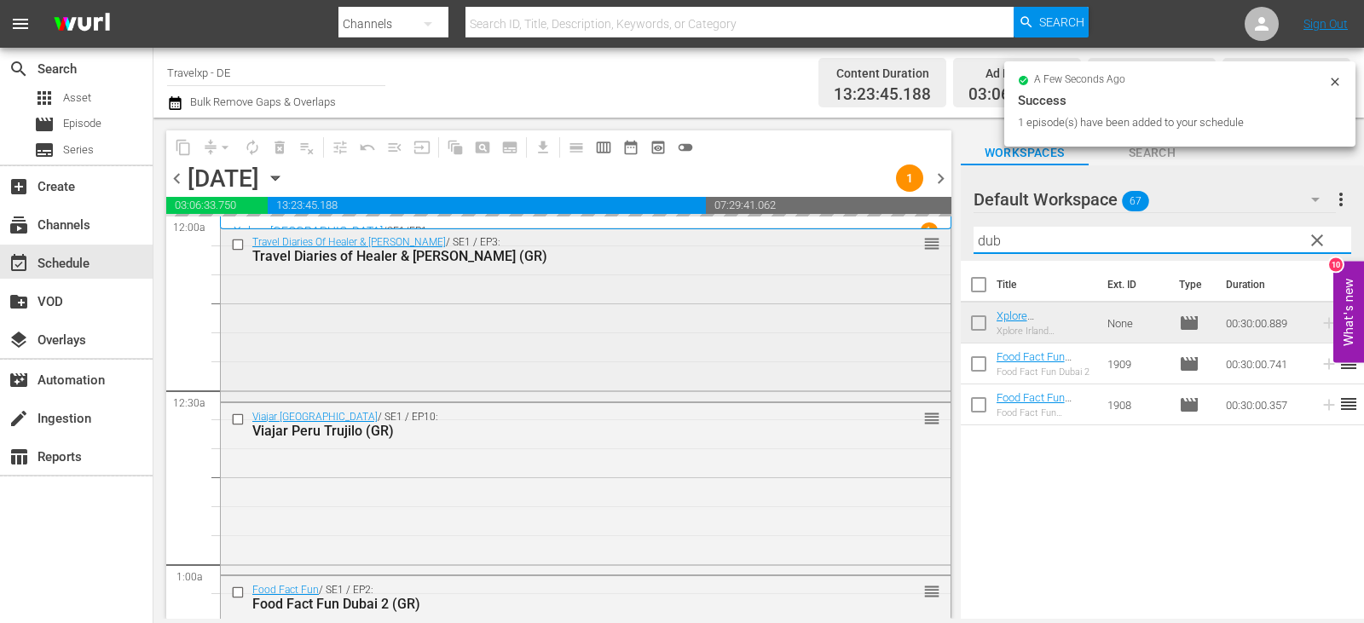
drag, startPoint x: 1020, startPoint y: 241, endPoint x: 923, endPoint y: 240, distance: 97.2
click at [923, 240] on div "content_copy compress arrow_drop_down autorenew_outlined delete_forever_outline…" at bounding box center [758, 368] width 1211 height 501
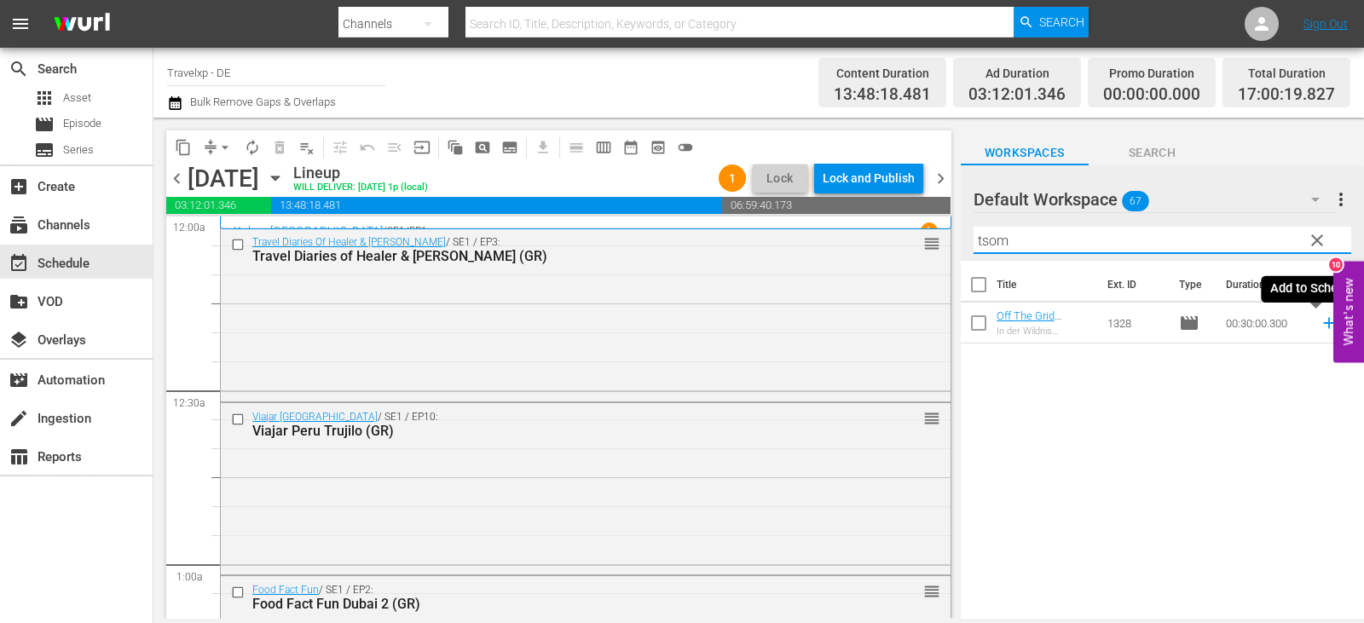
click at [1320, 323] on icon at bounding box center [1329, 323] width 19 height 19
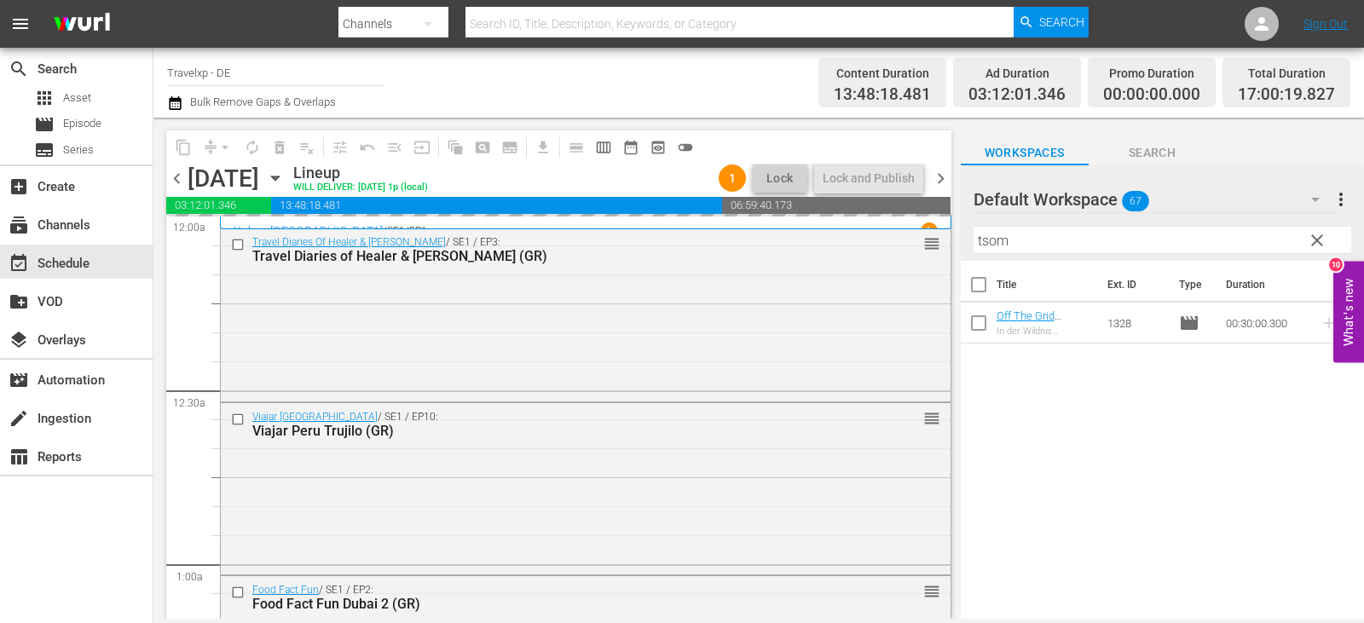
click at [894, 245] on div "content_copy compress arrow_drop_down autorenew_outlined delete_forever_outline…" at bounding box center [758, 368] width 1211 height 501
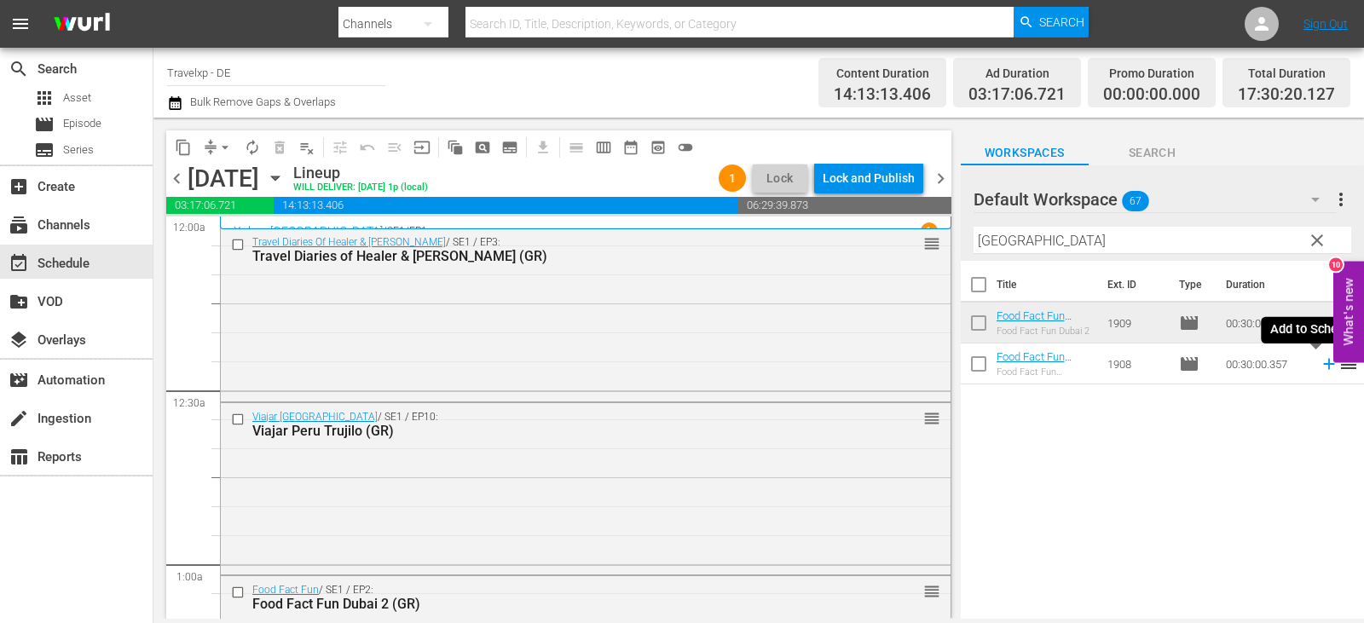
click at [1320, 361] on icon at bounding box center [1329, 364] width 19 height 19
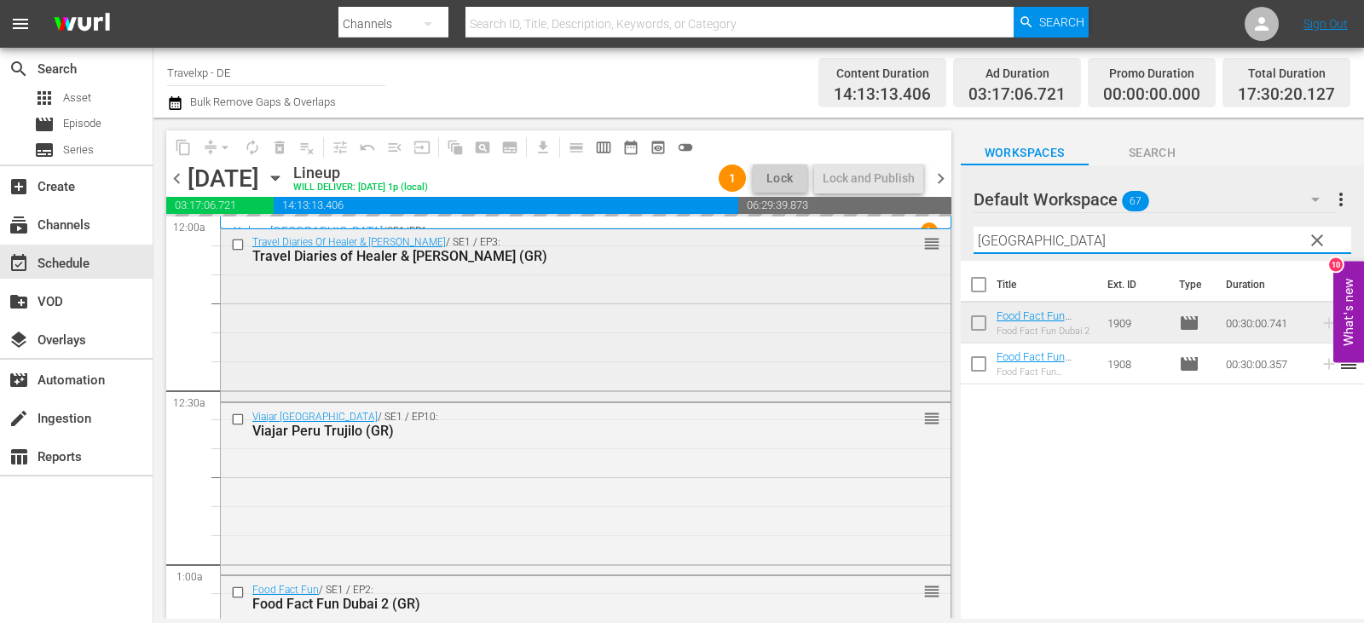
drag, startPoint x: 1019, startPoint y: 246, endPoint x: 927, endPoint y: 237, distance: 92.6
click at [927, 237] on div "content_copy compress arrow_drop_down autorenew_outlined delete_forever_outline…" at bounding box center [758, 368] width 1211 height 501
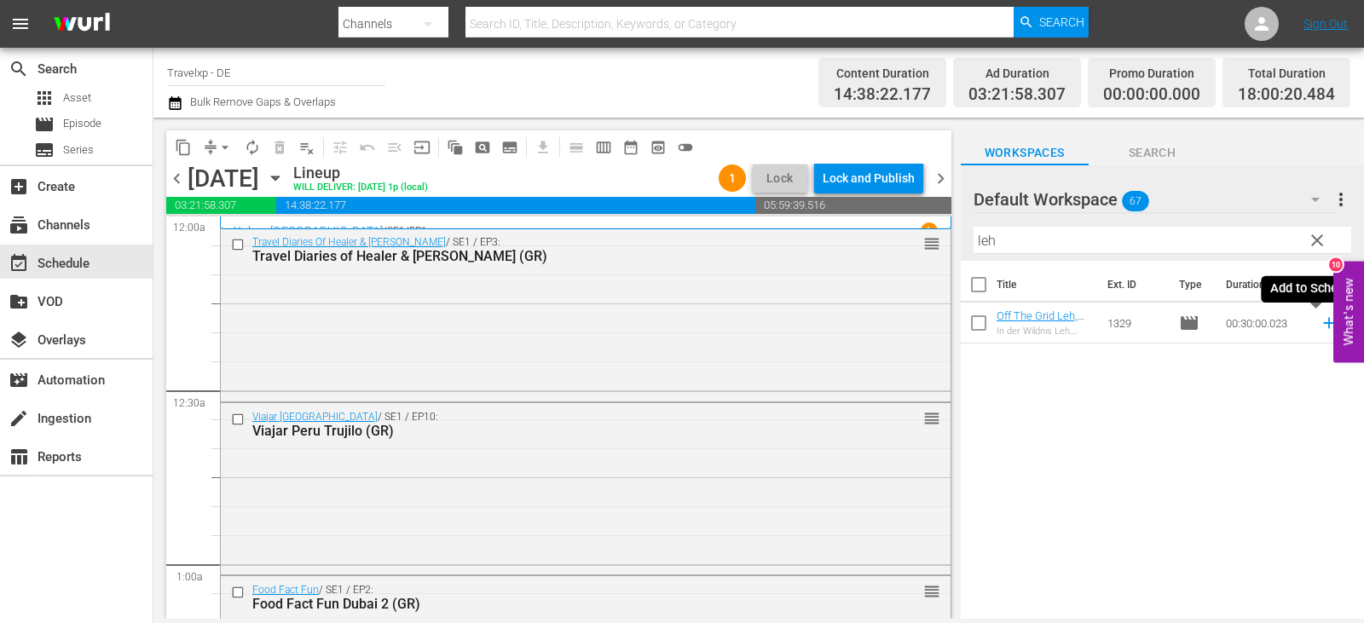
click at [1320, 322] on icon at bounding box center [1329, 323] width 19 height 19
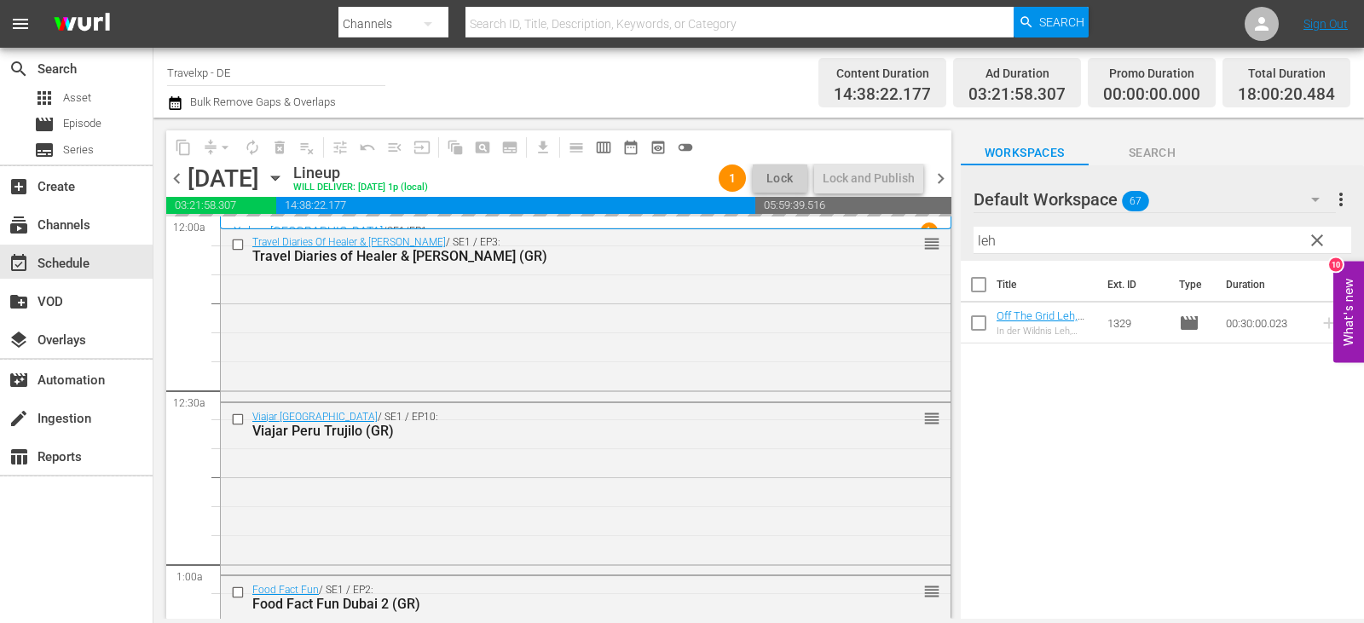
click at [957, 240] on div "content_copy compress arrow_drop_down autorenew_outlined delete_forever_outline…" at bounding box center [758, 368] width 1211 height 501
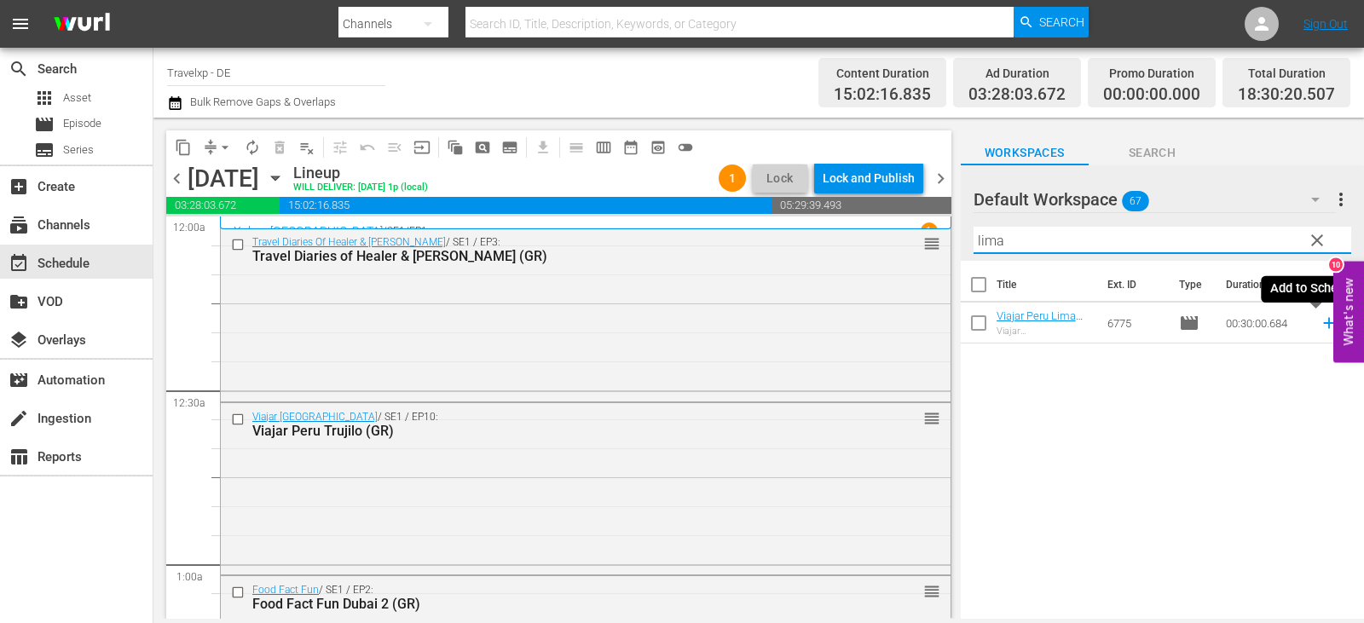
click at [1320, 320] on icon at bounding box center [1329, 323] width 19 height 19
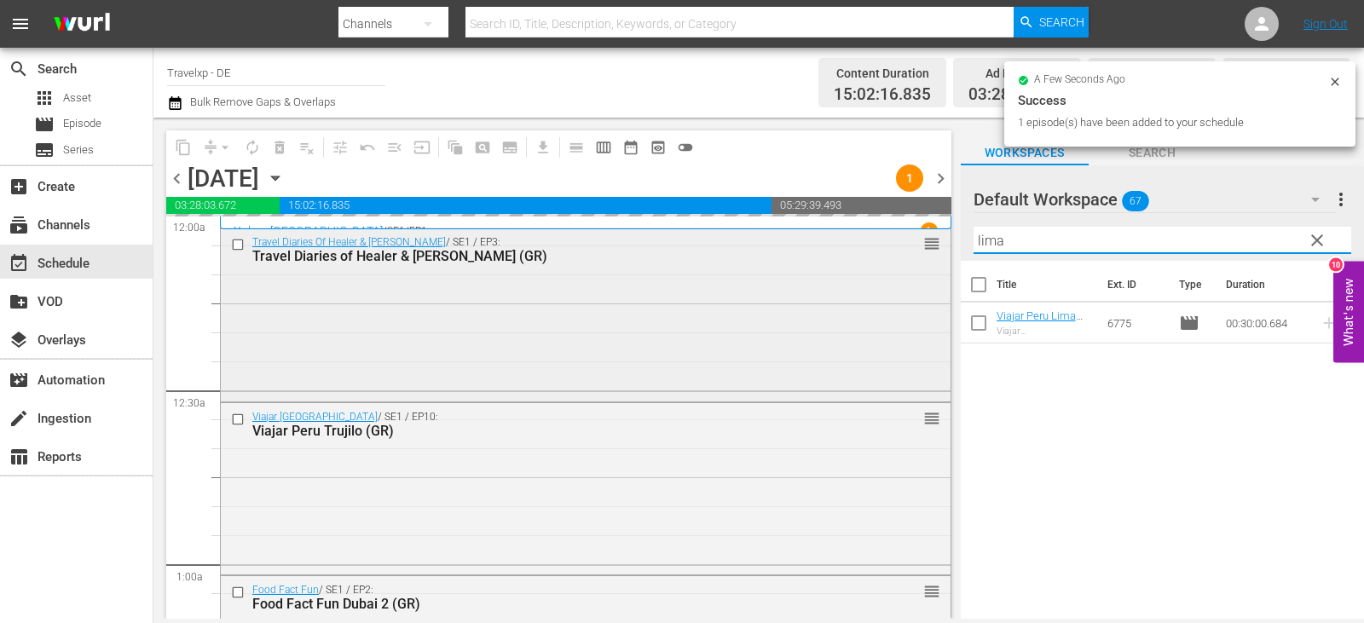
drag, startPoint x: 1004, startPoint y: 245, endPoint x: 873, endPoint y: 245, distance: 131.3
click at [873, 245] on div "content_copy compress arrow_drop_down autorenew_outlined delete_forever_outline…" at bounding box center [758, 368] width 1211 height 501
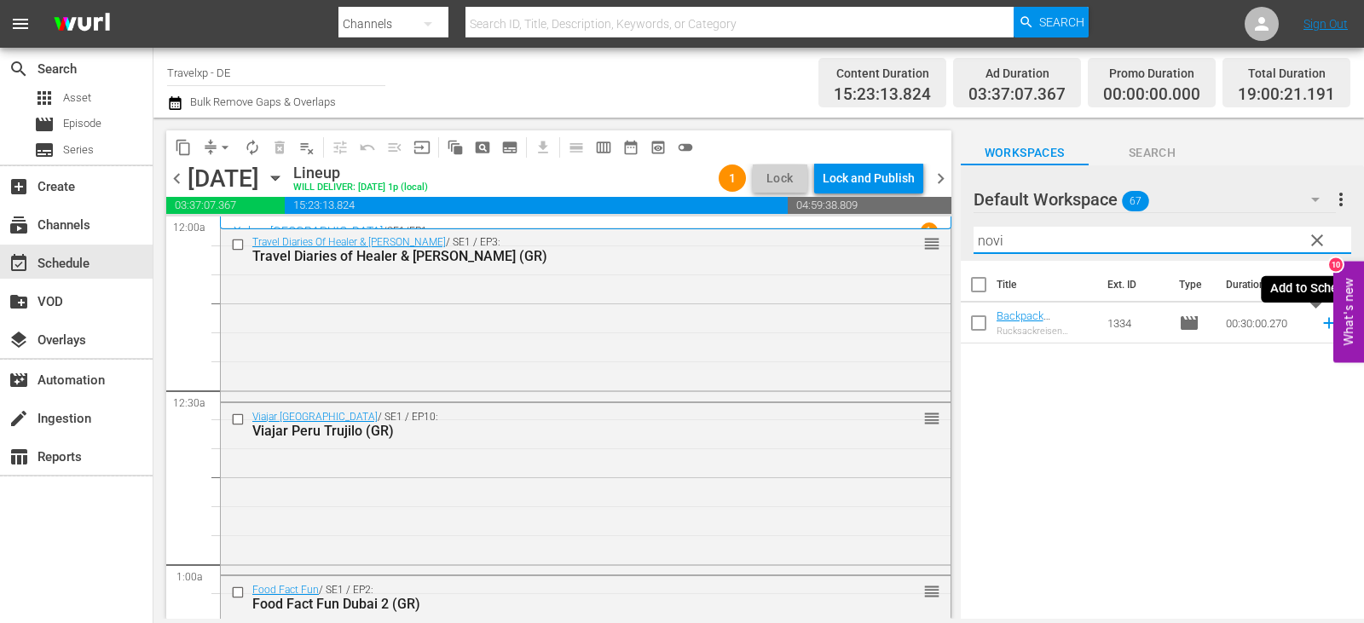
type input "novi"
click at [1320, 327] on icon at bounding box center [1329, 323] width 19 height 19
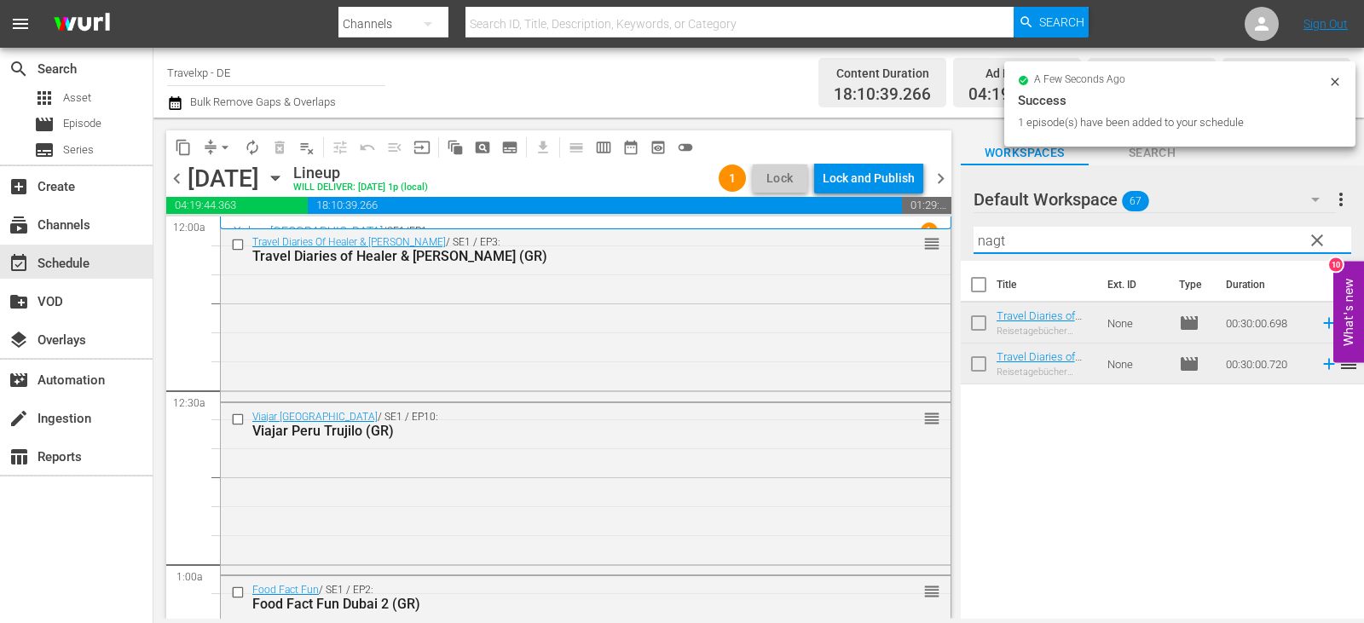
scroll to position [7698, 0]
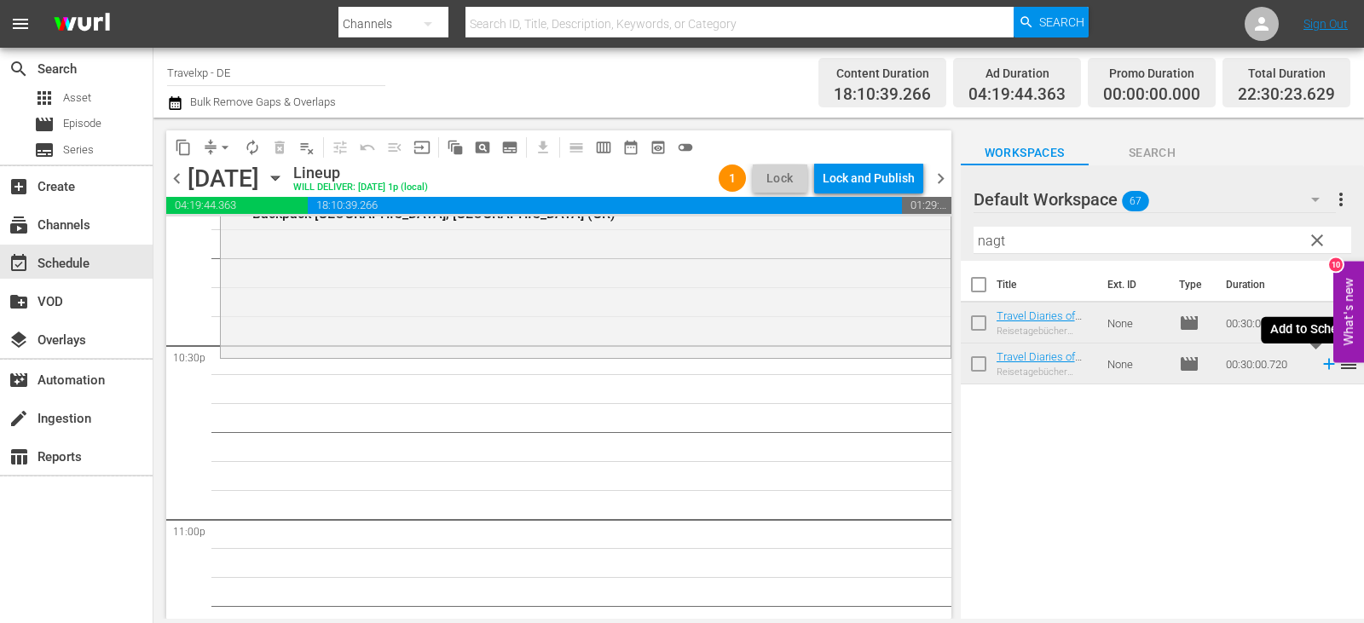
click at [1320, 367] on icon at bounding box center [1329, 364] width 19 height 19
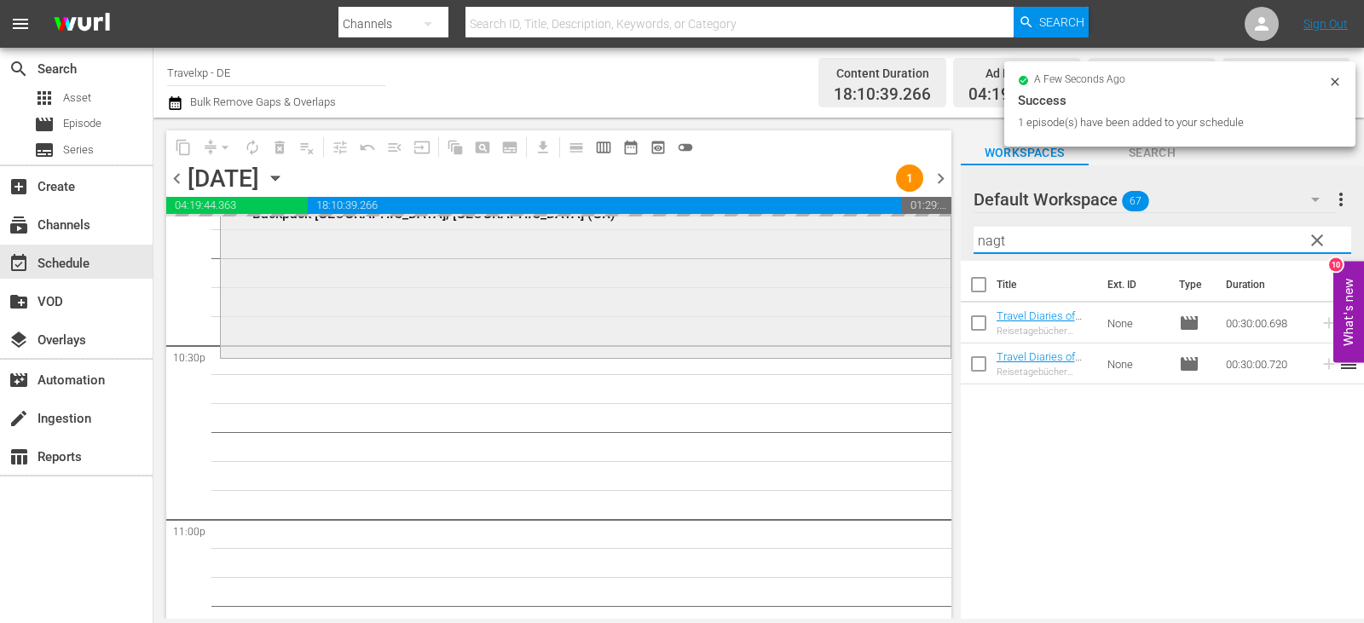
drag, startPoint x: 1012, startPoint y: 234, endPoint x: 915, endPoint y: 251, distance: 98.5
click at [915, 251] on div "content_copy compress arrow_drop_down autorenew_outlined delete_forever_outline…" at bounding box center [758, 368] width 1211 height 501
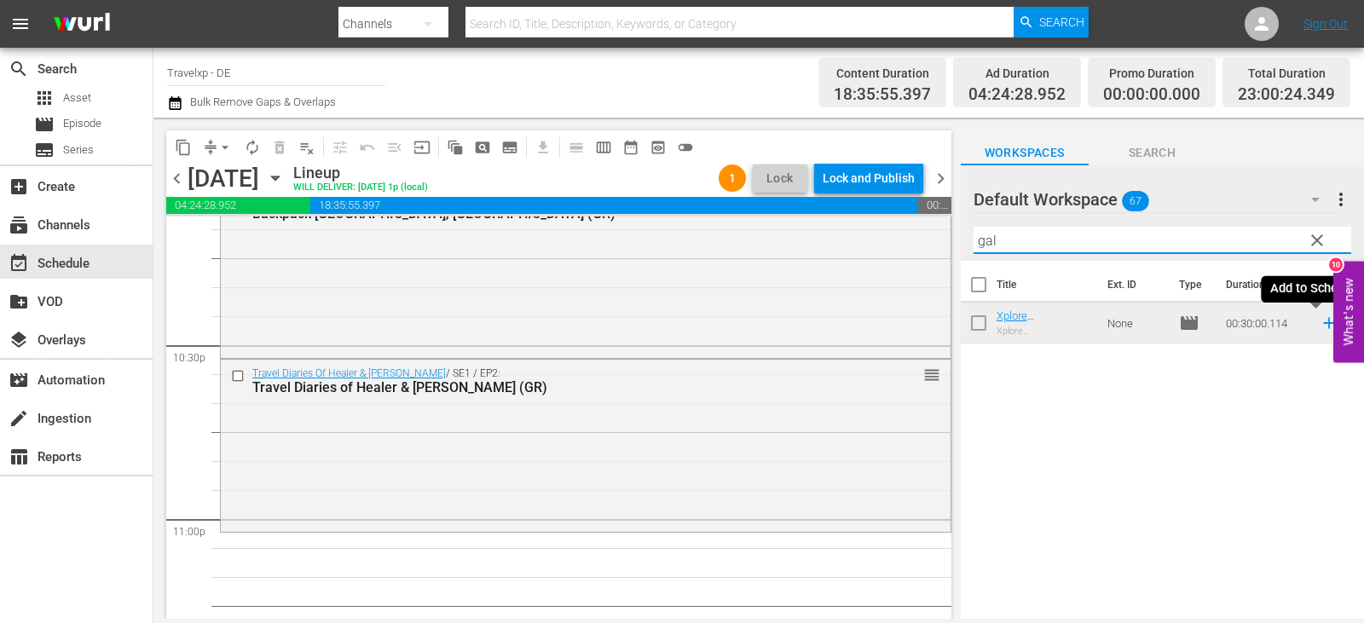
click at [1320, 327] on icon at bounding box center [1329, 323] width 19 height 19
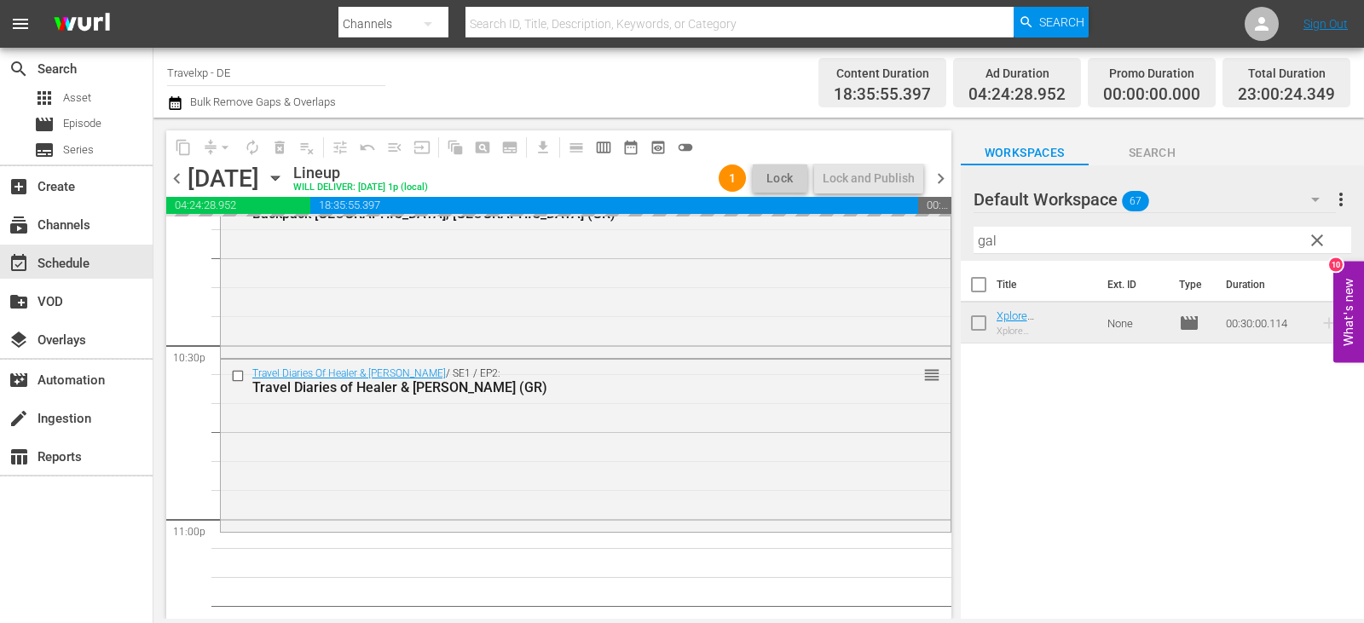
scroll to position [7946, 0]
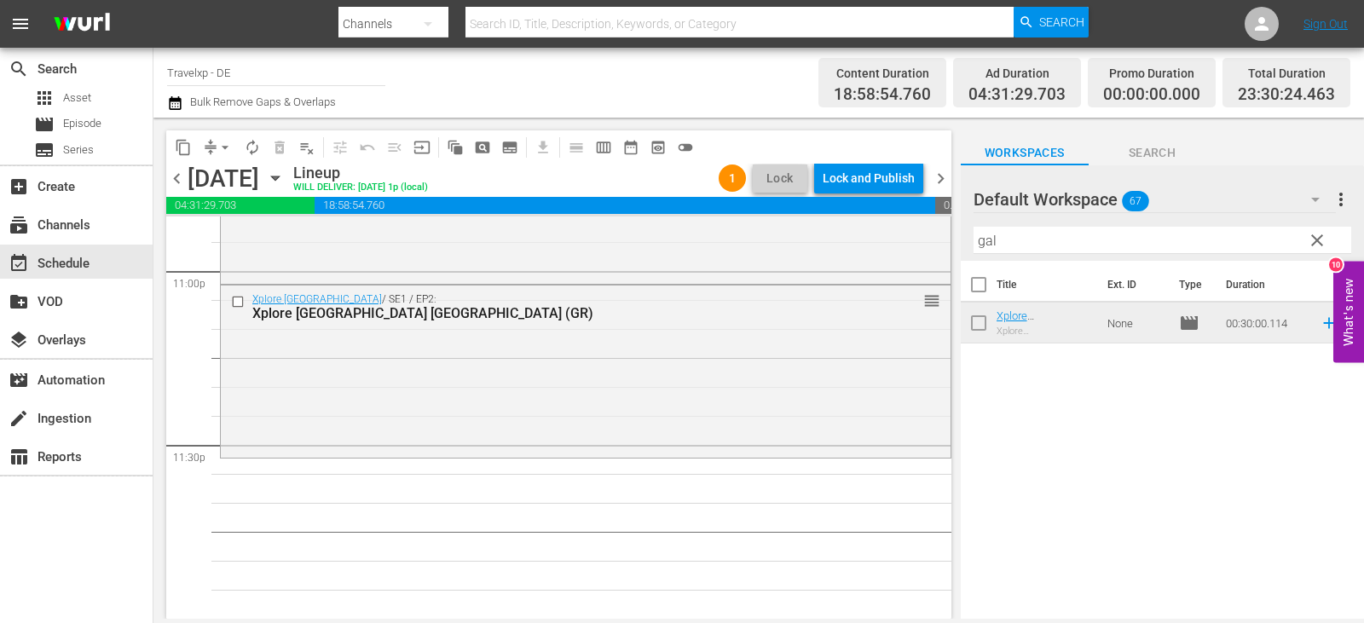
drag, startPoint x: 1011, startPoint y: 242, endPoint x: 940, endPoint y: 247, distance: 71.8
click at [940, 247] on div "content_copy compress arrow_drop_down autorenew_outlined delete_forever_outline…" at bounding box center [758, 368] width 1211 height 501
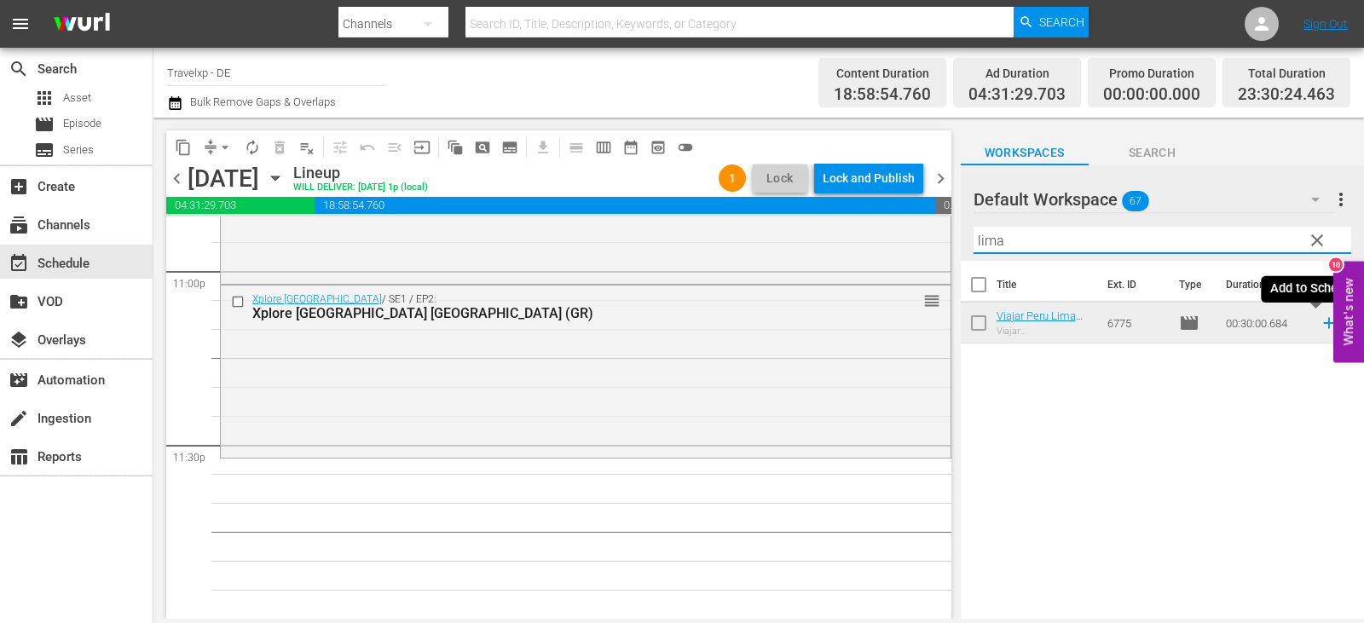
type input "lima"
click at [1320, 321] on icon at bounding box center [1329, 323] width 19 height 19
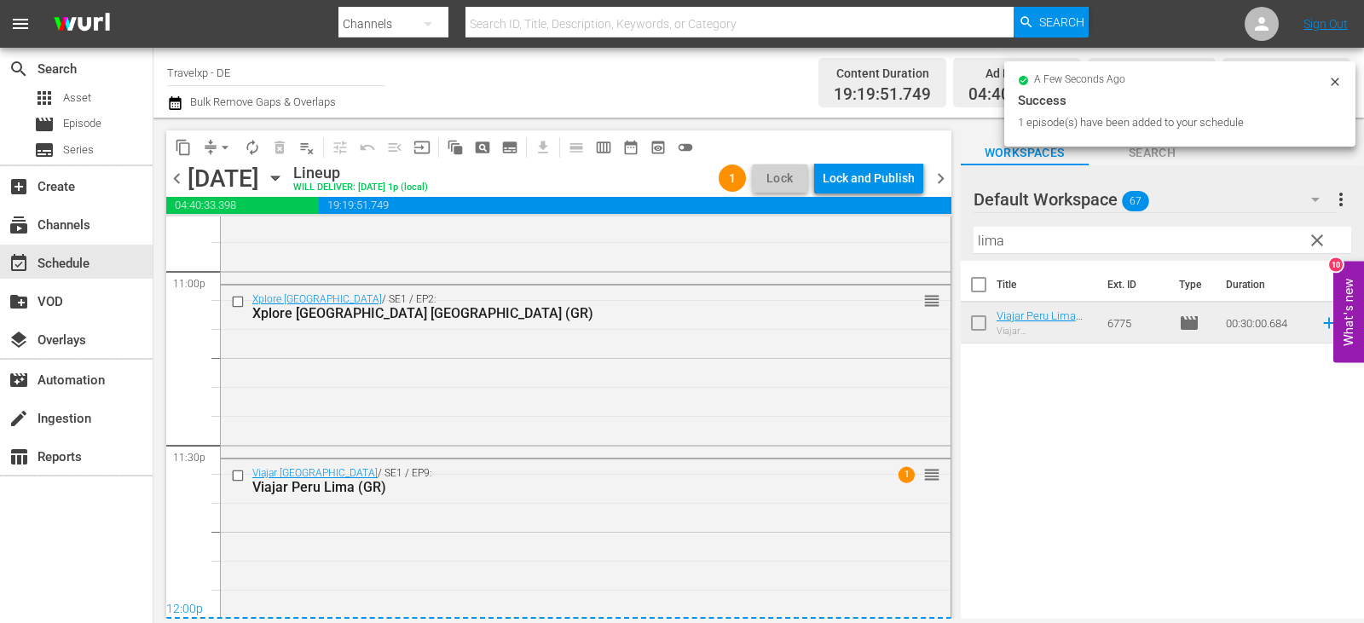
click at [888, 171] on div "Lock and Publish" at bounding box center [869, 178] width 92 height 31
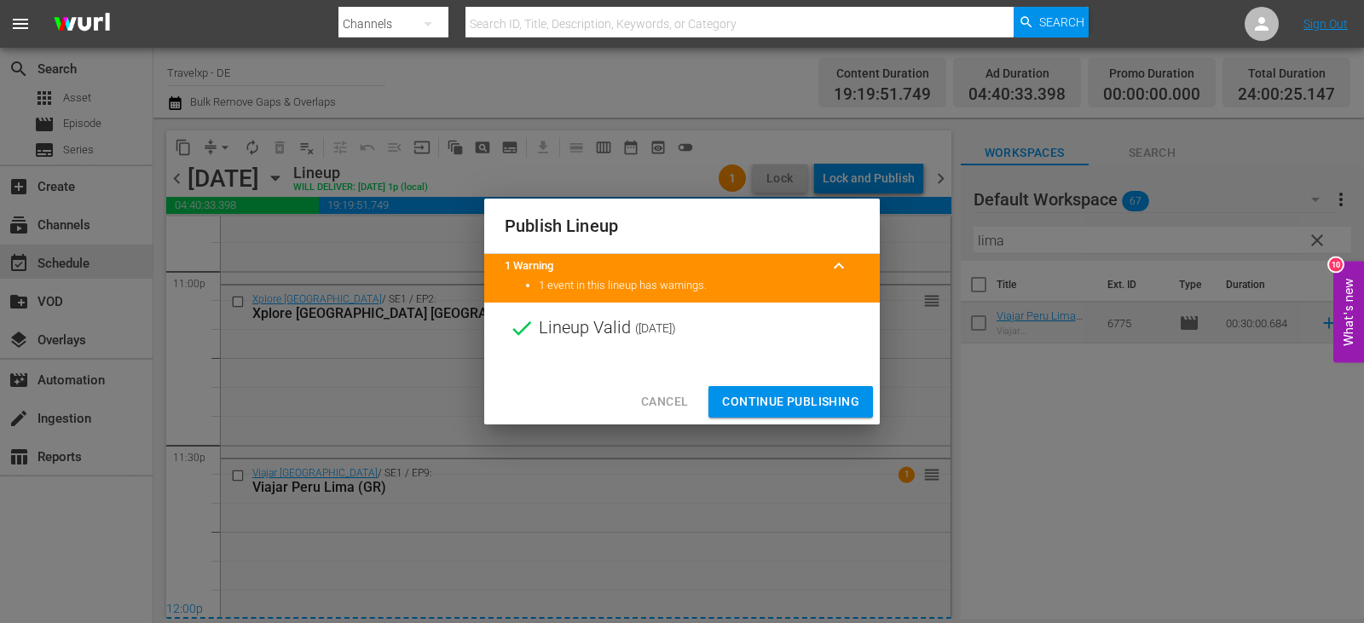
click at [784, 407] on span "Continue Publishing" at bounding box center [790, 401] width 137 height 21
